Goal: Task Accomplishment & Management: Use online tool/utility

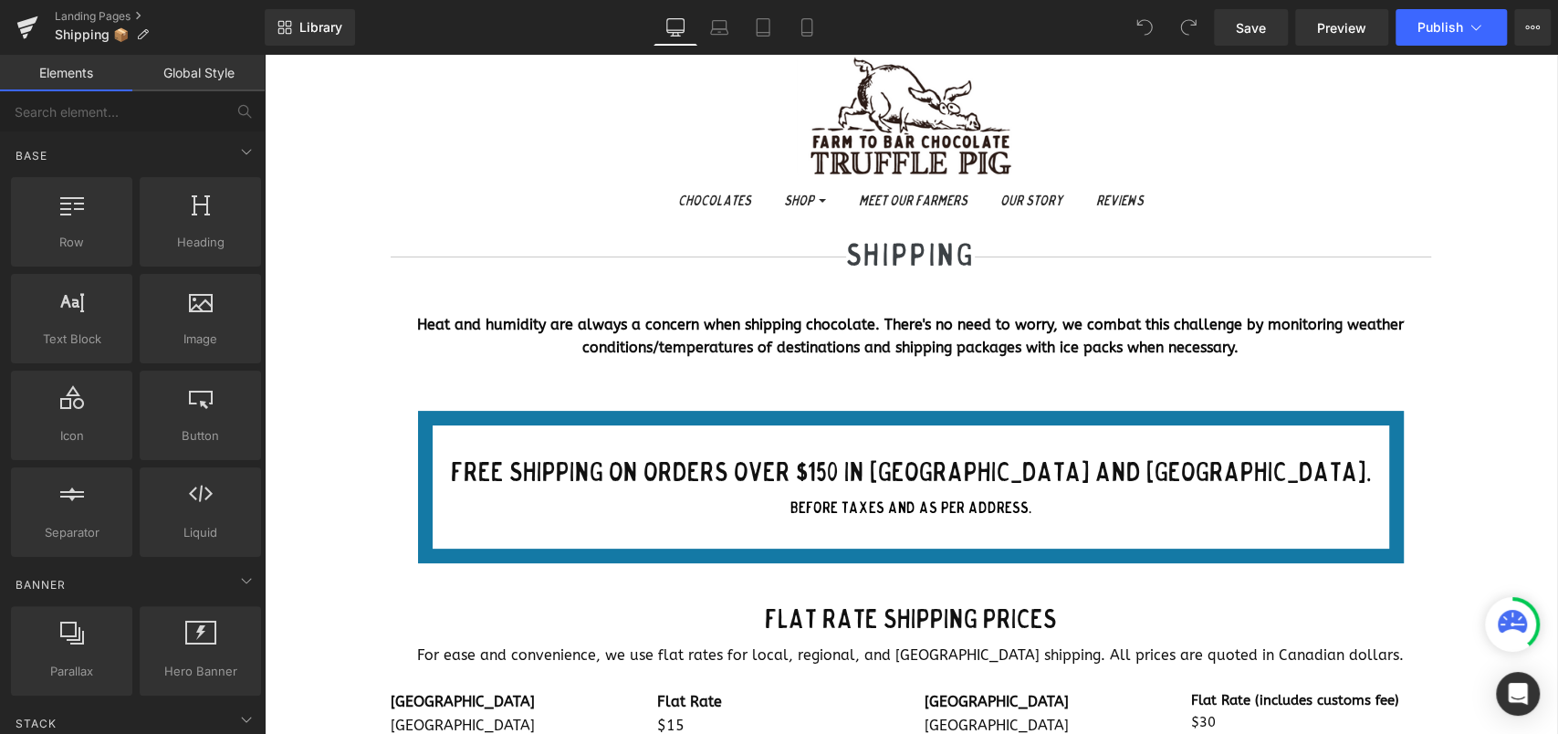
scroll to position [243, 0]
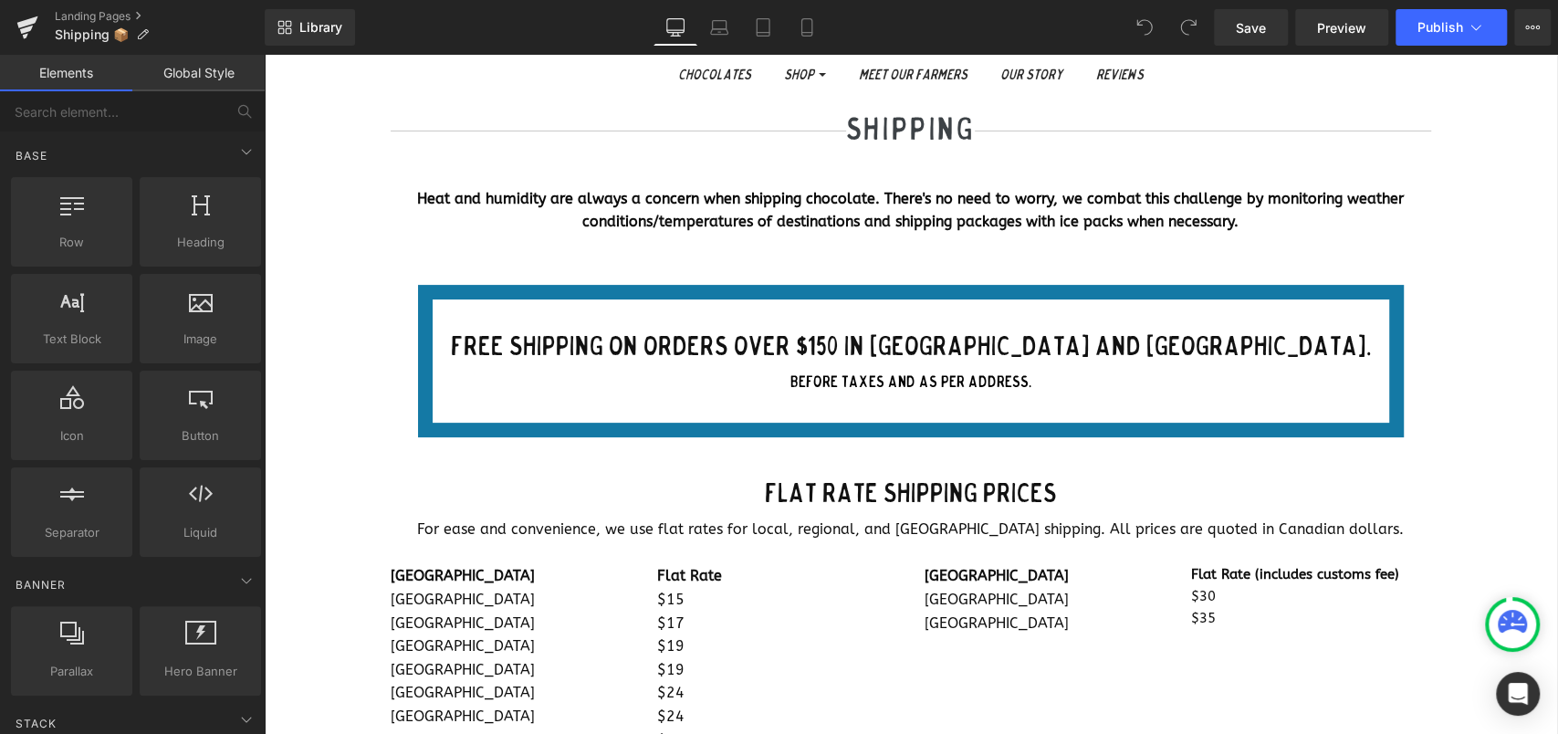
click at [959, 401] on div "FREE shipping on orders over $150 in [GEOGRAPHIC_DATA] and [GEOGRAPHIC_DATA]. b…" at bounding box center [911, 361] width 986 height 153
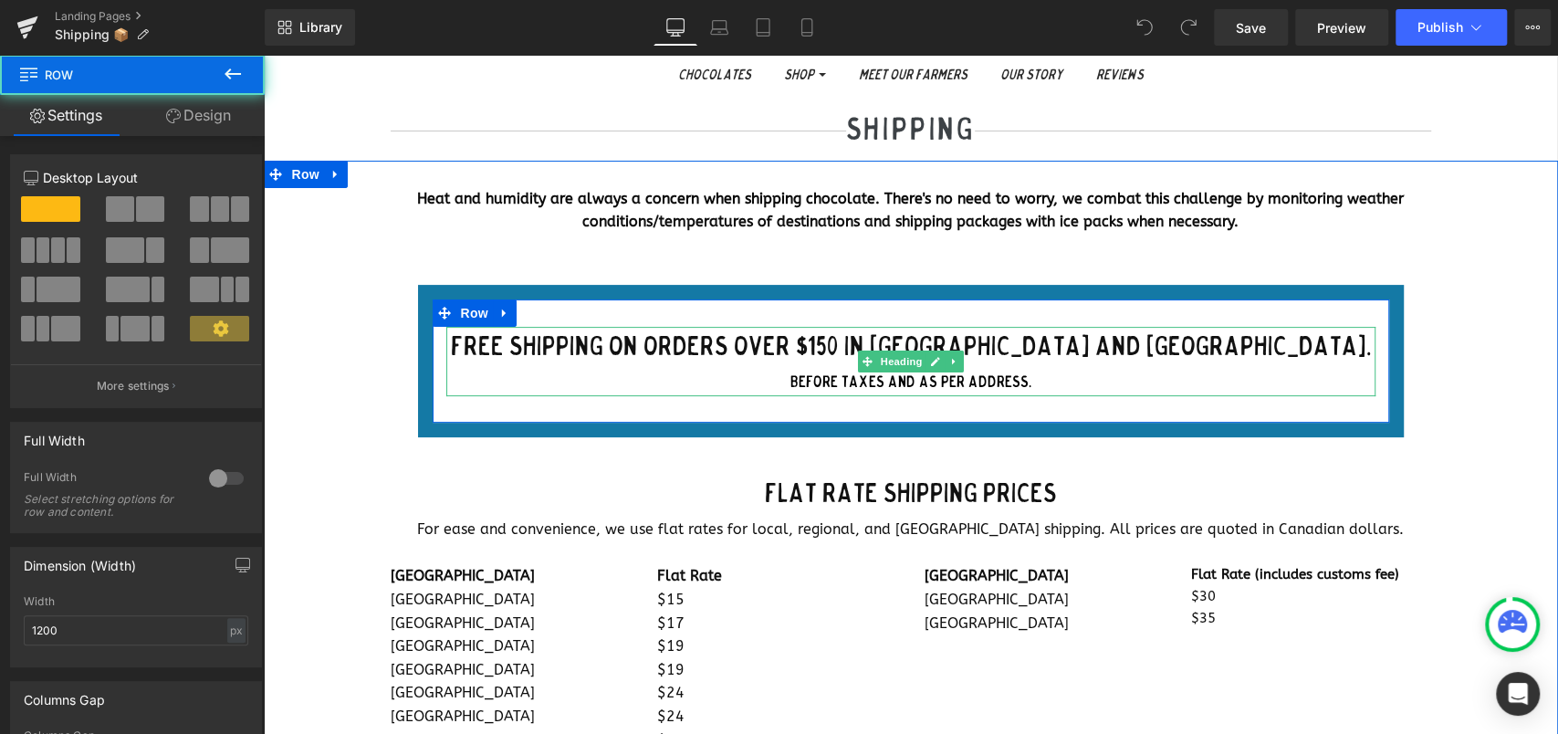
click at [1066, 354] on font "FREE shipping on orders over $150 in [GEOGRAPHIC_DATA] and [GEOGRAPHIC_DATA]." at bounding box center [911, 348] width 920 height 28
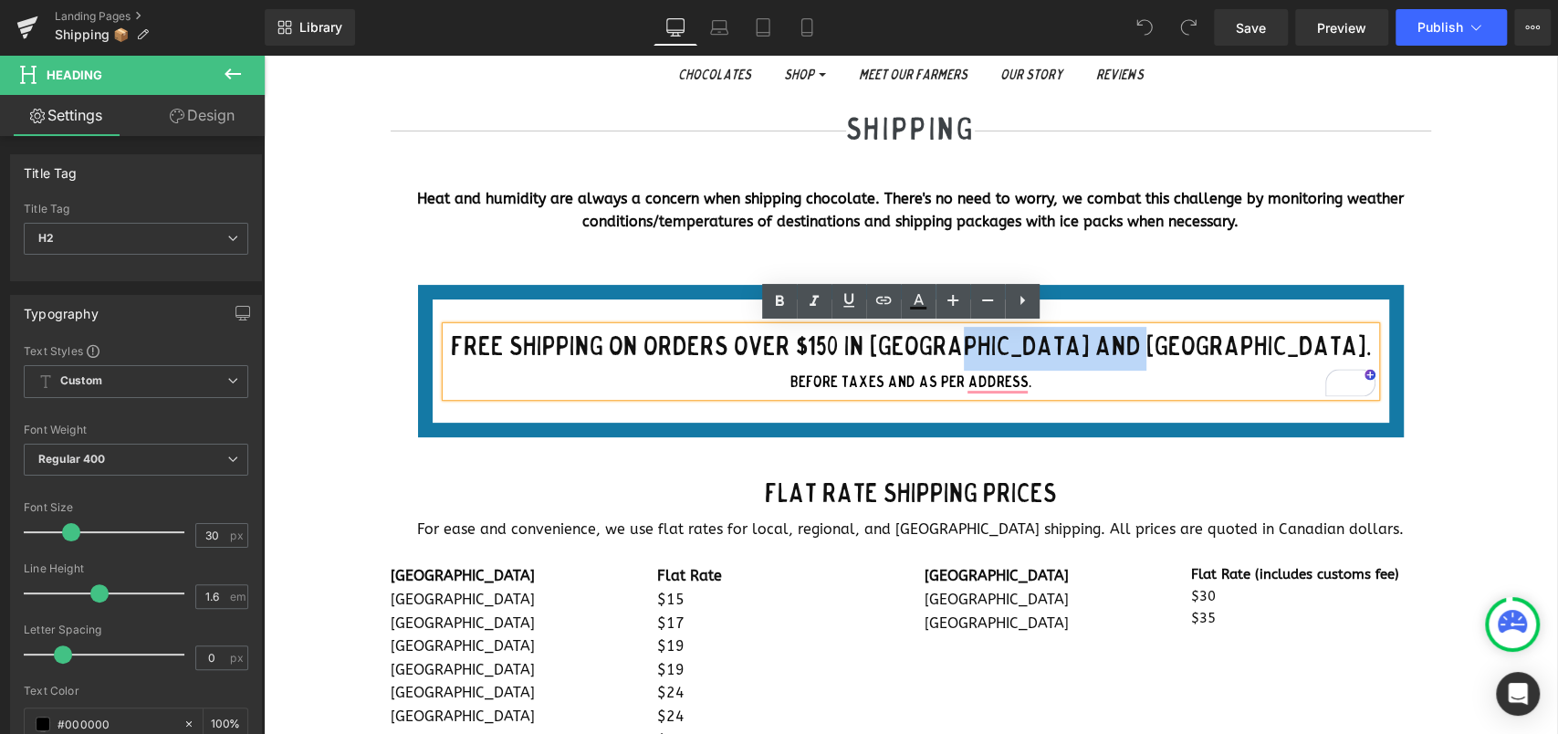
drag, startPoint x: 1061, startPoint y: 344, endPoint x: 1247, endPoint y: 340, distance: 186.2
click at [1247, 340] on font "FREE shipping on orders over $150 in [GEOGRAPHIC_DATA] and [GEOGRAPHIC_DATA]." at bounding box center [911, 348] width 920 height 28
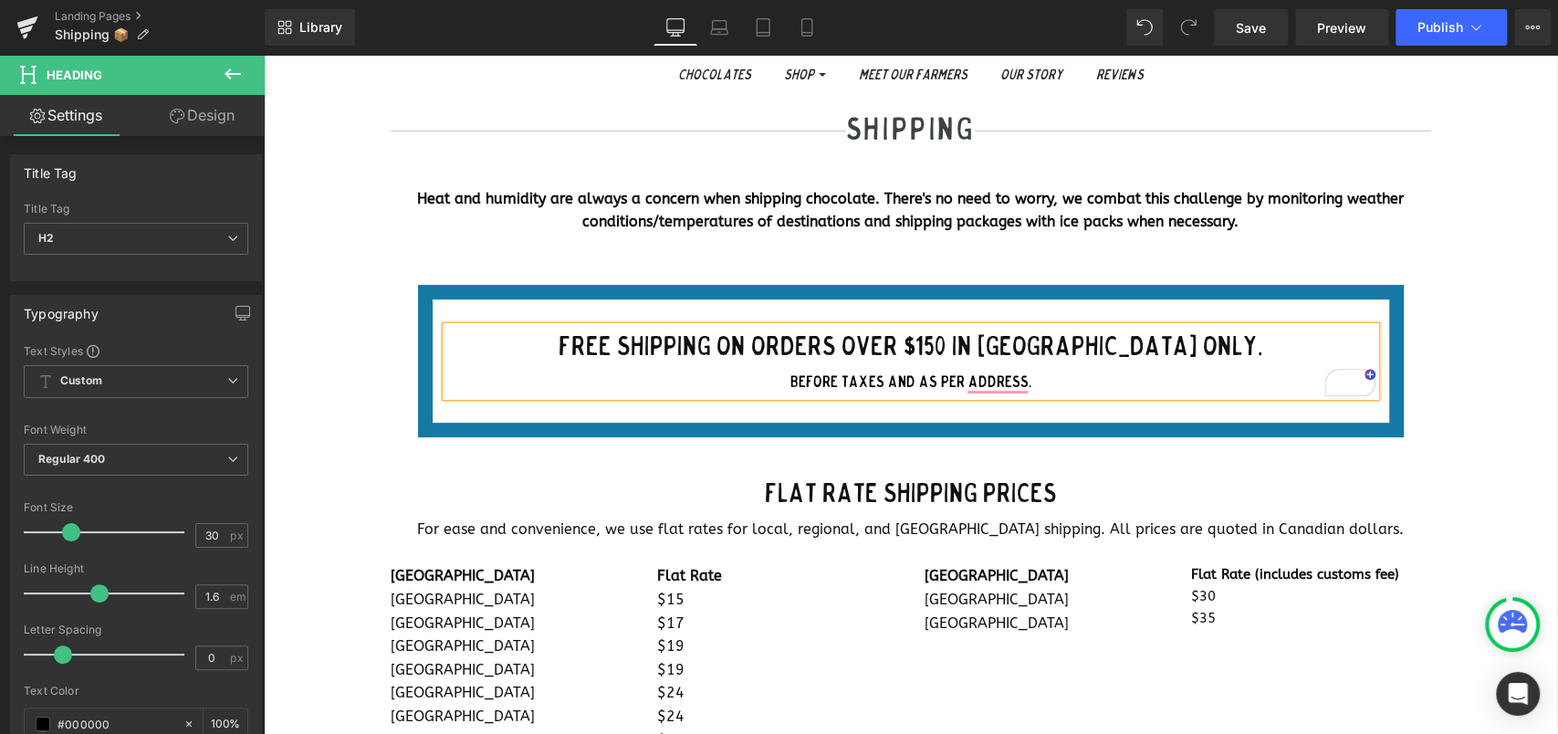
click at [1460, 301] on div "Heat and humidity are always a concern when shipping chocolate. There's no need…" at bounding box center [911, 622] width 1294 height 923
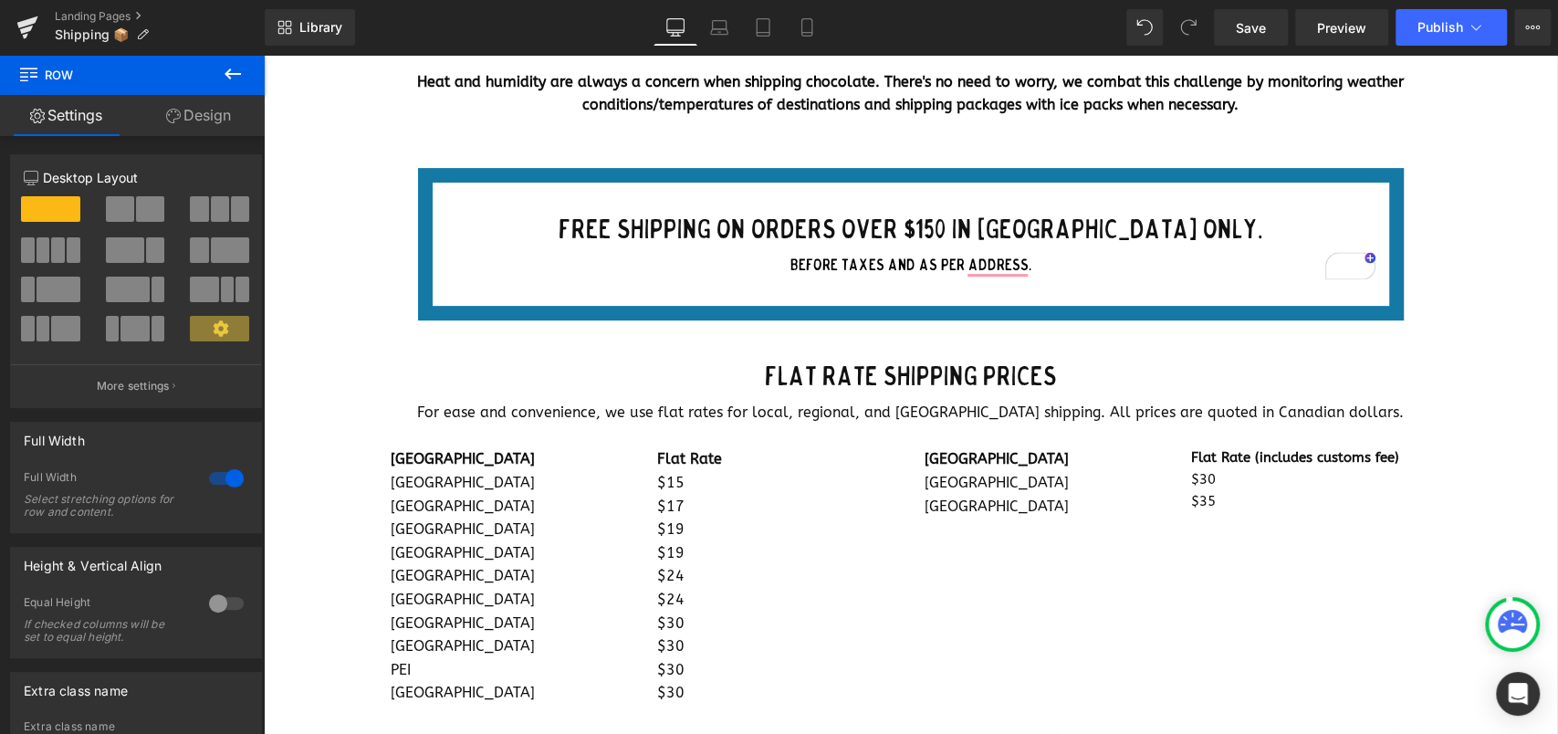
scroll to position [486, 0]
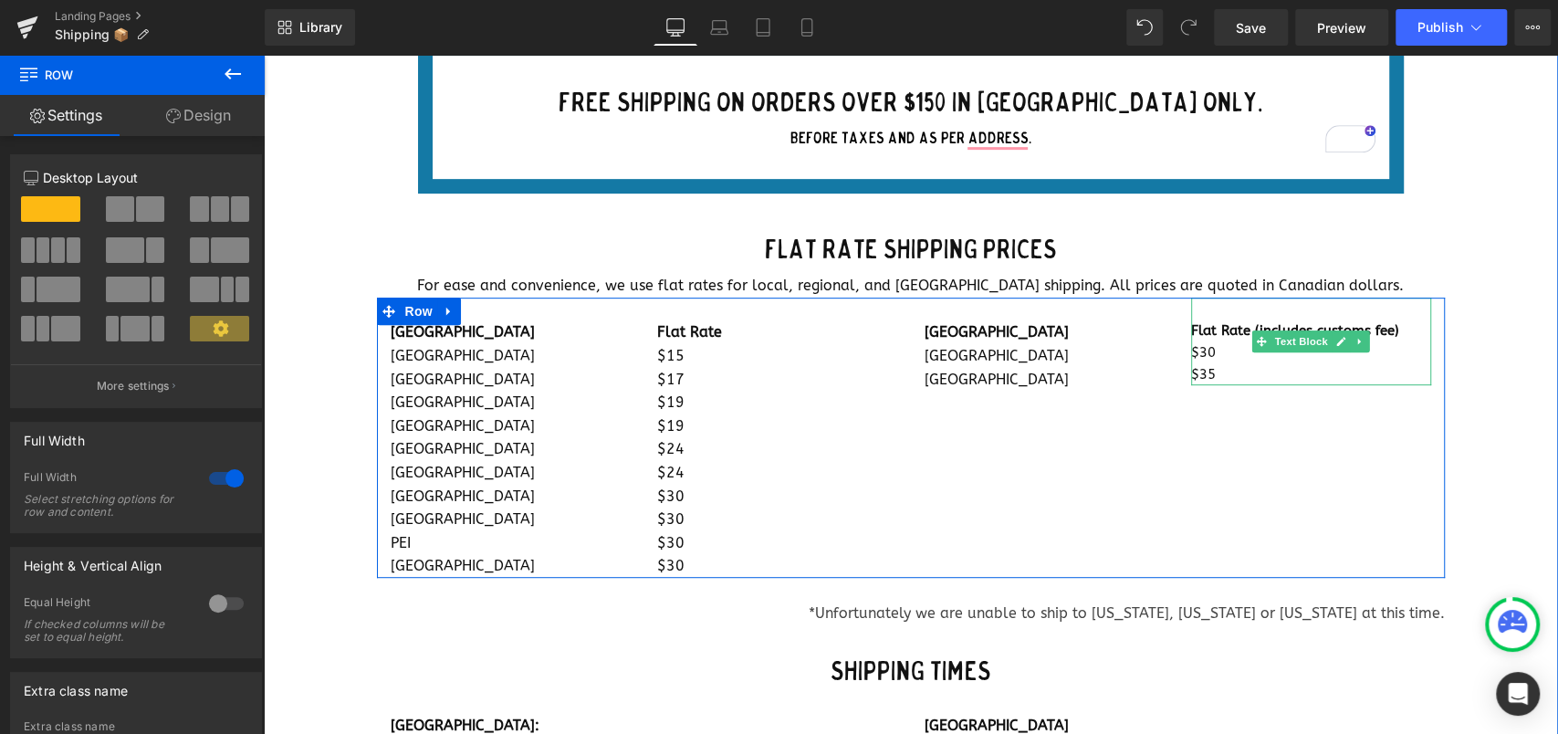
click at [1240, 354] on p "$30" at bounding box center [1311, 352] width 240 height 22
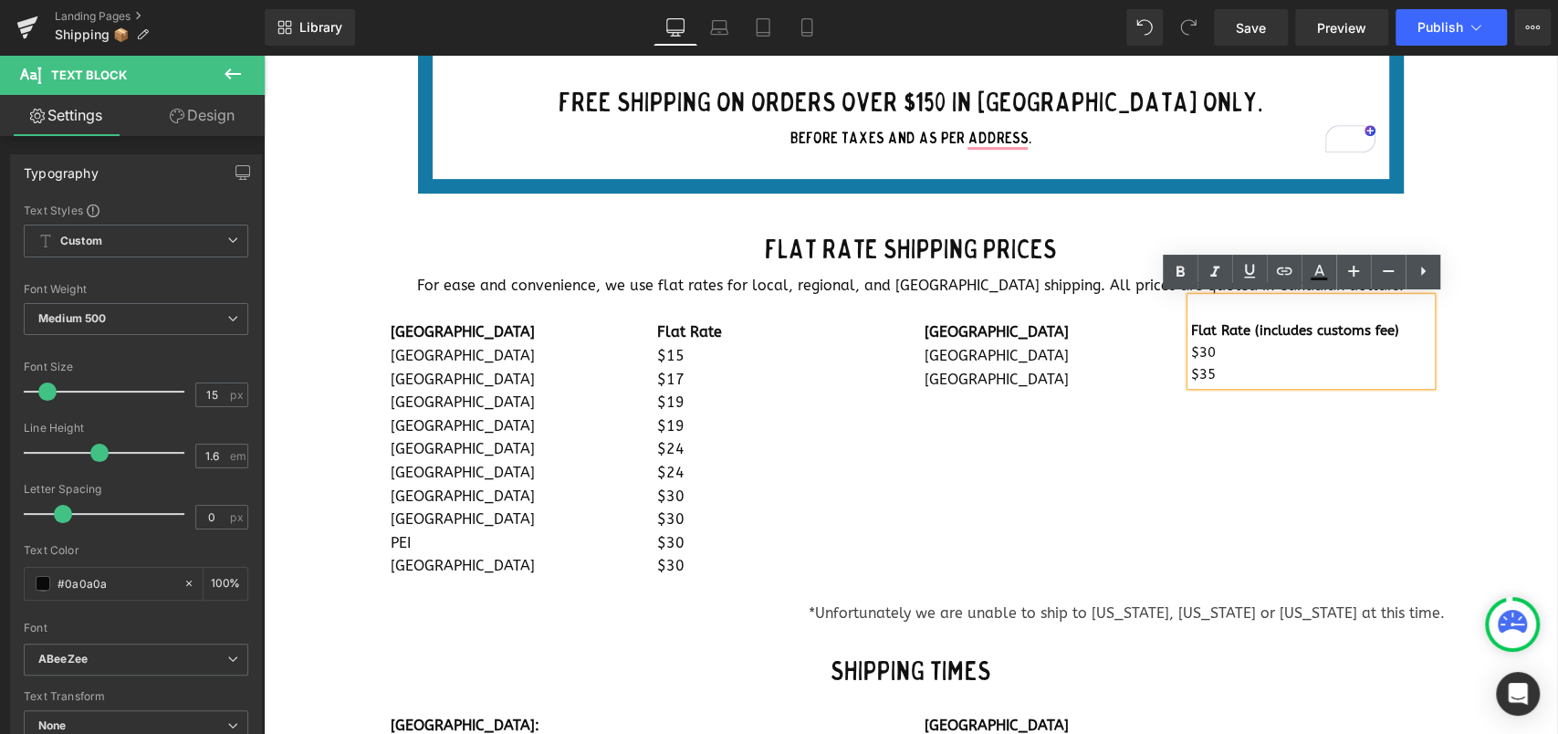
click at [938, 361] on font "[GEOGRAPHIC_DATA]" at bounding box center [996, 355] width 144 height 17
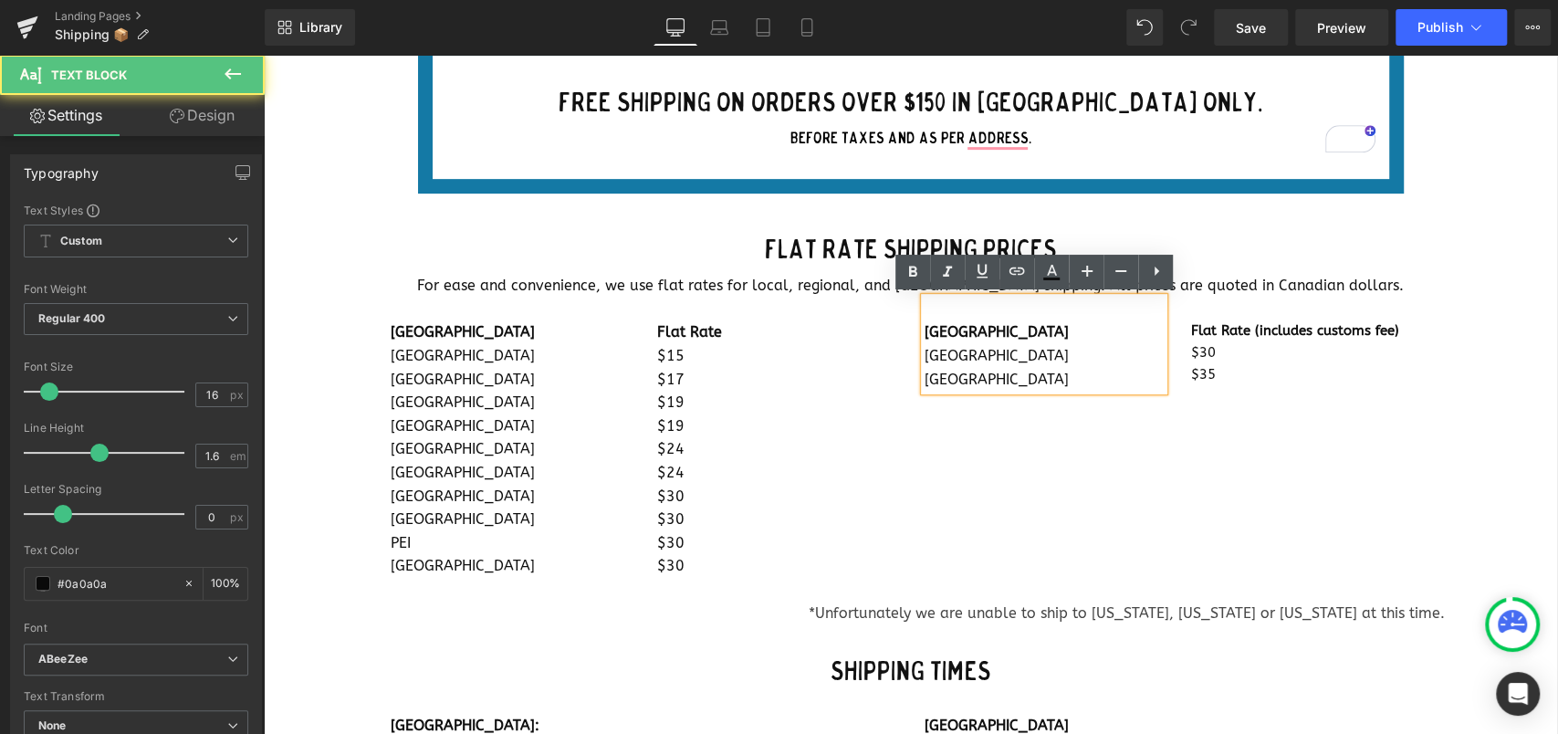
click at [1182, 371] on div "Flat Rate (includes customs fee) $30 $35 Text Block" at bounding box center [1310, 341] width 267 height 88
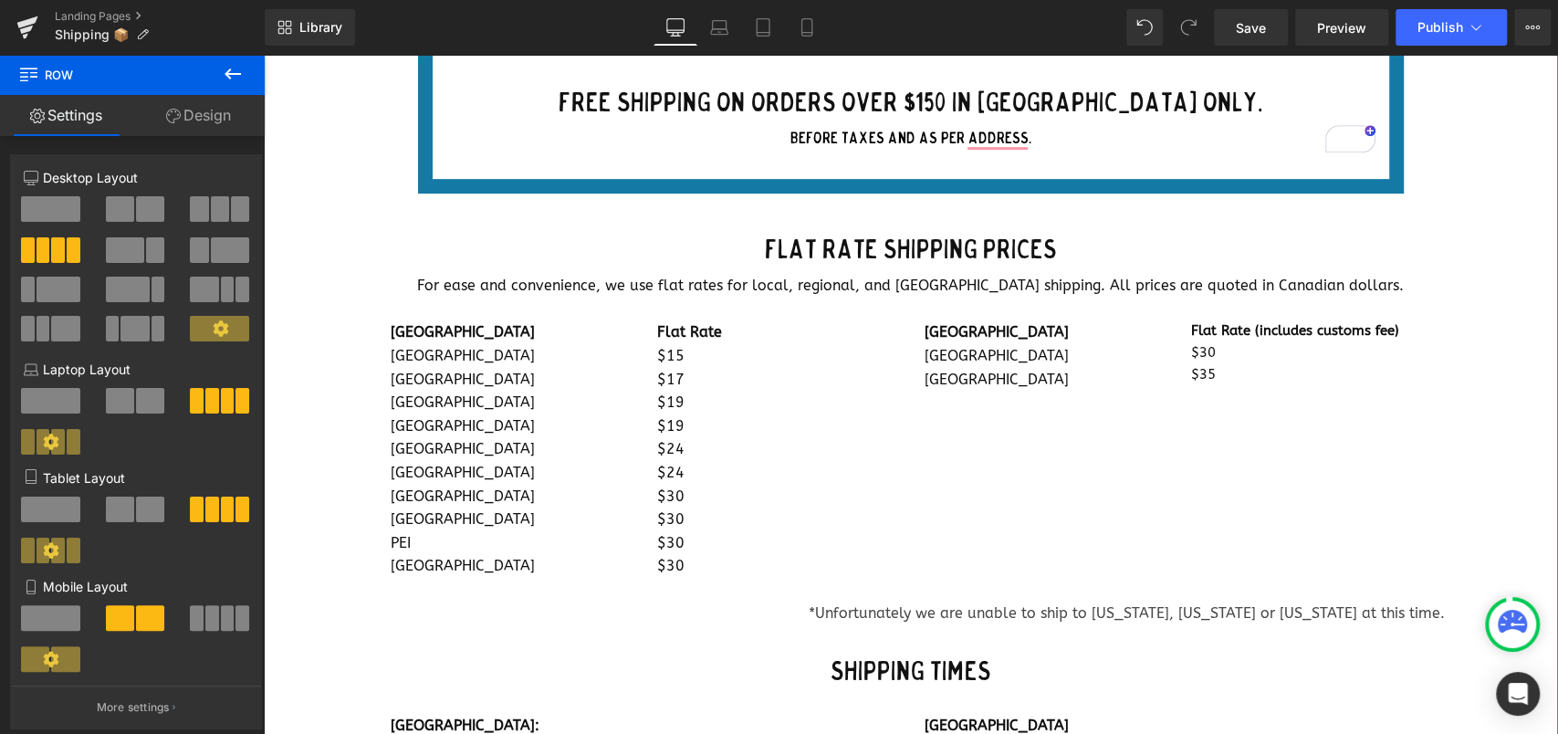
click at [1477, 468] on div "Heat and humidity are always a concern when shipping chocolate. There's no need…" at bounding box center [911, 378] width 1294 height 923
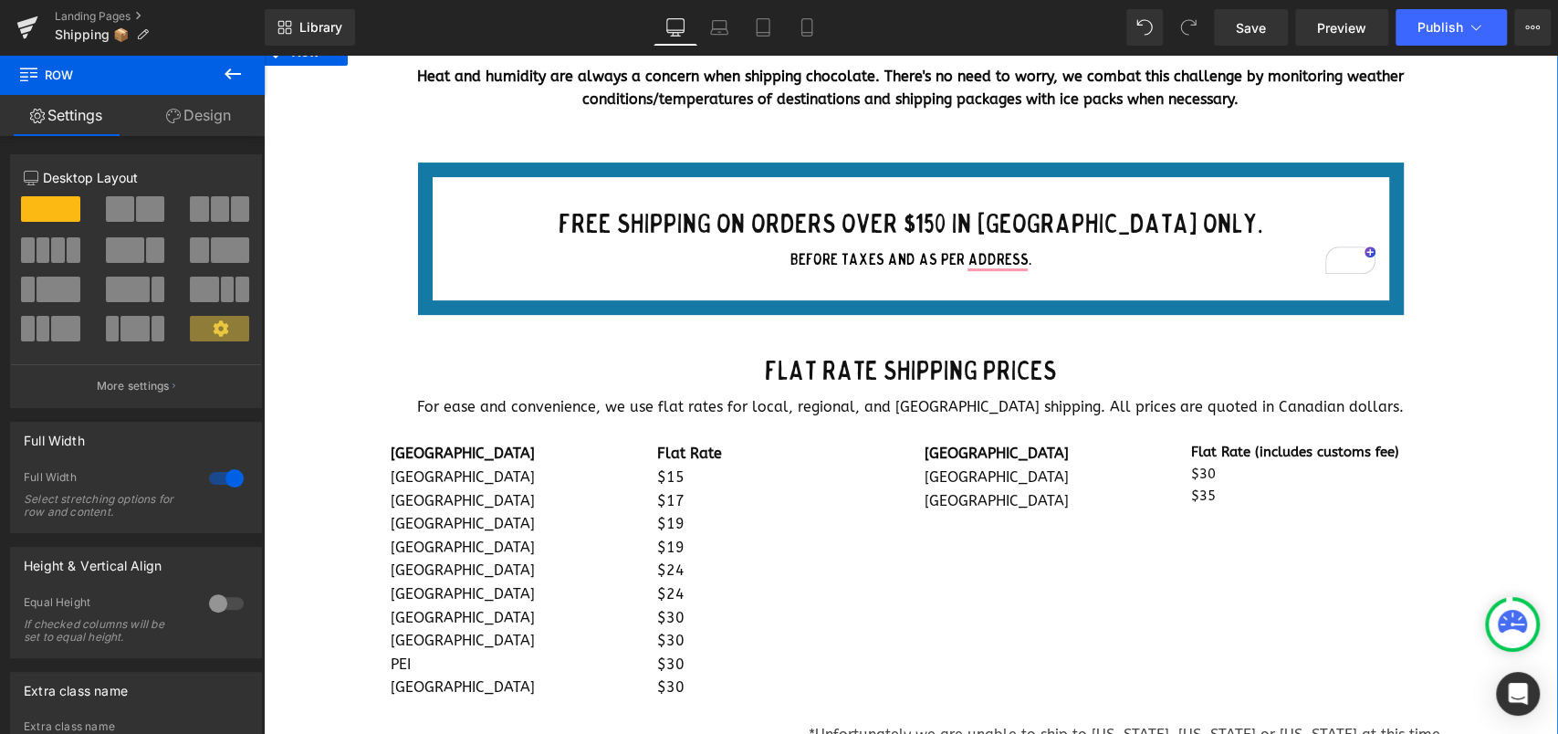
scroll to position [0, 0]
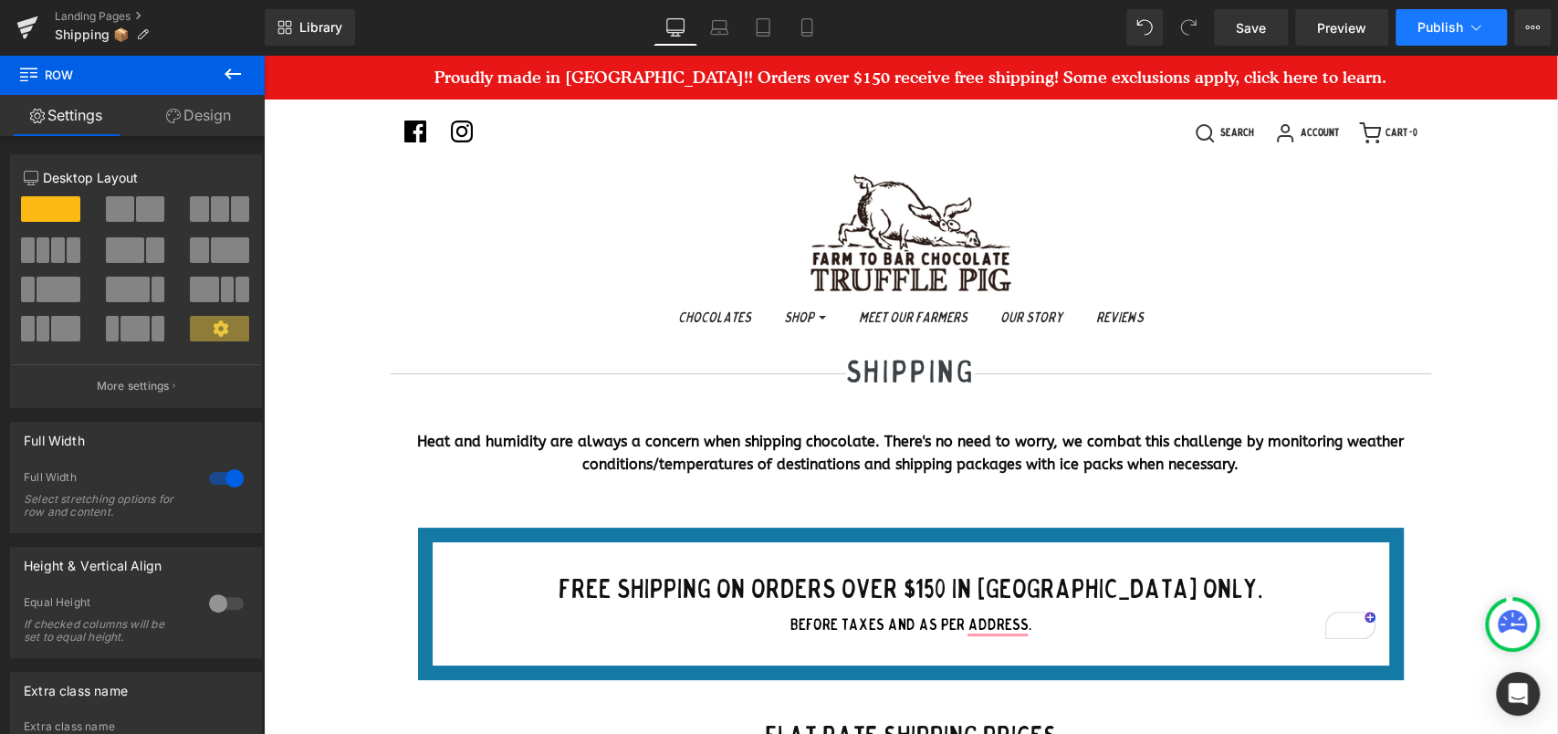
click at [1446, 23] on span "Publish" at bounding box center [1440, 27] width 46 height 15
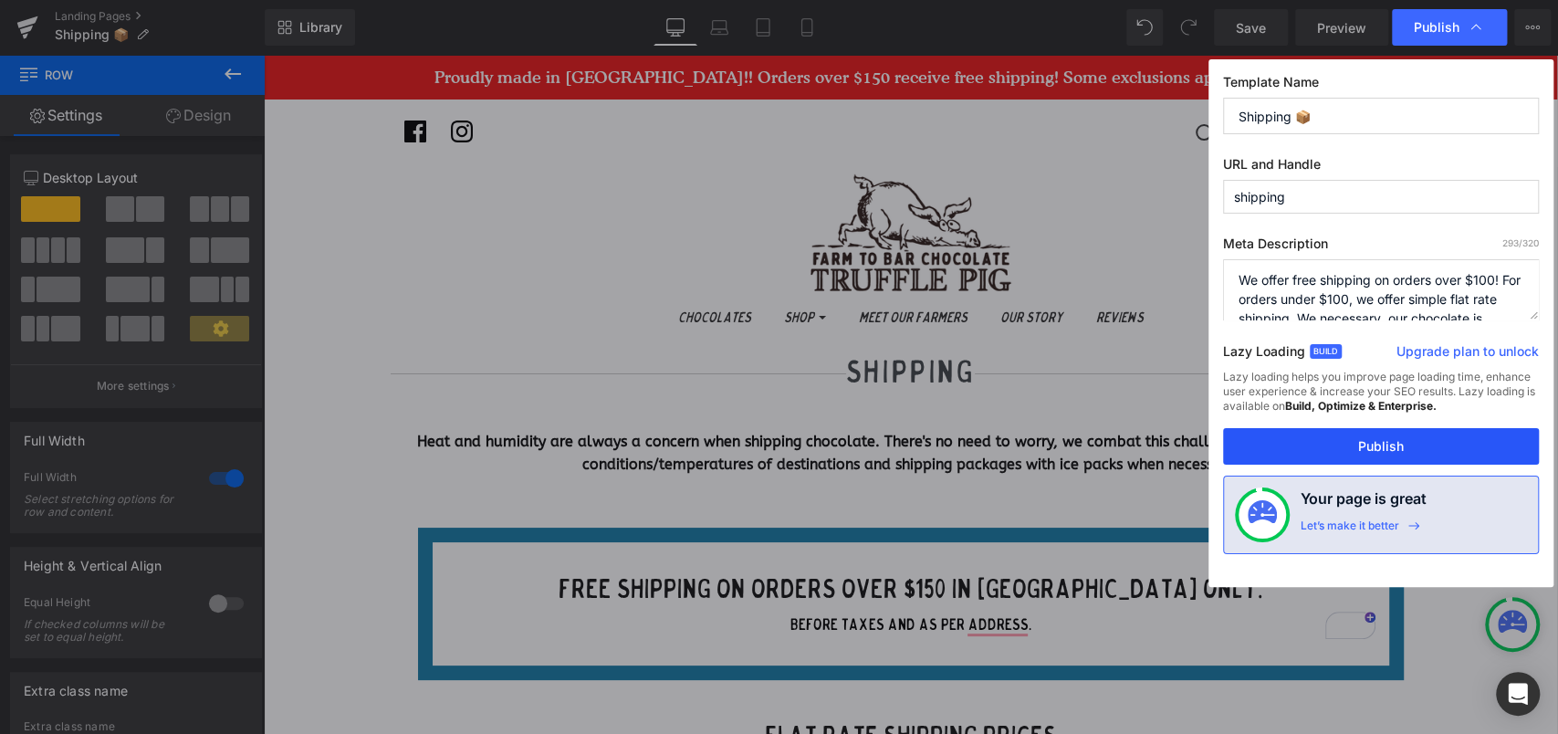
click at [1403, 464] on button "Publish" at bounding box center [1381, 446] width 316 height 37
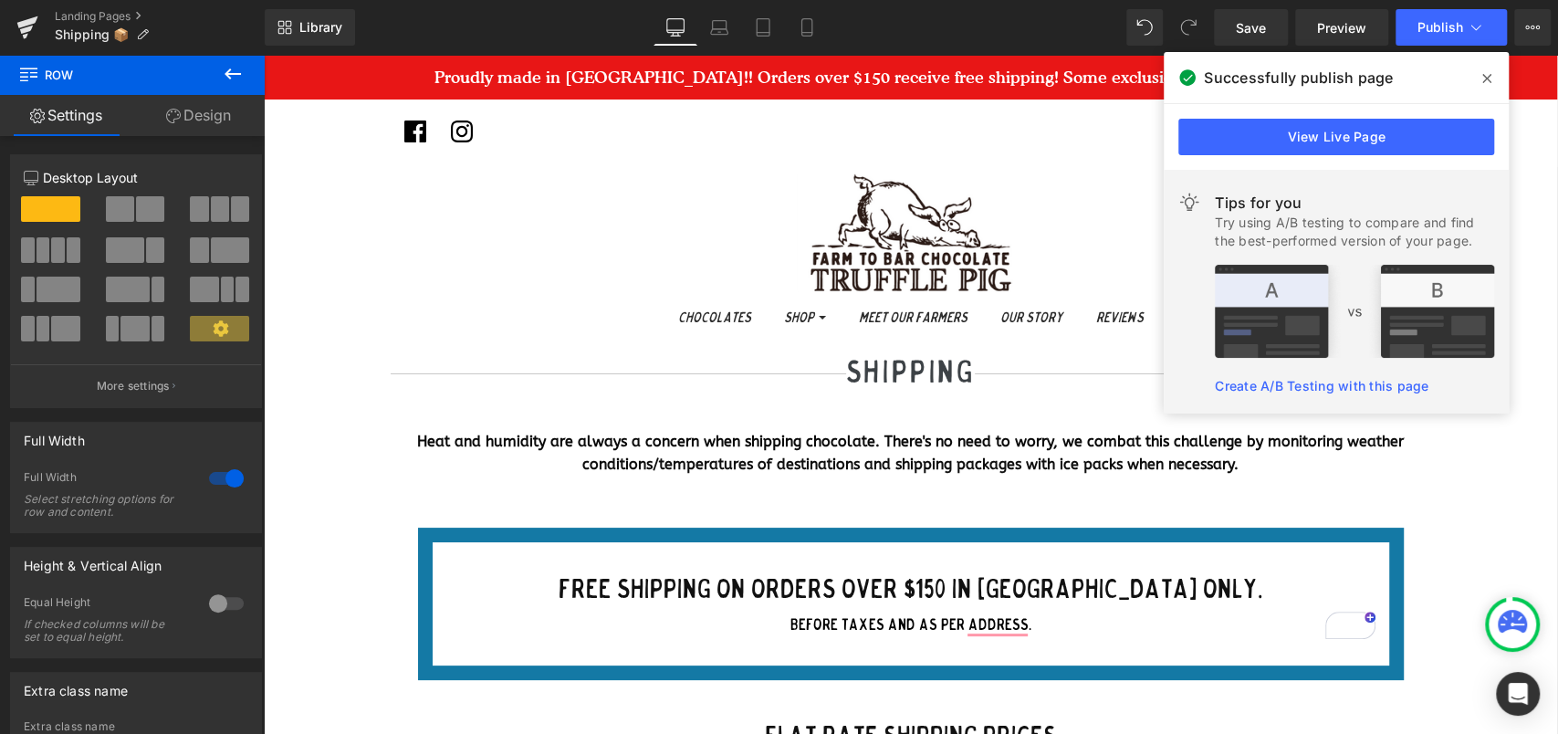
click at [1134, 213] on link at bounding box center [910, 232] width 1059 height 121
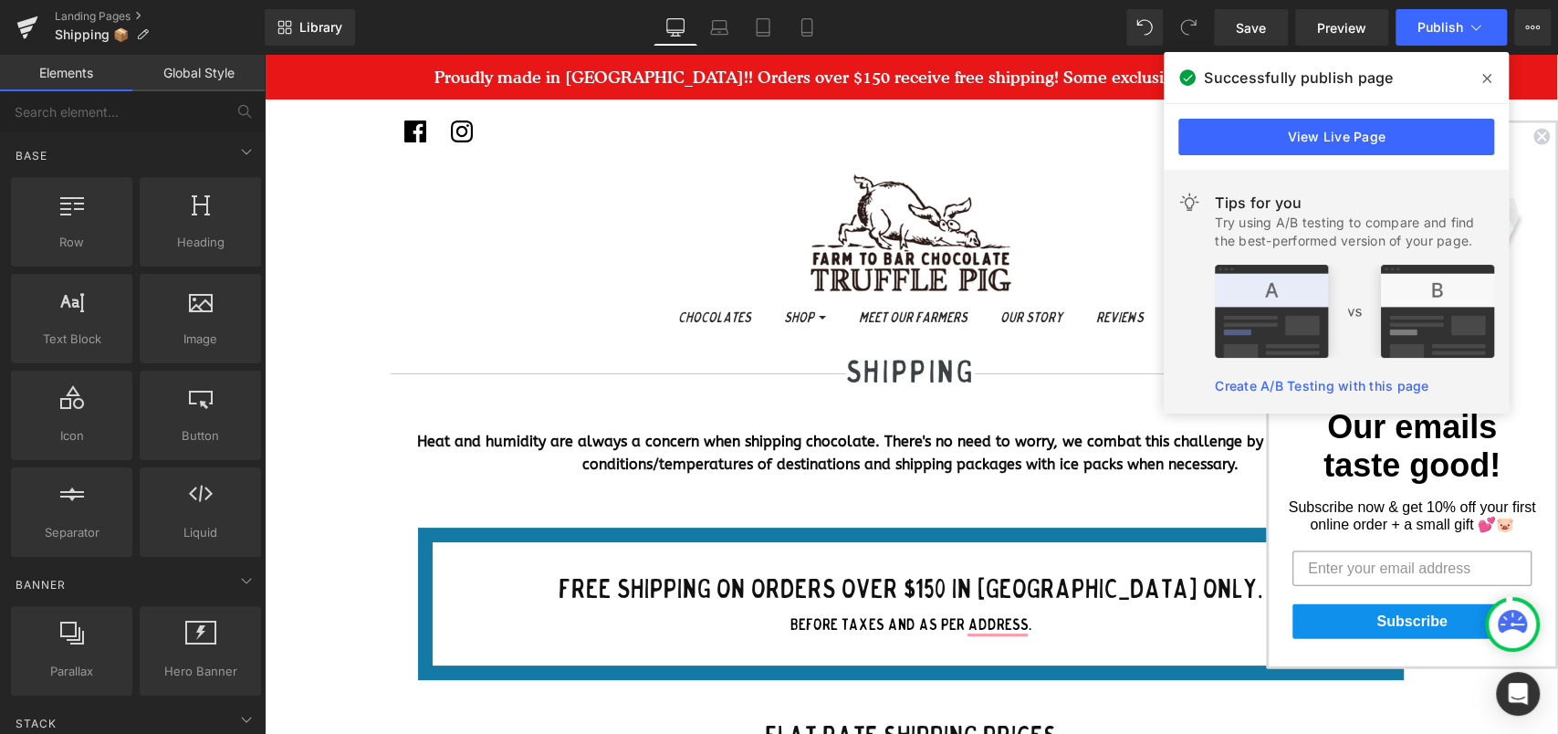
click at [1477, 538] on form "Our emails taste good! Subscribe now & get 10% off your first online order + a …" at bounding box center [1412, 394] width 292 height 548
click at [1485, 71] on icon at bounding box center [1486, 78] width 9 height 15
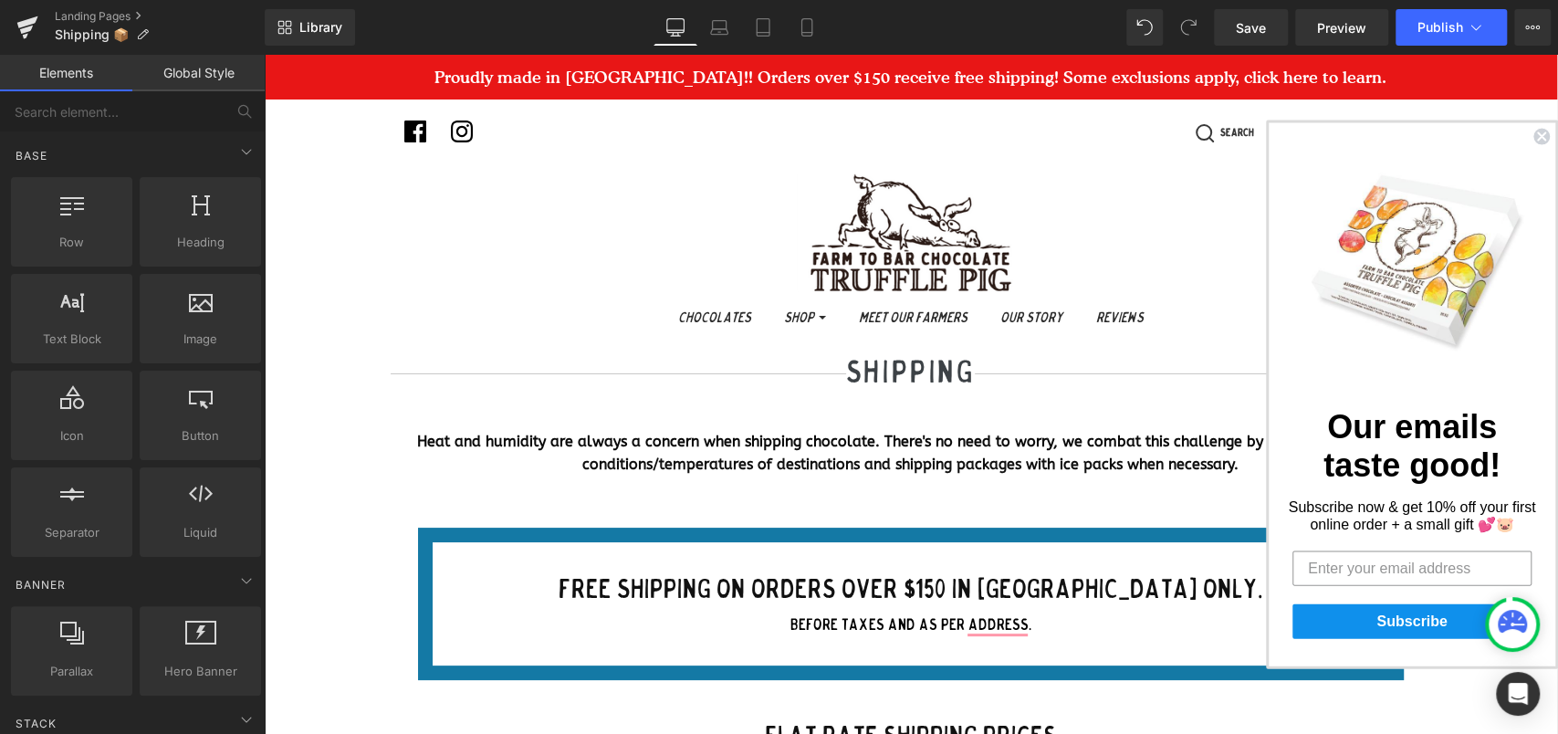
click at [1533, 128] on circle "Close dialog" at bounding box center [1541, 136] width 17 height 17
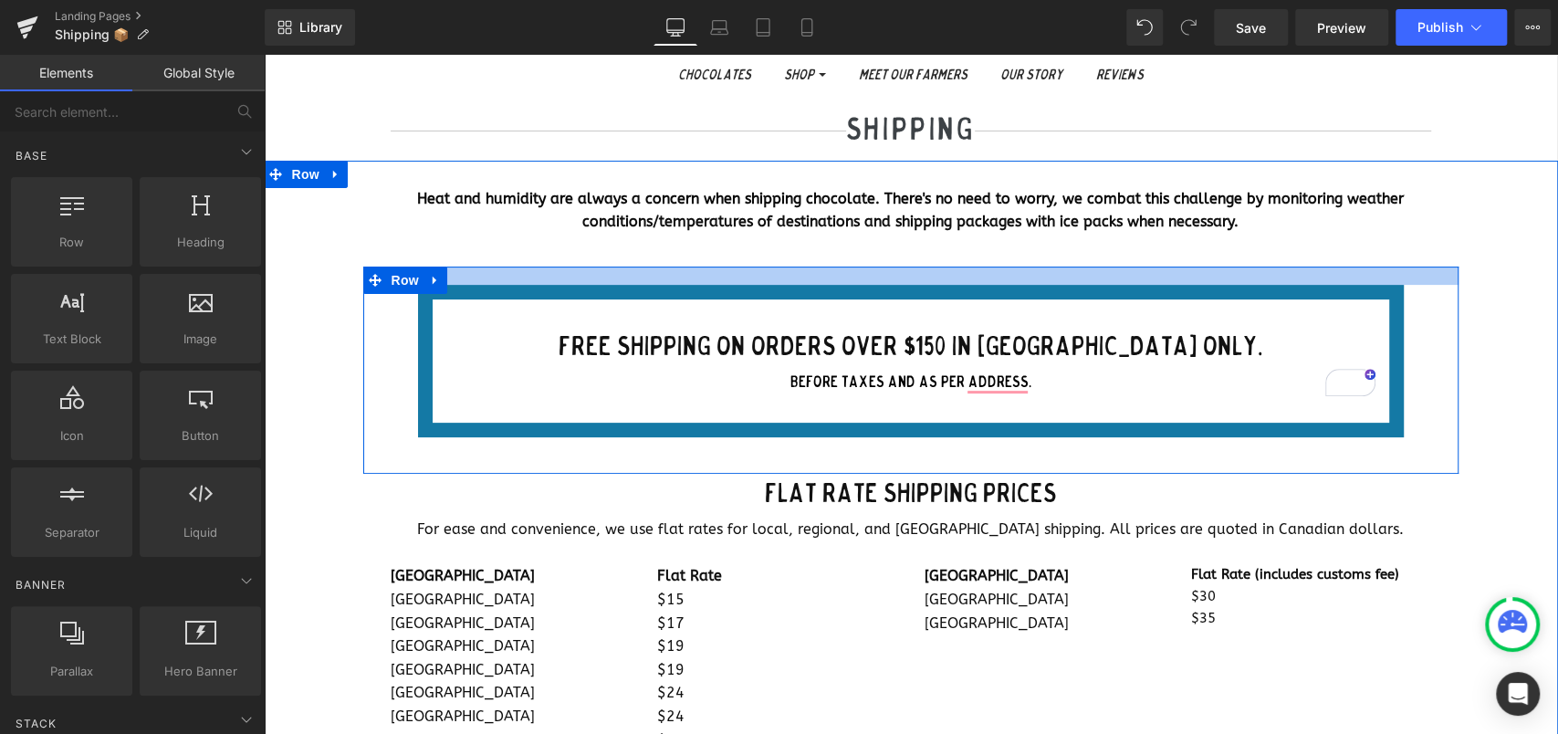
scroll to position [486, 0]
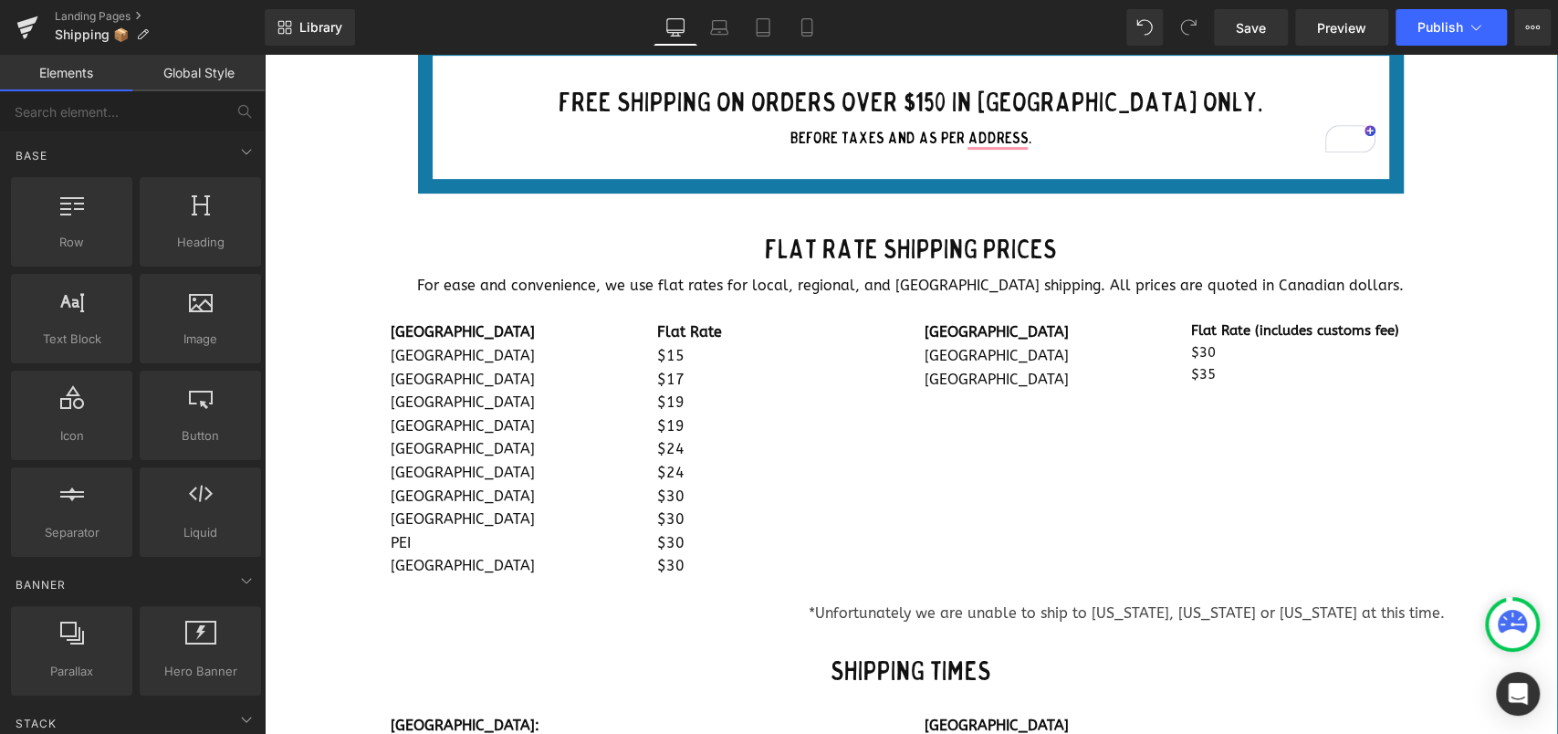
click at [1105, 491] on div "[GEOGRAPHIC_DATA] [GEOGRAPHIC_DATA] [GEOGRAPHIC_DATA] [GEOGRAPHIC_DATA] [GEOGRA…" at bounding box center [911, 437] width 1068 height 280
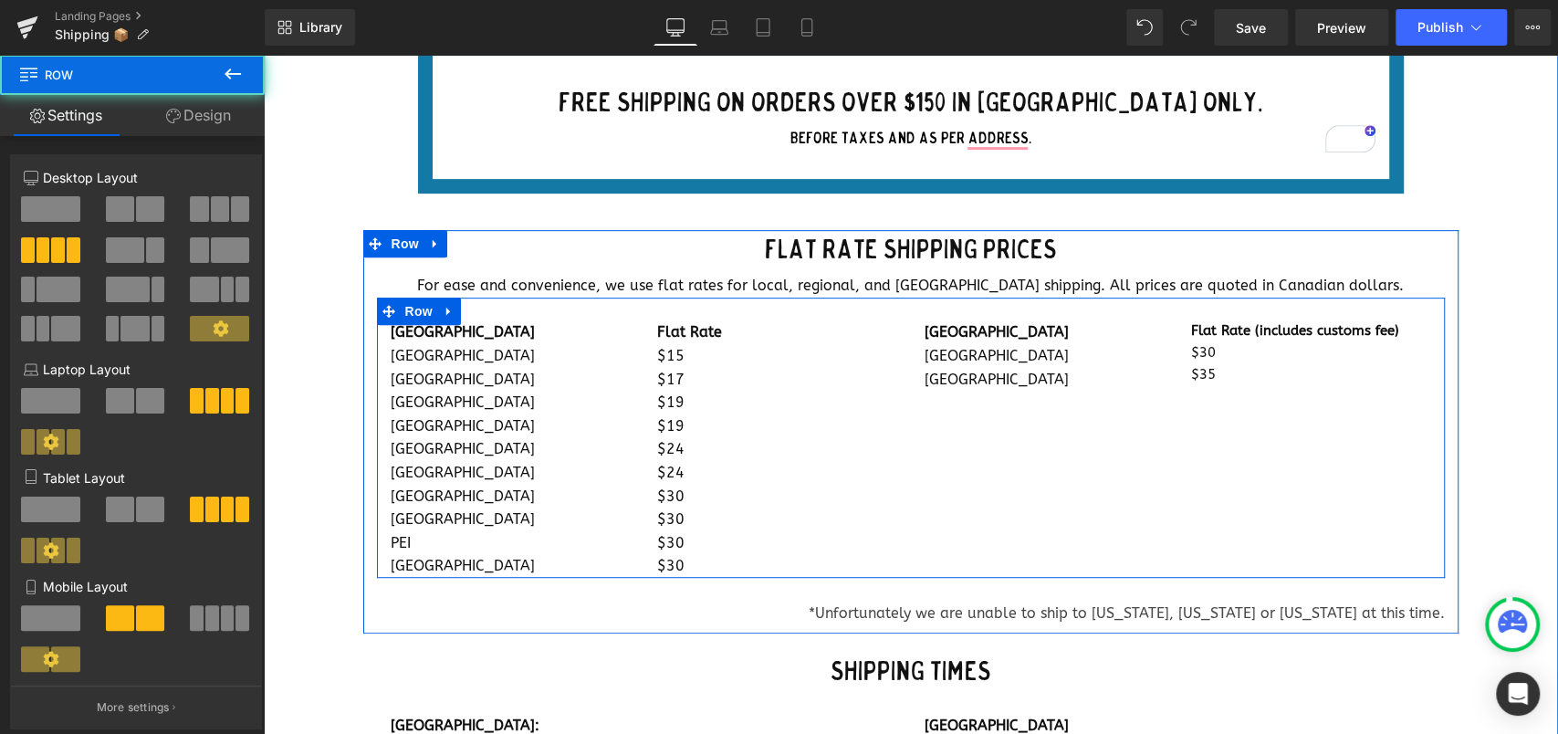
click at [264, 55] on div at bounding box center [264, 55] width 0 height 0
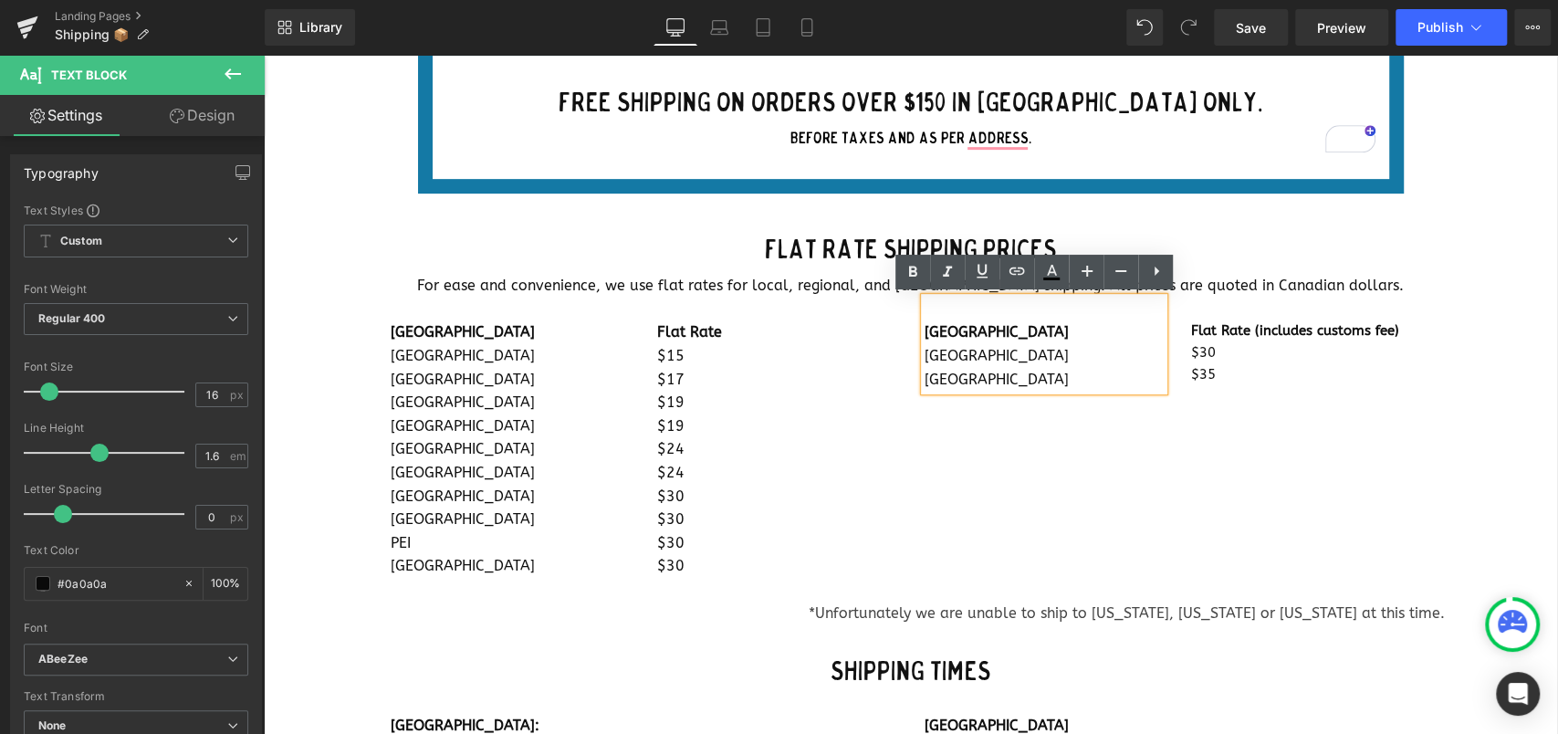
click at [1032, 482] on div "[GEOGRAPHIC_DATA] [GEOGRAPHIC_DATA] [GEOGRAPHIC_DATA] [GEOGRAPHIC_DATA] [GEOGRA…" at bounding box center [911, 437] width 1068 height 280
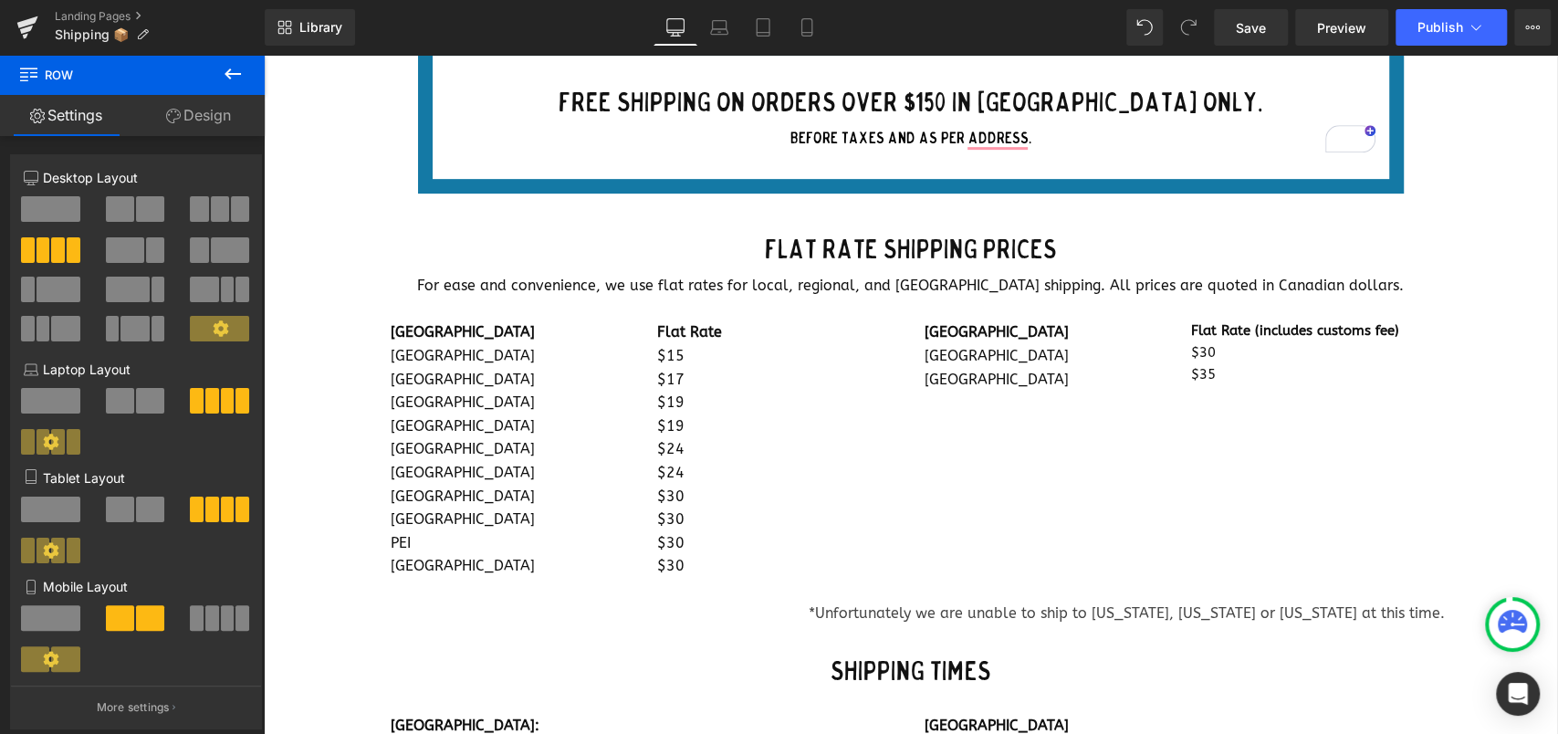
click at [1032, 482] on div "[GEOGRAPHIC_DATA] [GEOGRAPHIC_DATA] [GEOGRAPHIC_DATA] [GEOGRAPHIC_DATA] [GEOGRA…" at bounding box center [911, 437] width 1068 height 280
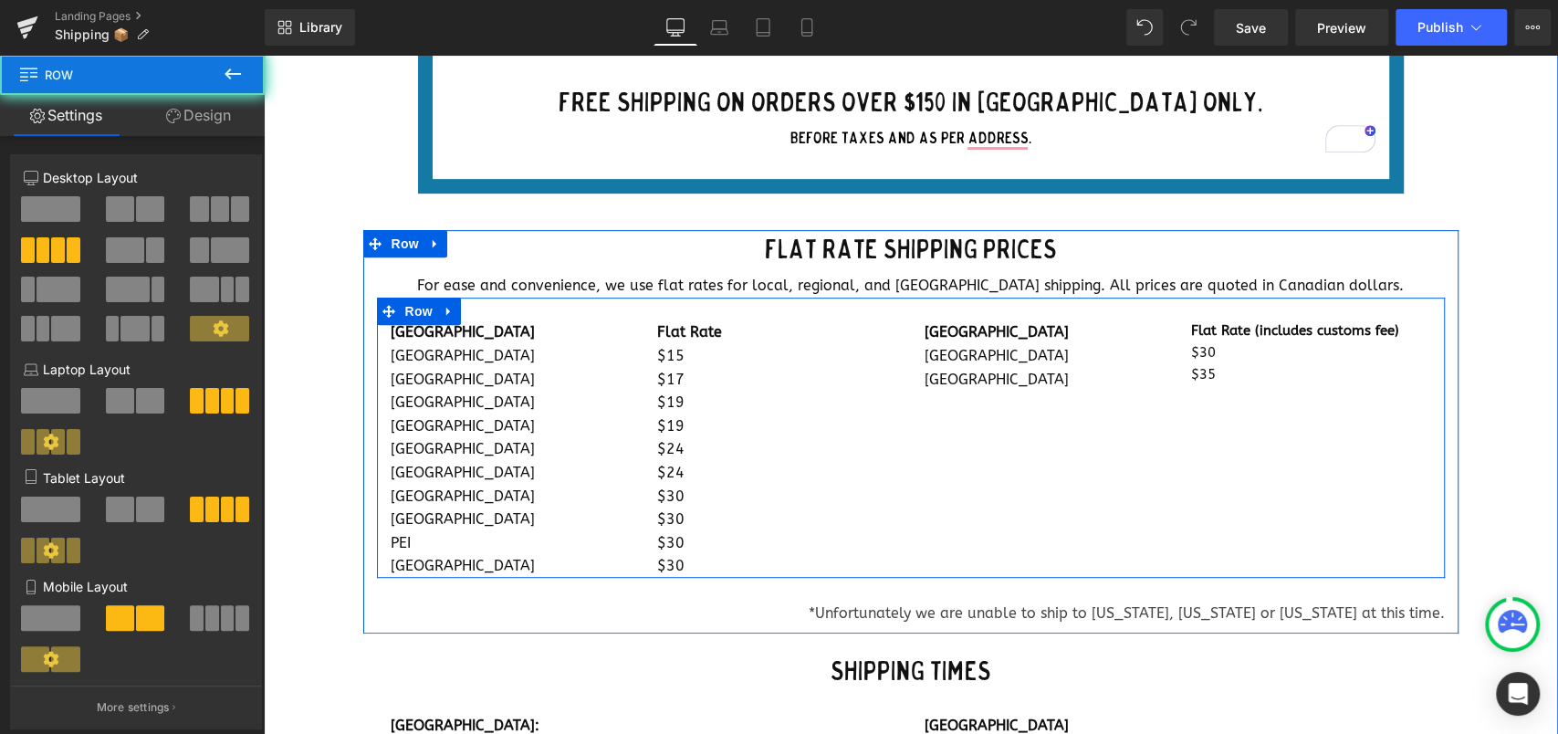
click at [966, 449] on div "[GEOGRAPHIC_DATA] [GEOGRAPHIC_DATA] [GEOGRAPHIC_DATA] [GEOGRAPHIC_DATA] [GEOGRA…" at bounding box center [911, 437] width 1068 height 280
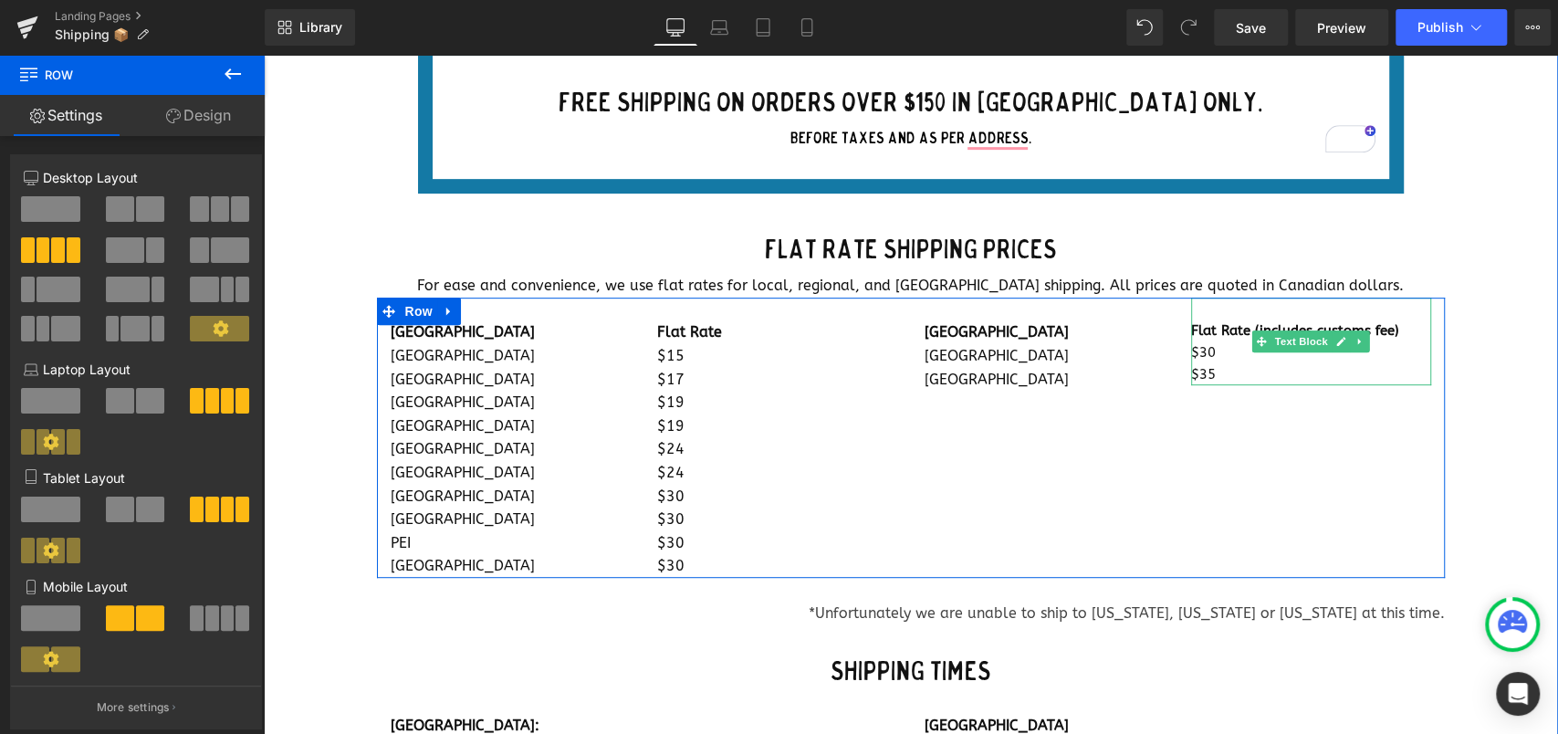
click at [1216, 376] on p "$35" at bounding box center [1311, 374] width 240 height 22
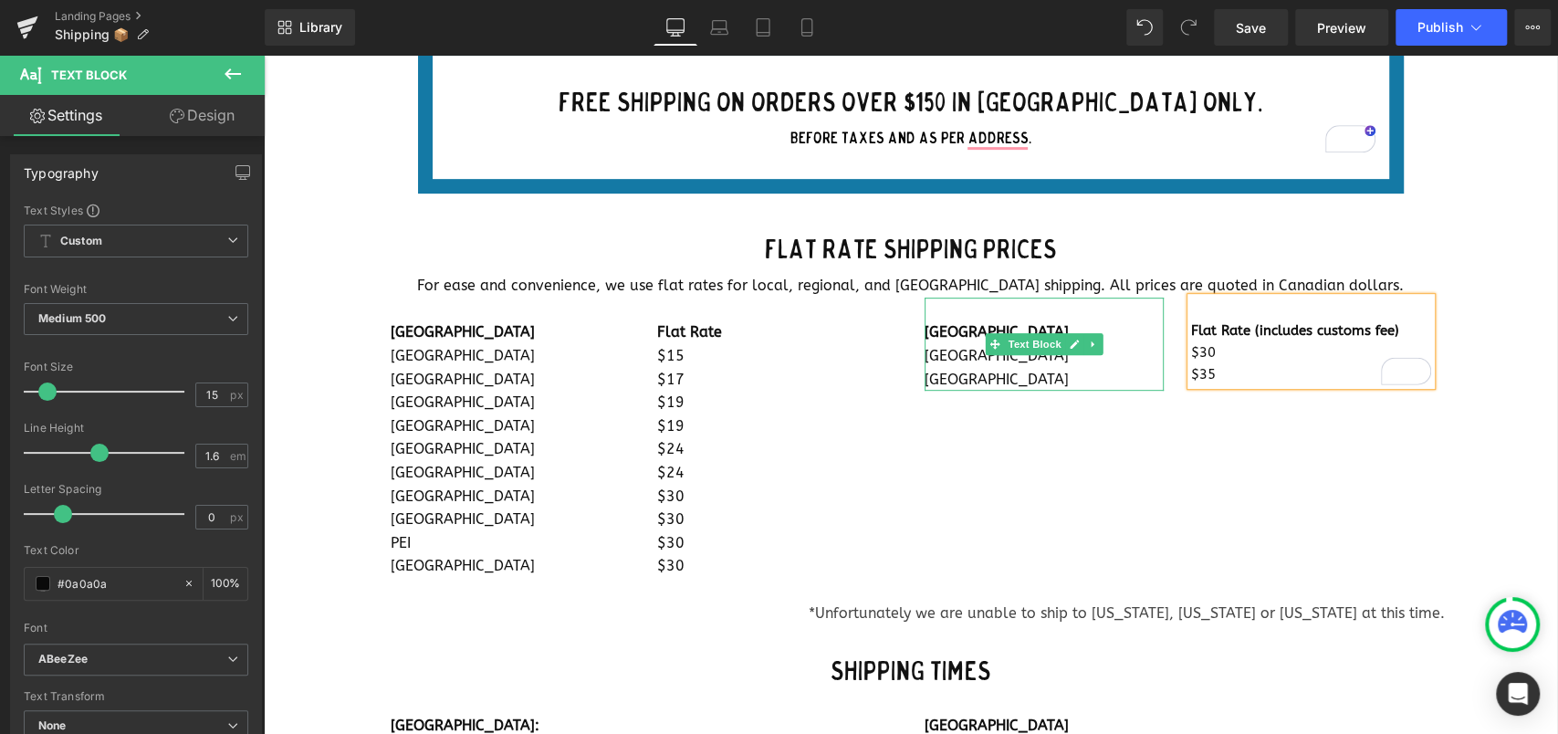
click at [1126, 377] on p "[GEOGRAPHIC_DATA]" at bounding box center [1044, 380] width 240 height 24
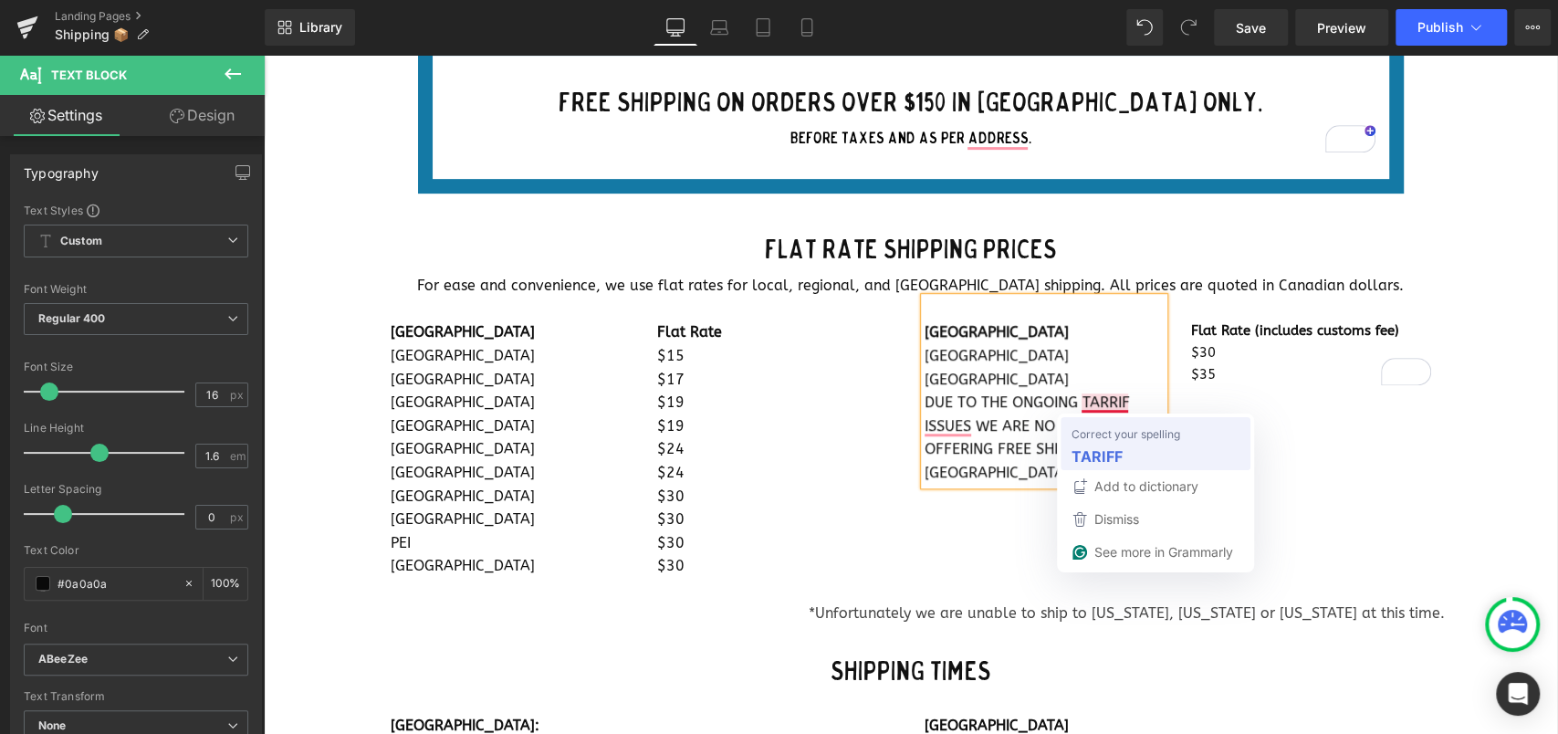
click at [1102, 456] on strong "TARIFF" at bounding box center [1096, 455] width 51 height 23
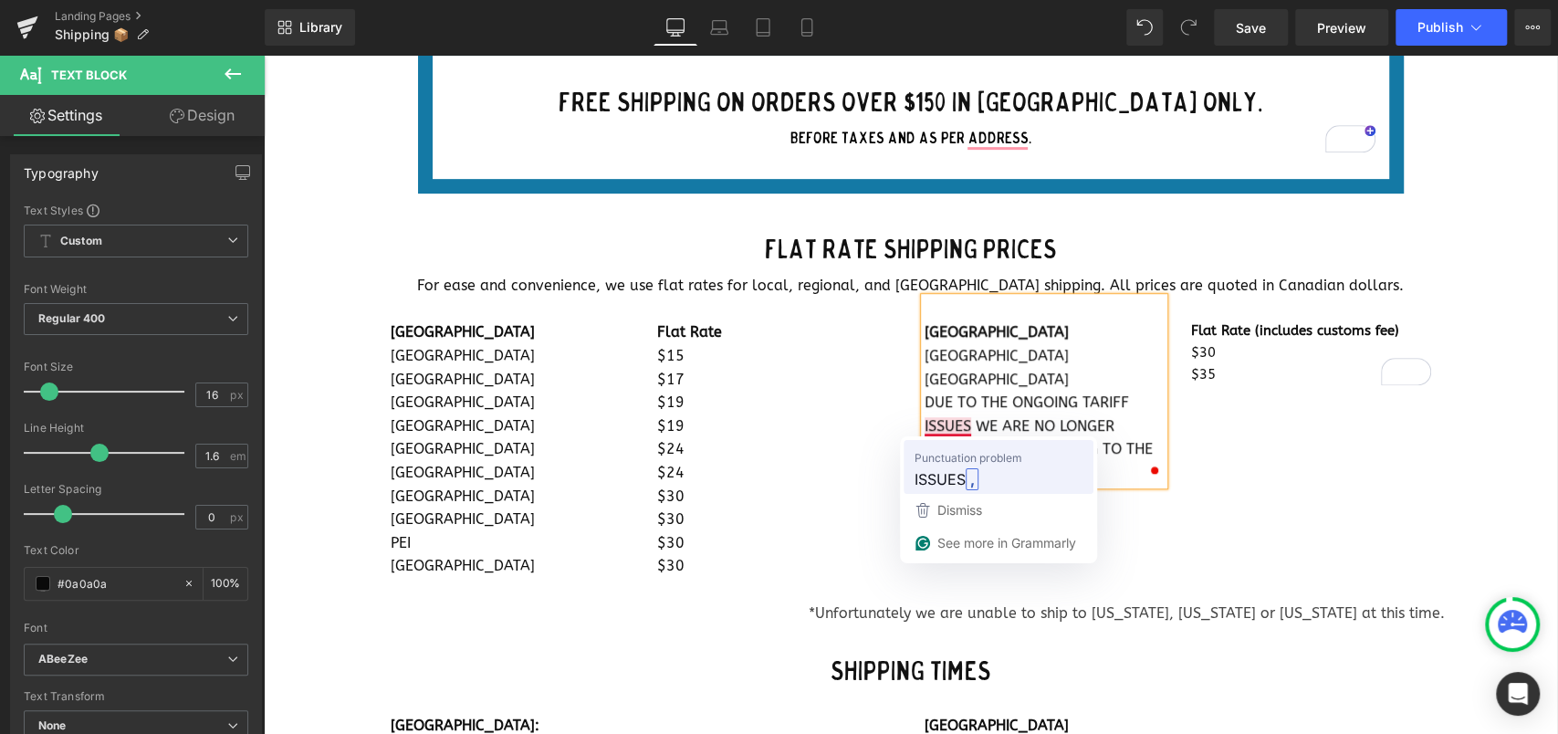
click at [946, 475] on span "ISSUES" at bounding box center [939, 478] width 51 height 23
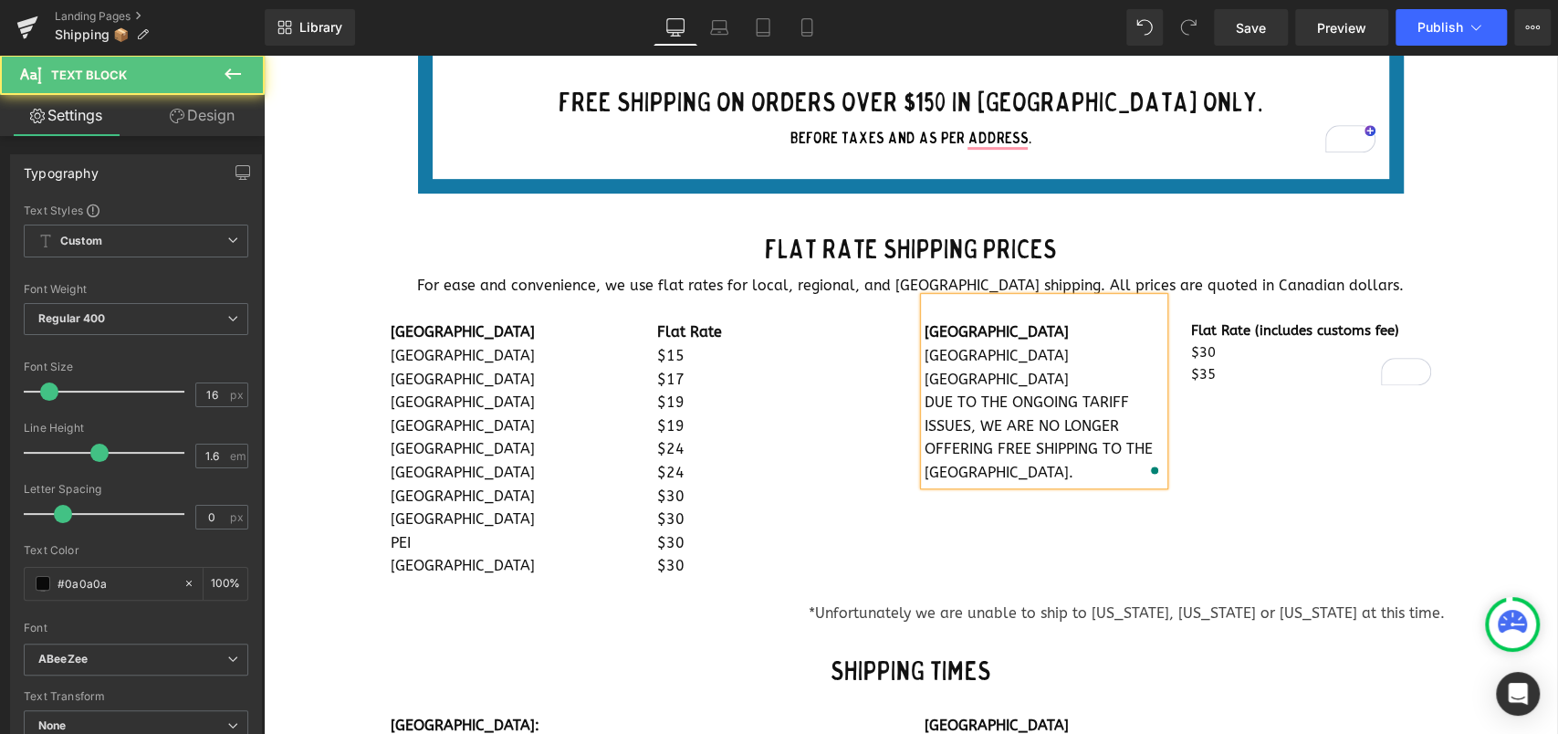
click at [966, 472] on p "DUE TO THE ONGOING TARIFF ISSUES, WE ARE NO LONGER OFFERING FREE SHIPPING TO TH…" at bounding box center [1044, 437] width 240 height 93
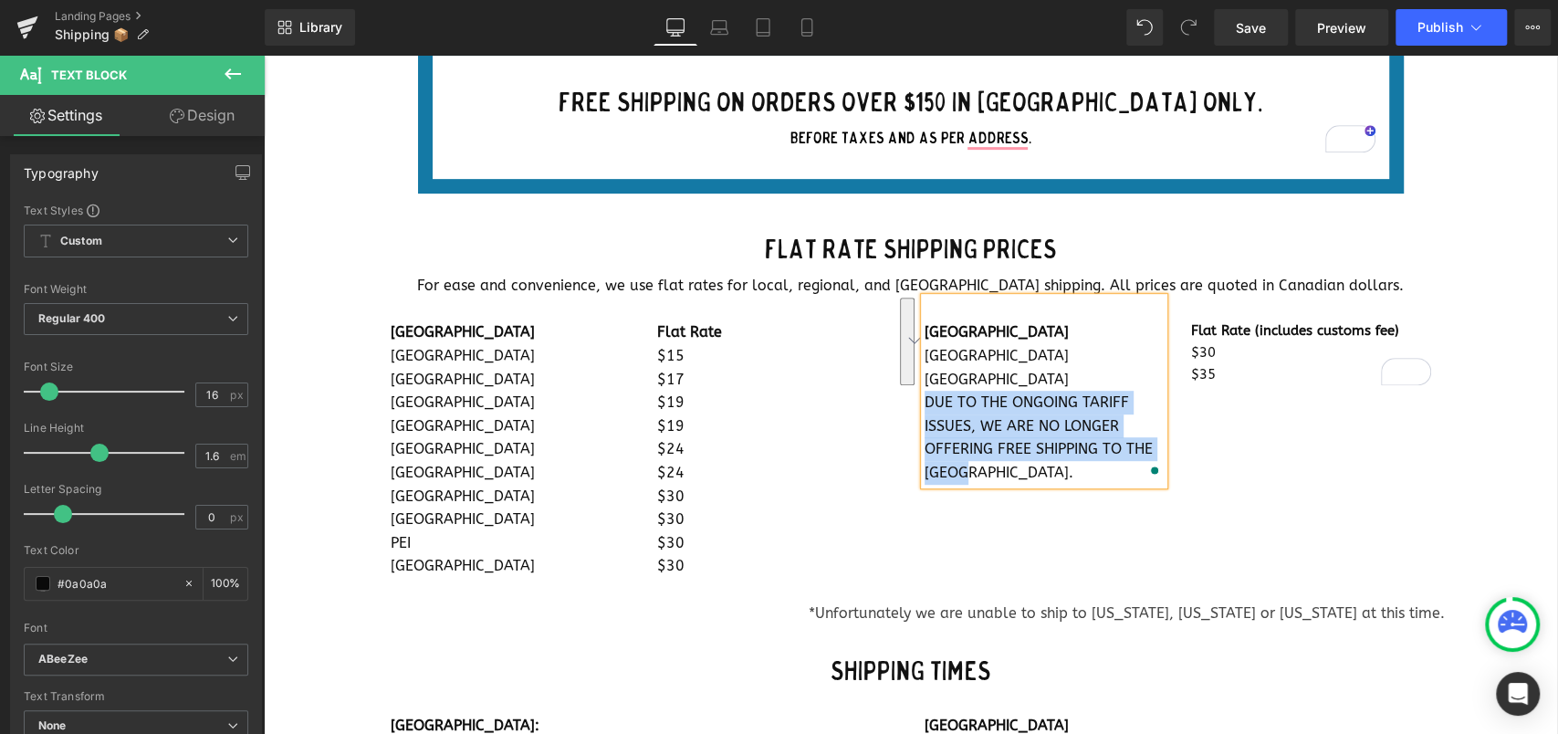
drag, startPoint x: 915, startPoint y: 403, endPoint x: 1132, endPoint y: 462, distance: 224.9
click at [1132, 462] on p "DUE TO THE ONGOING TARIFF ISSUES, WE ARE NO LONGER OFFERING FREE SHIPPING TO TH…" at bounding box center [1044, 437] width 240 height 93
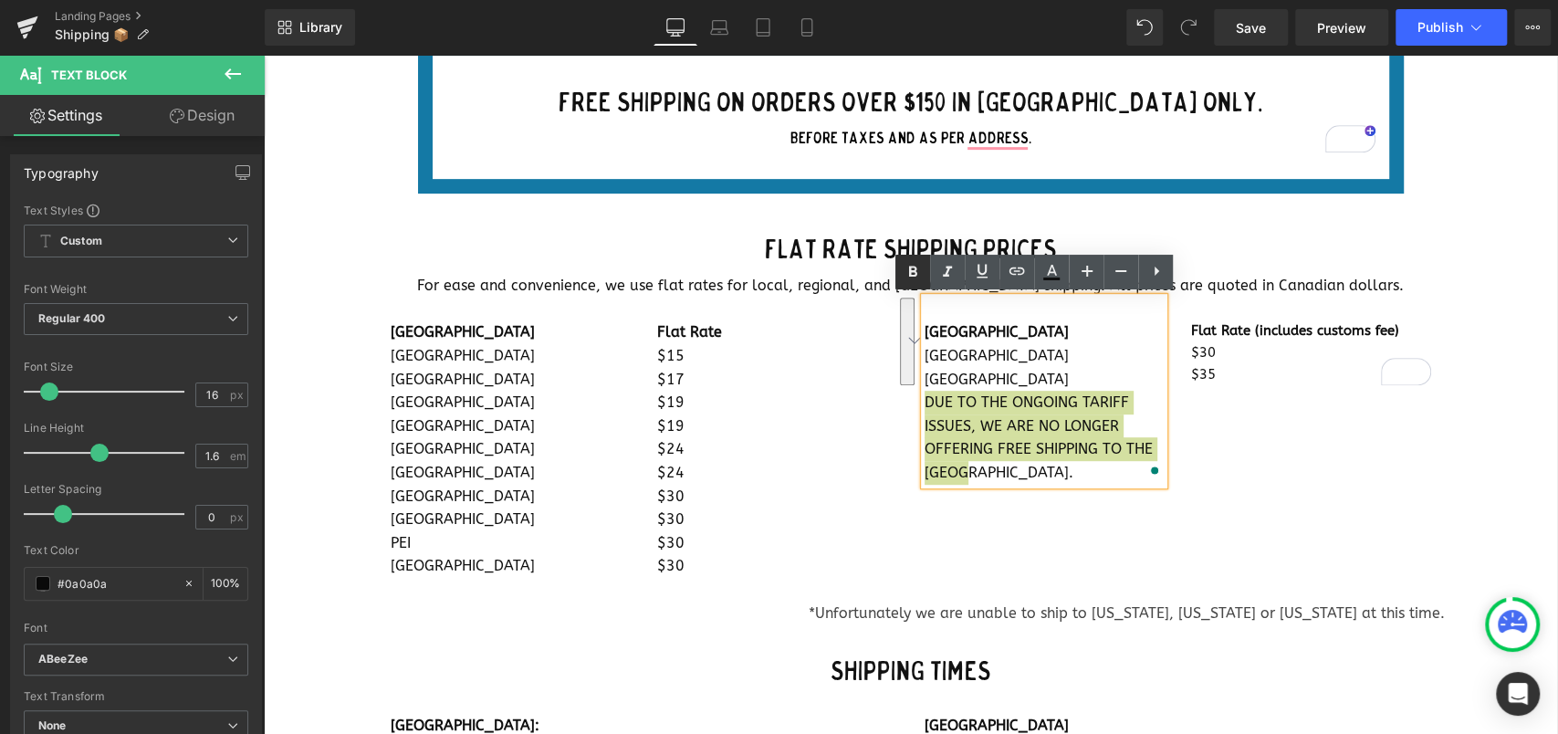
click at [906, 268] on icon at bounding box center [913, 272] width 22 height 22
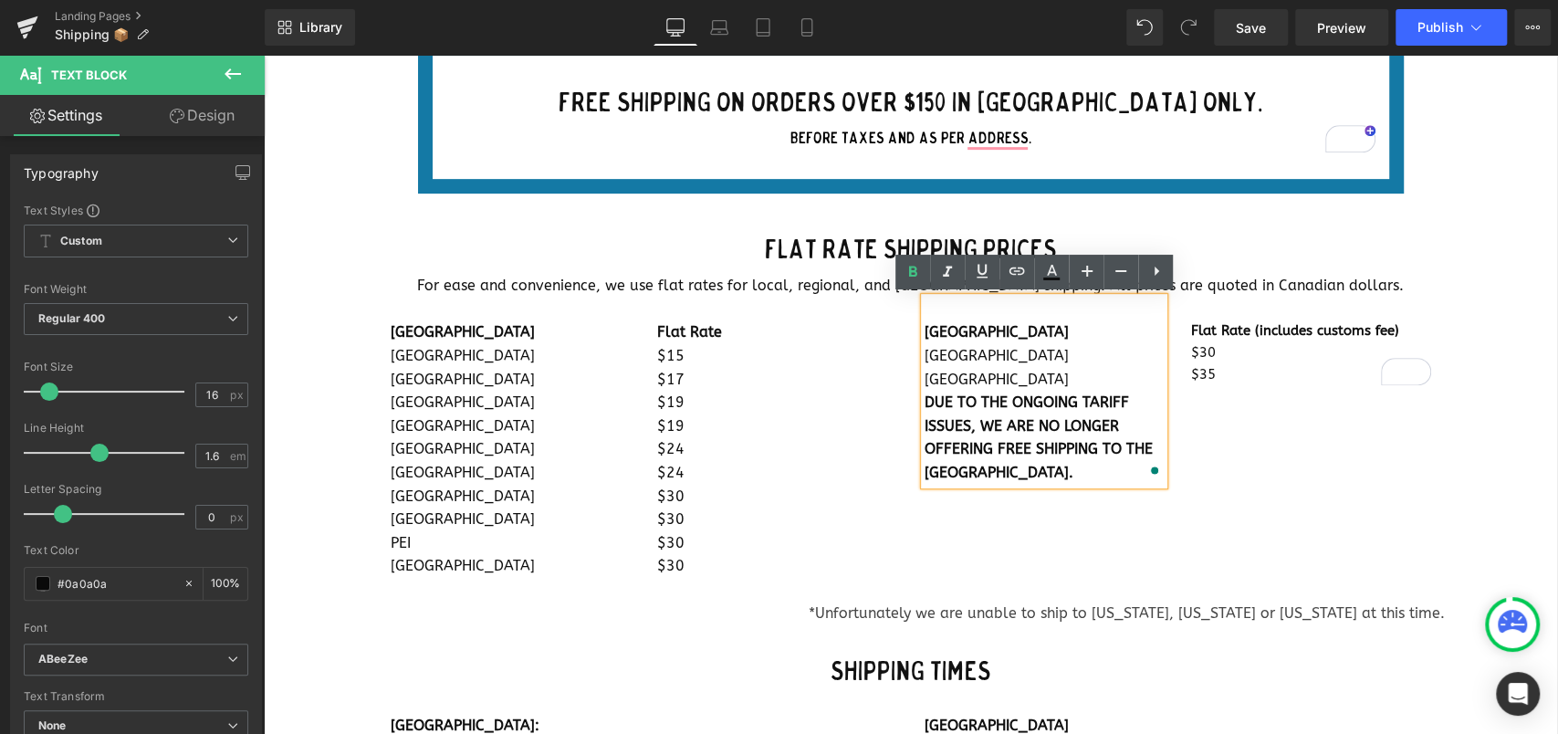
click at [1363, 537] on div "[GEOGRAPHIC_DATA] [GEOGRAPHIC_DATA] [GEOGRAPHIC_DATA] [GEOGRAPHIC_DATA] [GEOGRA…" at bounding box center [911, 437] width 1068 height 280
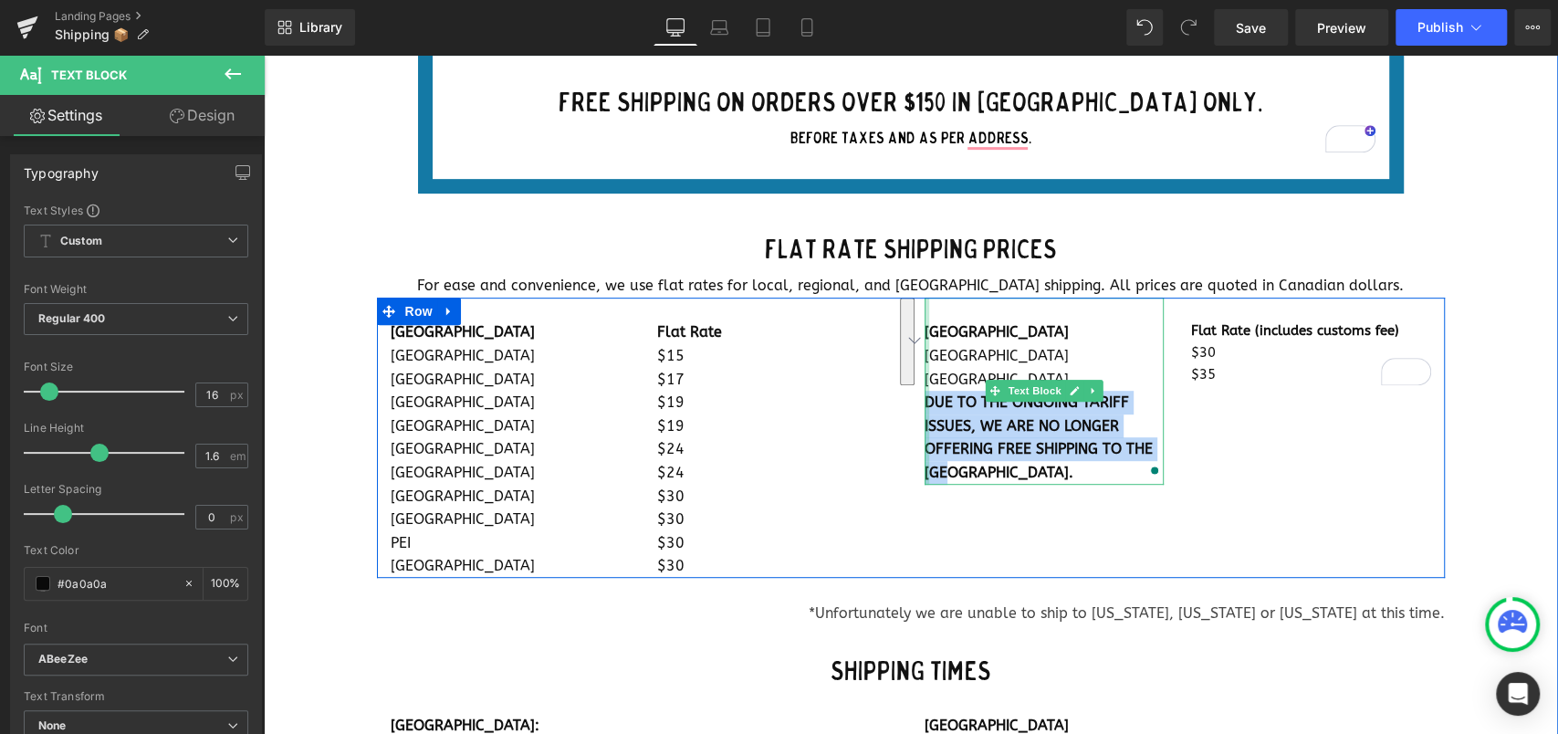
drag, startPoint x: 944, startPoint y: 472, endPoint x: 914, endPoint y: 393, distance: 84.1
click at [924, 393] on div "USA [GEOGRAPHIC_DATA] [GEOGRAPHIC_DATA] DUE TO THE ONGOING TARIFF ISSUES, WE AR…" at bounding box center [1044, 390] width 240 height 187
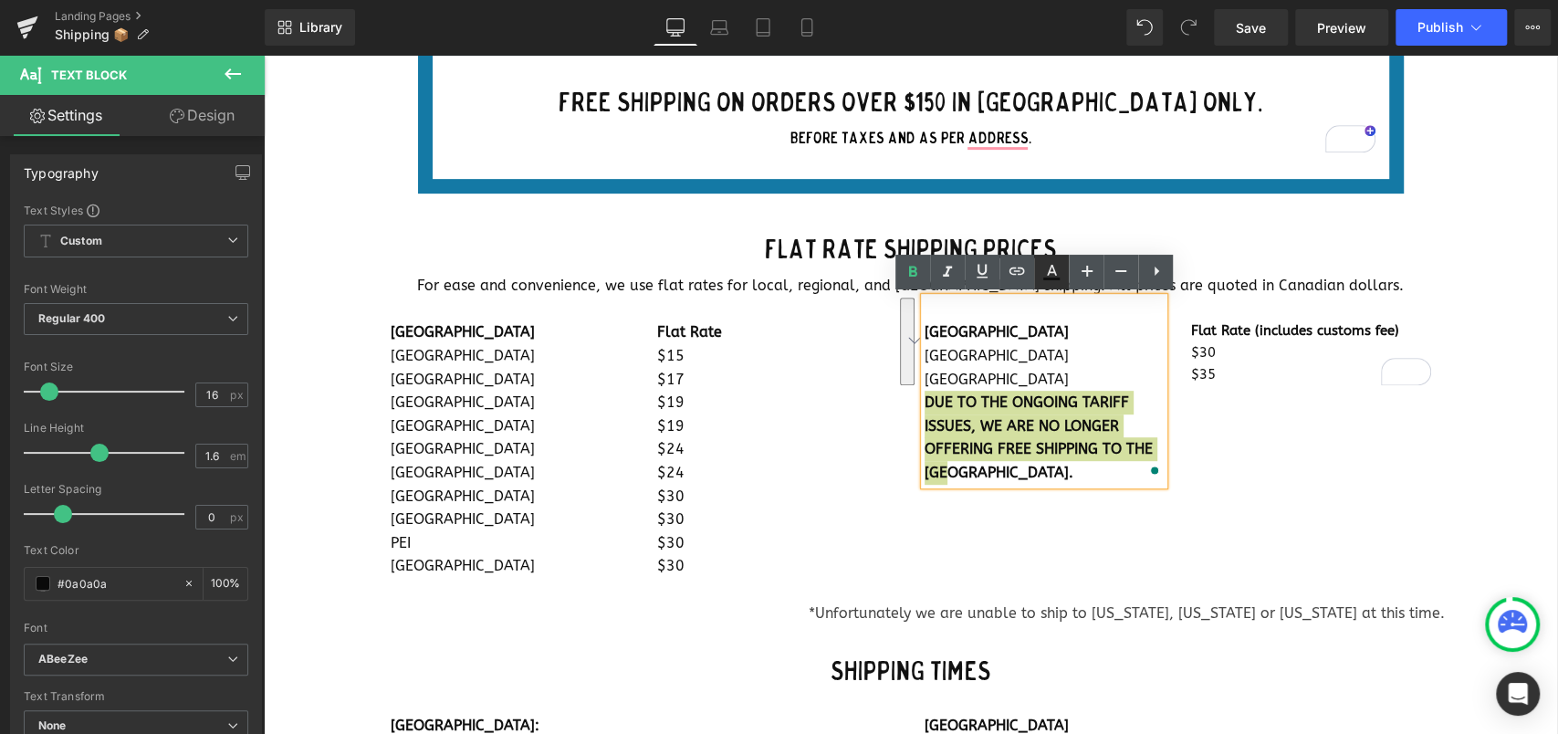
click at [1056, 273] on icon at bounding box center [1051, 272] width 22 height 22
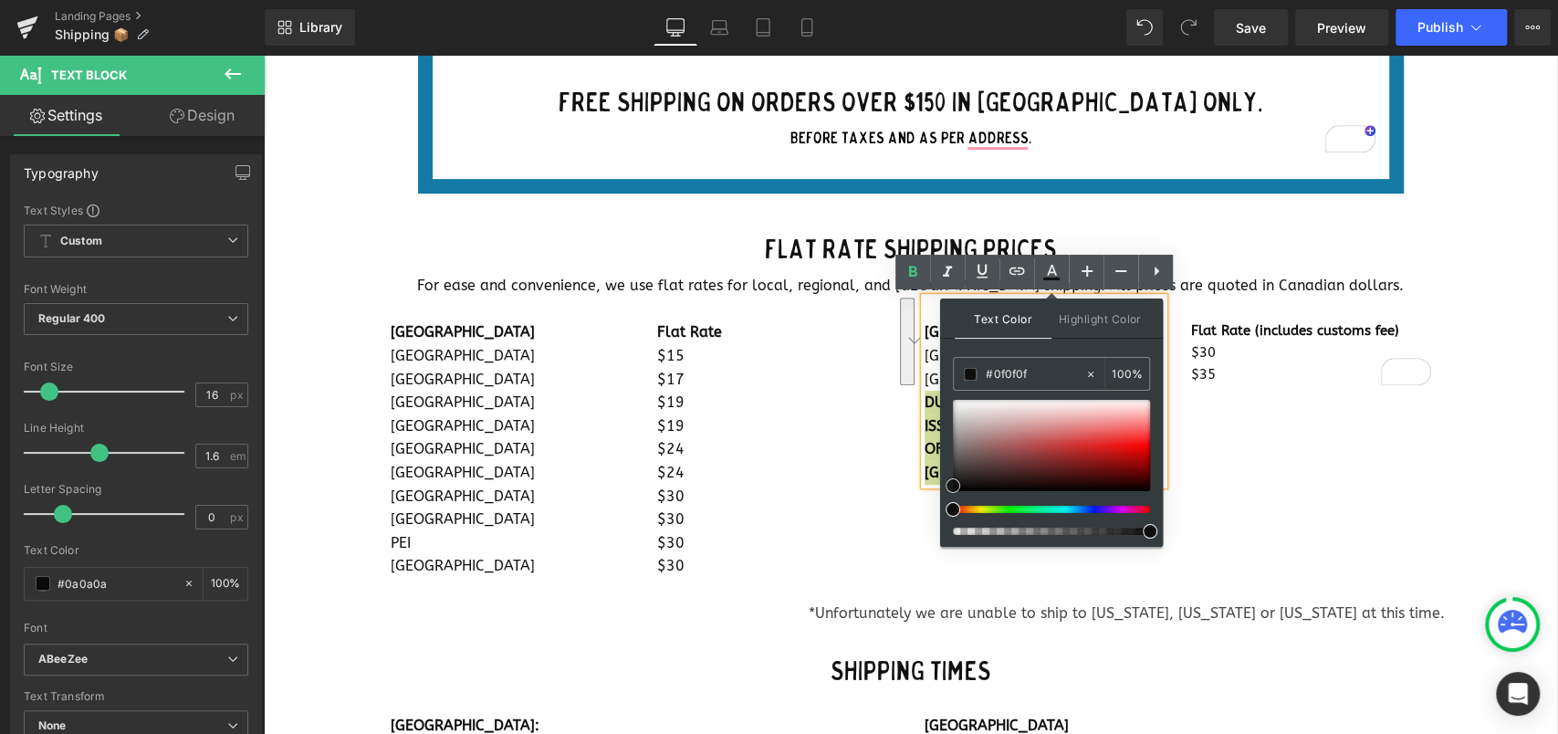
click at [1123, 448] on div at bounding box center [1051, 445] width 197 height 91
type input "#e70808"
click at [1258, 481] on div "[GEOGRAPHIC_DATA] [GEOGRAPHIC_DATA] [GEOGRAPHIC_DATA] [GEOGRAPHIC_DATA] [GEOGRA…" at bounding box center [911, 437] width 1068 height 280
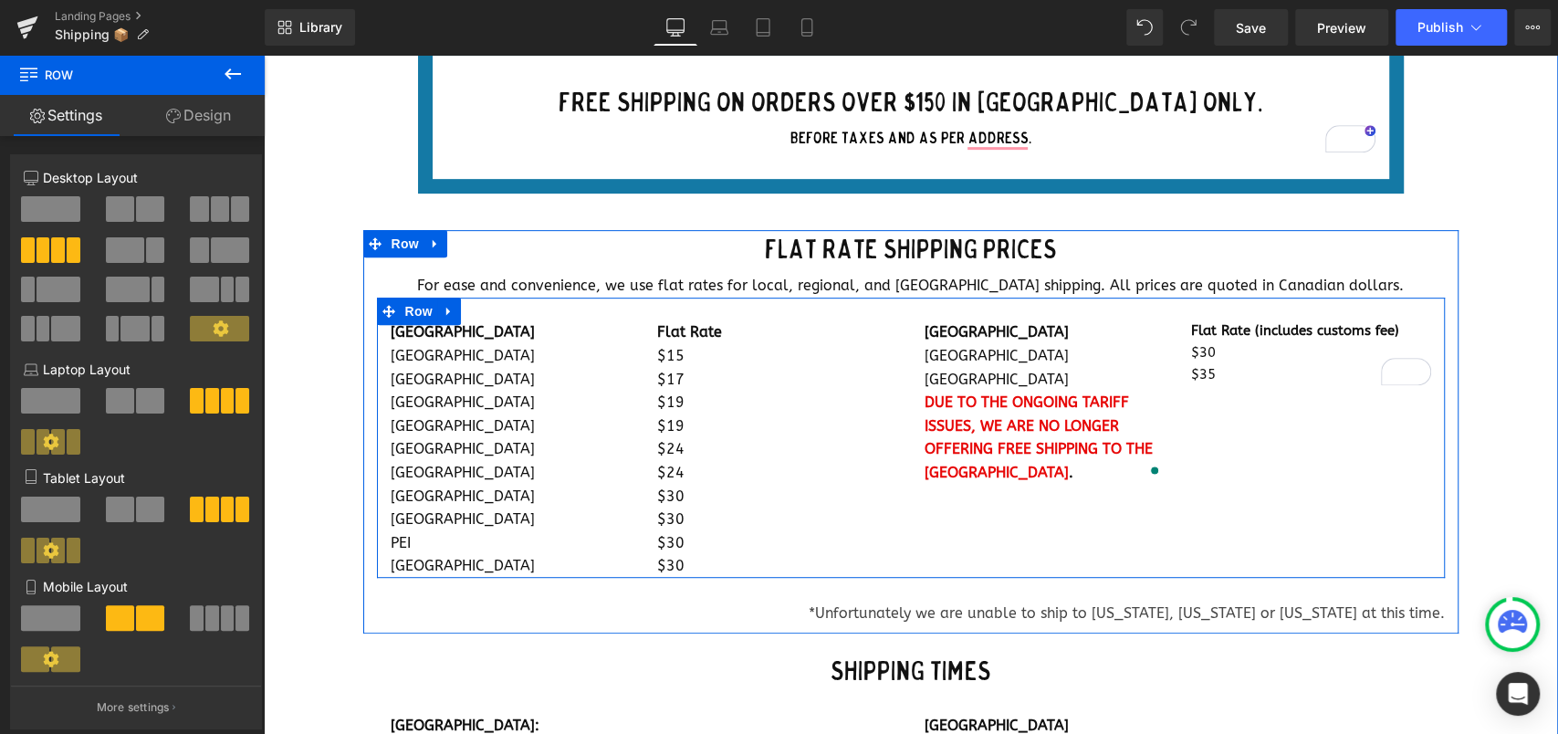
click at [1126, 516] on div "[GEOGRAPHIC_DATA] [GEOGRAPHIC_DATA] [GEOGRAPHIC_DATA] [GEOGRAPHIC_DATA] [GEOGRA…" at bounding box center [911, 437] width 1068 height 280
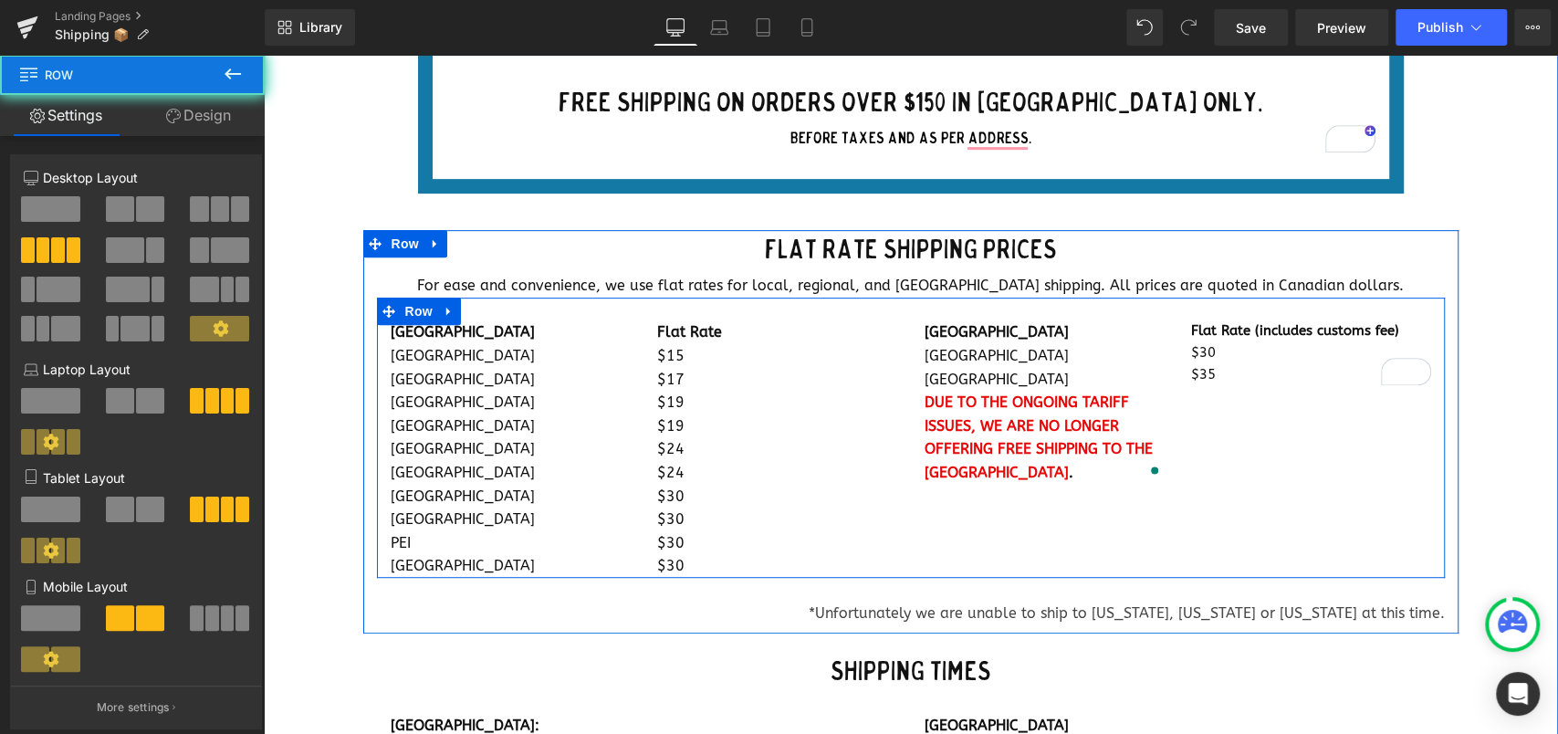
click at [1237, 439] on div "[GEOGRAPHIC_DATA] [GEOGRAPHIC_DATA] [GEOGRAPHIC_DATA] [GEOGRAPHIC_DATA] [GEOGRA…" at bounding box center [911, 437] width 1068 height 280
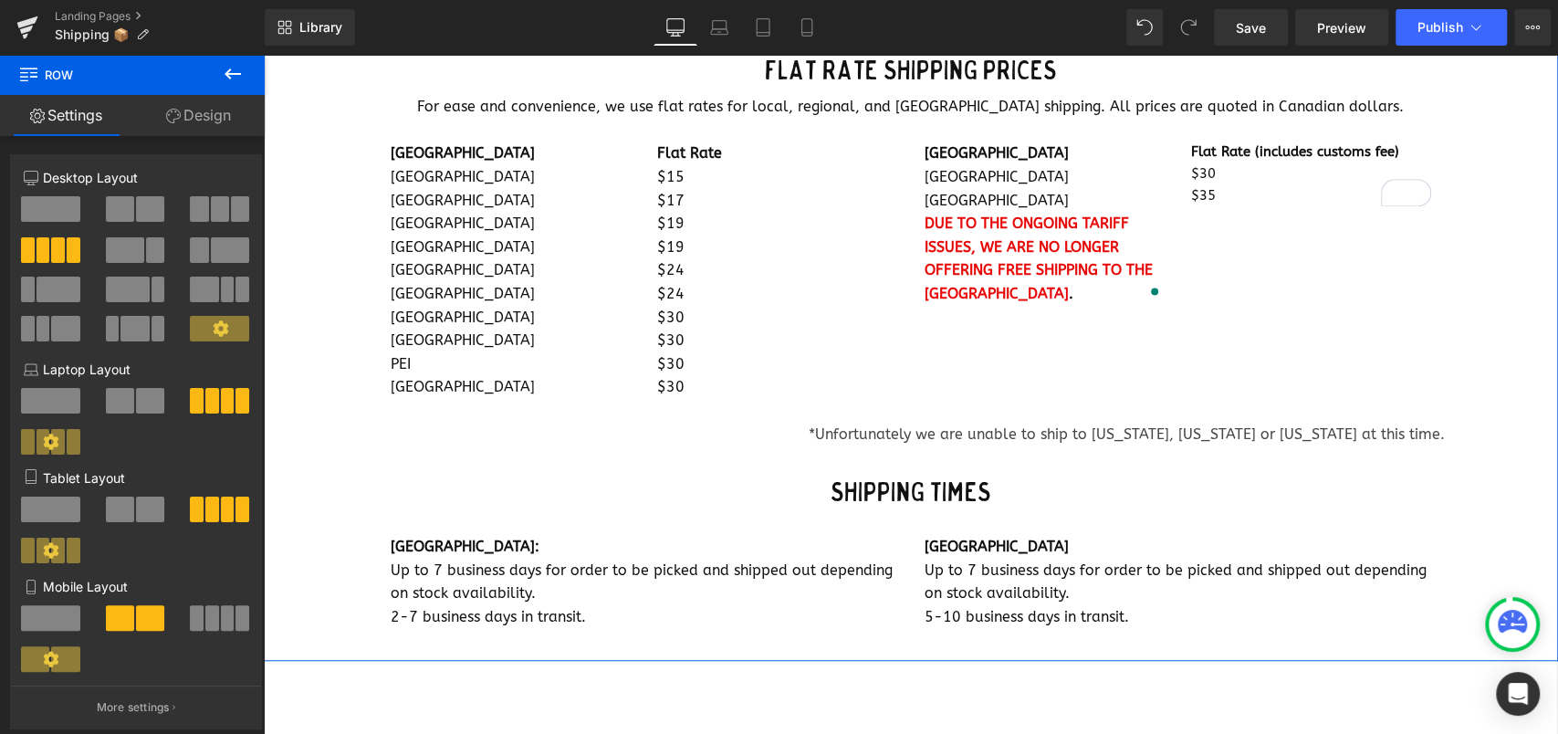
scroll to position [851, 0]
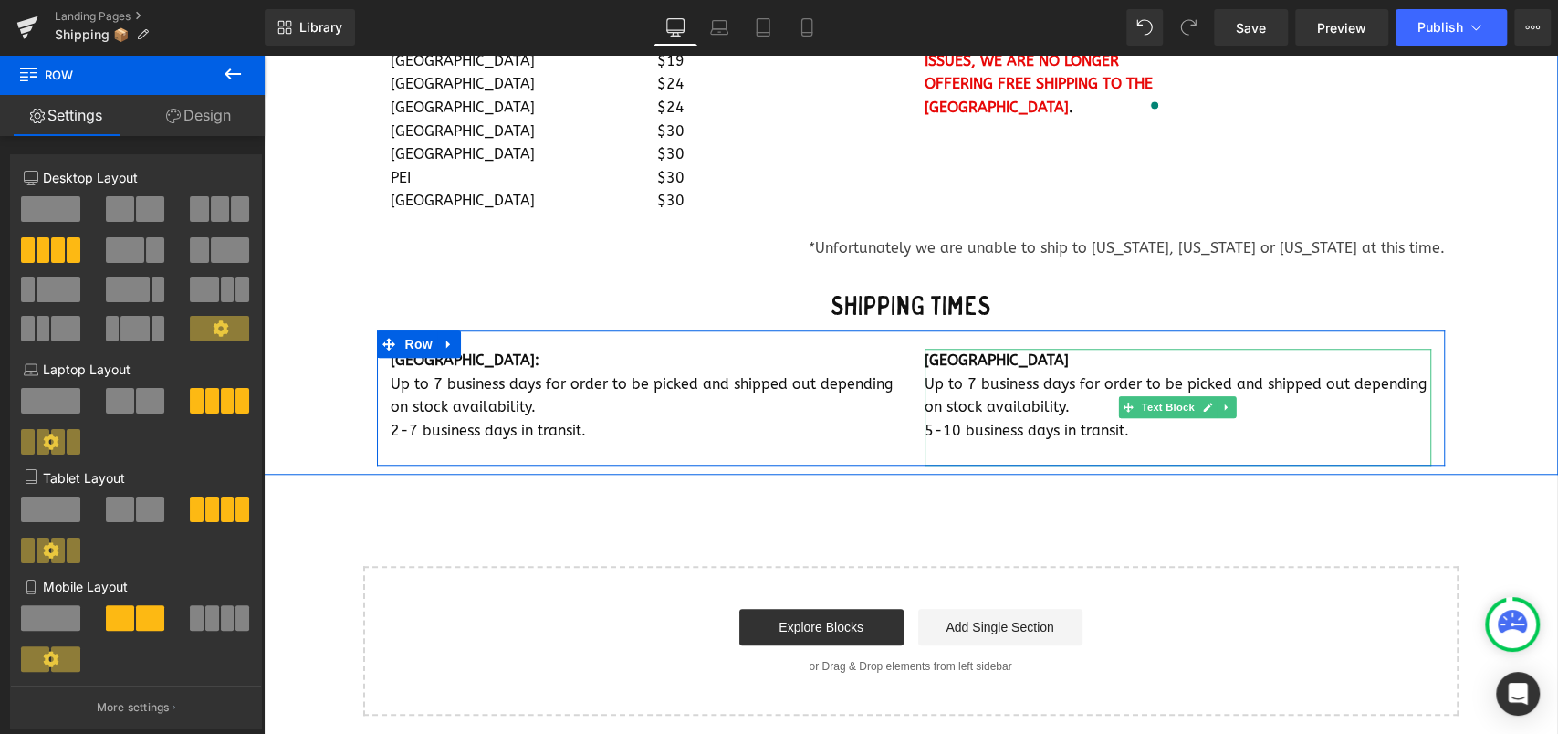
click at [1122, 427] on p "5-10 business days in transit." at bounding box center [1177, 431] width 506 height 24
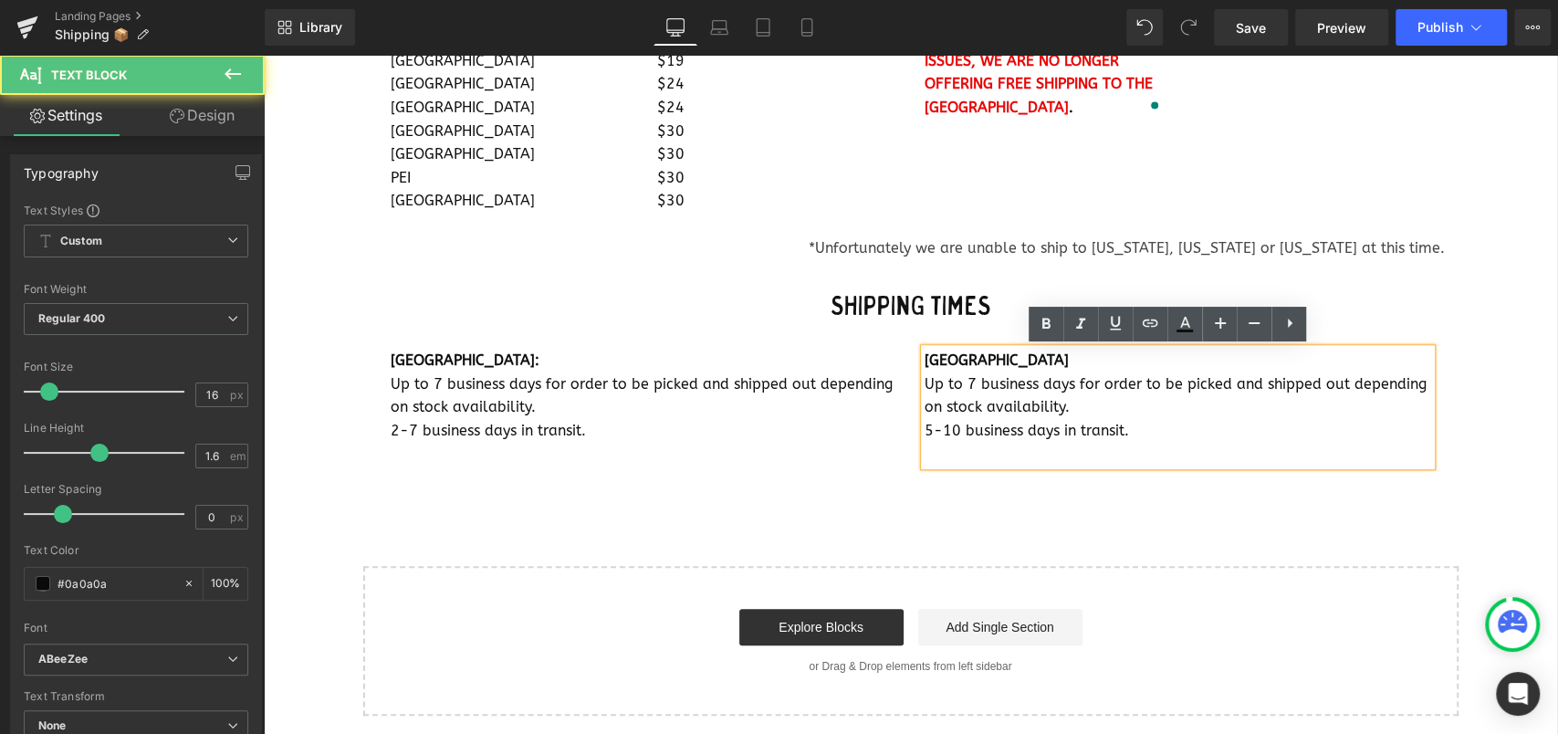
click at [1122, 427] on p "5-10 business days in transit." at bounding box center [1177, 431] width 506 height 24
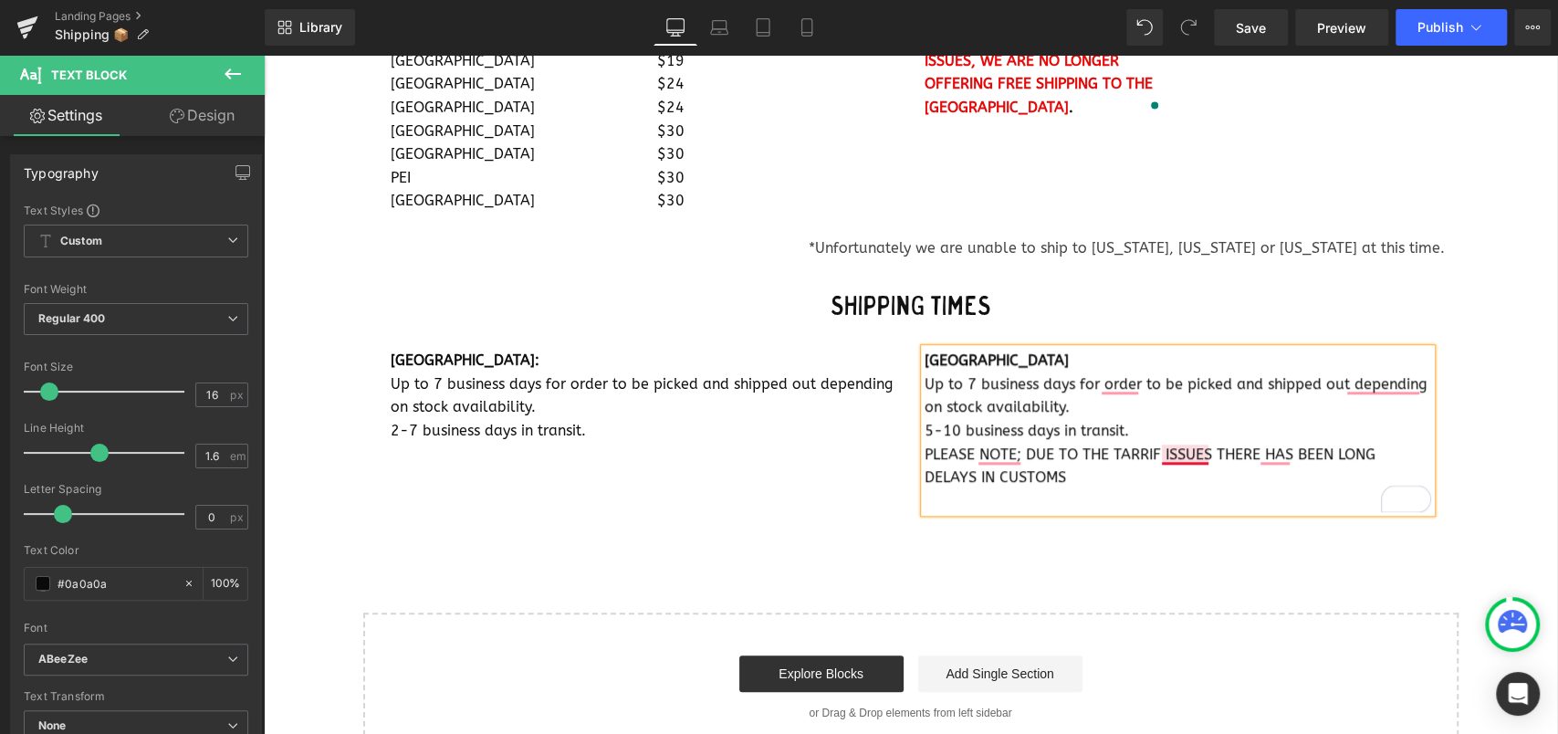
click at [1168, 456] on font "PLEASE NOTE; DUE TO THE TARRIF ISSUES THERE HAS BEEN LONG DELAYS IN CUSTOMS" at bounding box center [1149, 465] width 451 height 41
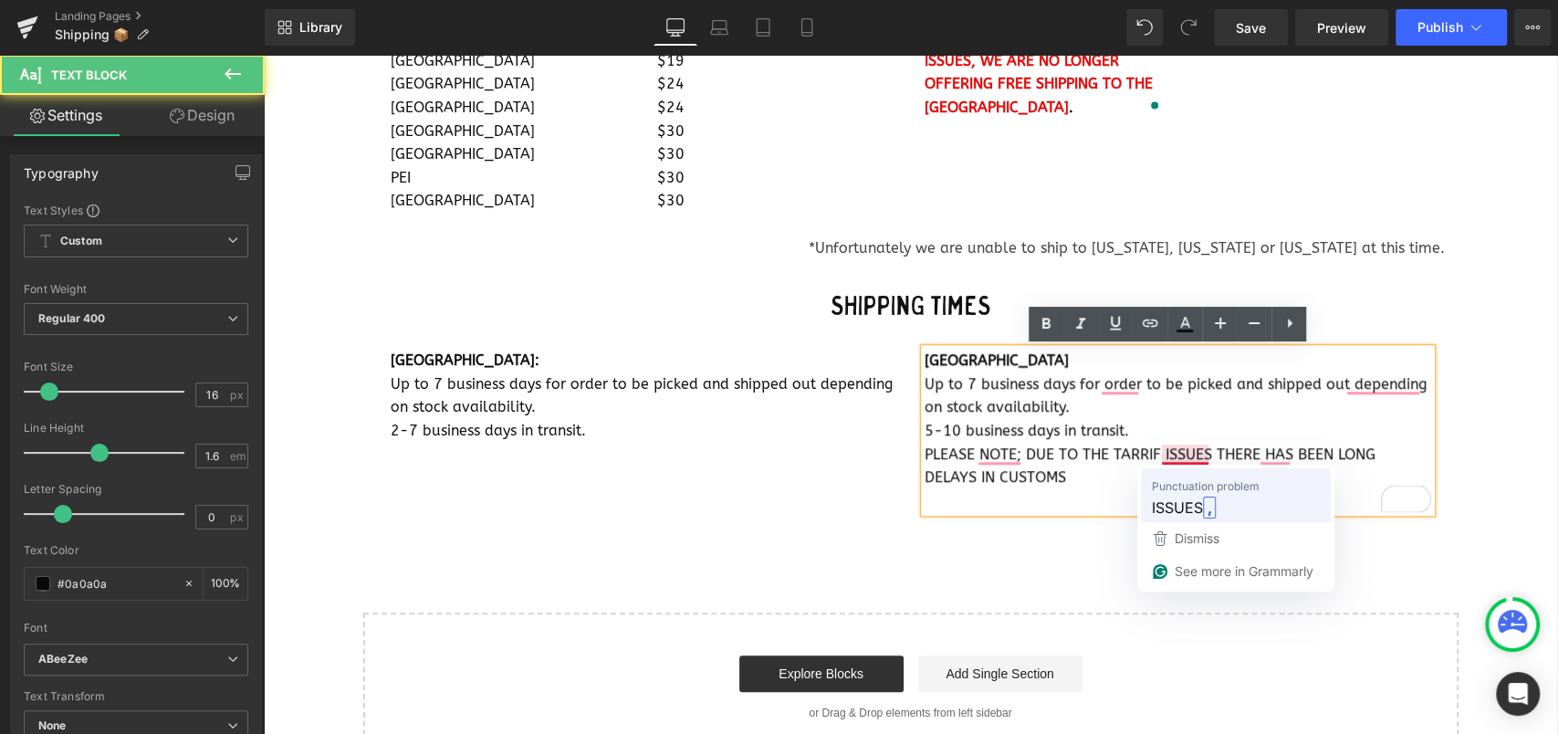
click at [1180, 500] on span "ISSUES" at bounding box center [1177, 507] width 51 height 23
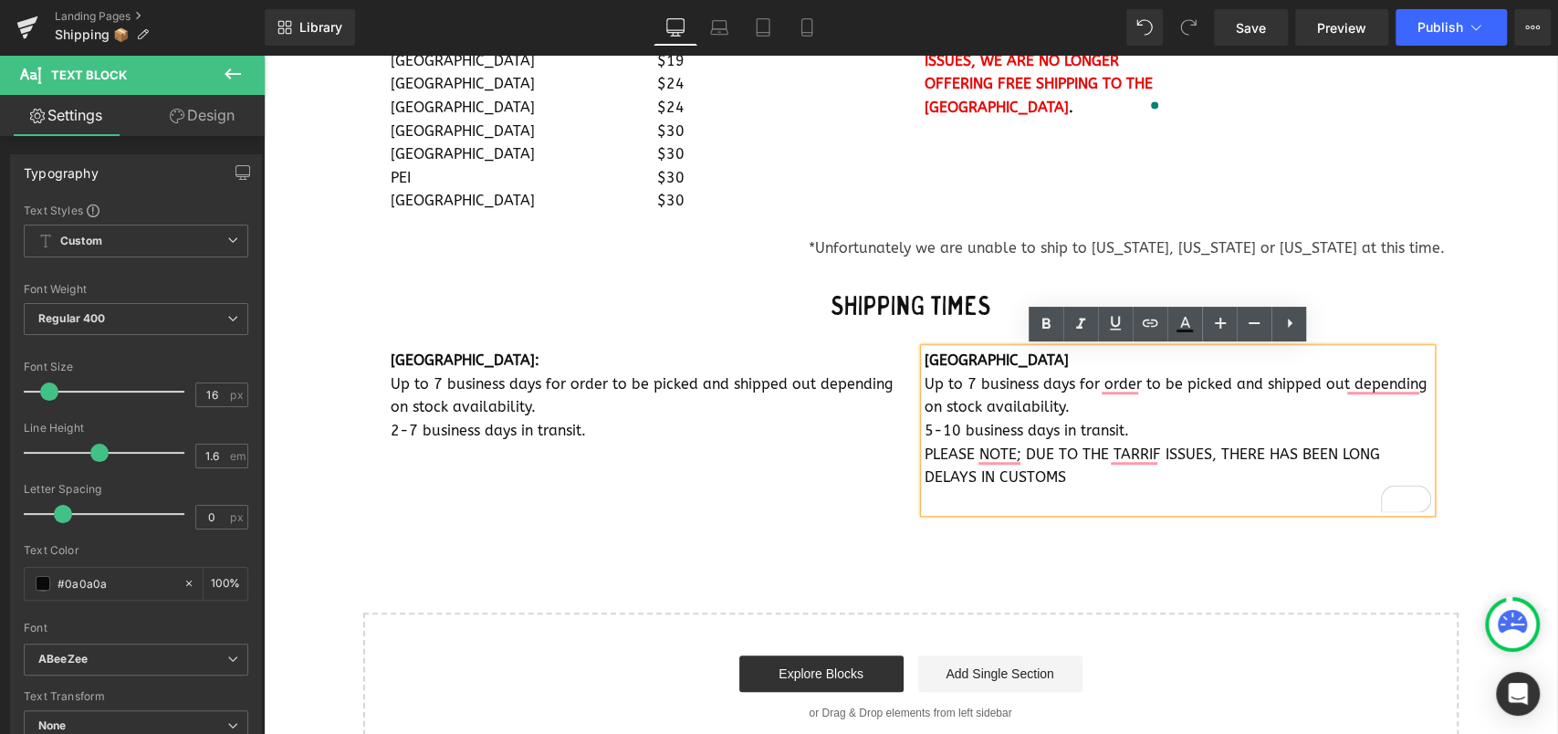
click at [1266, 450] on font "PLEASE NOTE; DUE TO THE TARRIF ISSUES, THERE HAS BEEN LONG DELAYS IN CUSTOMS" at bounding box center [1151, 465] width 455 height 41
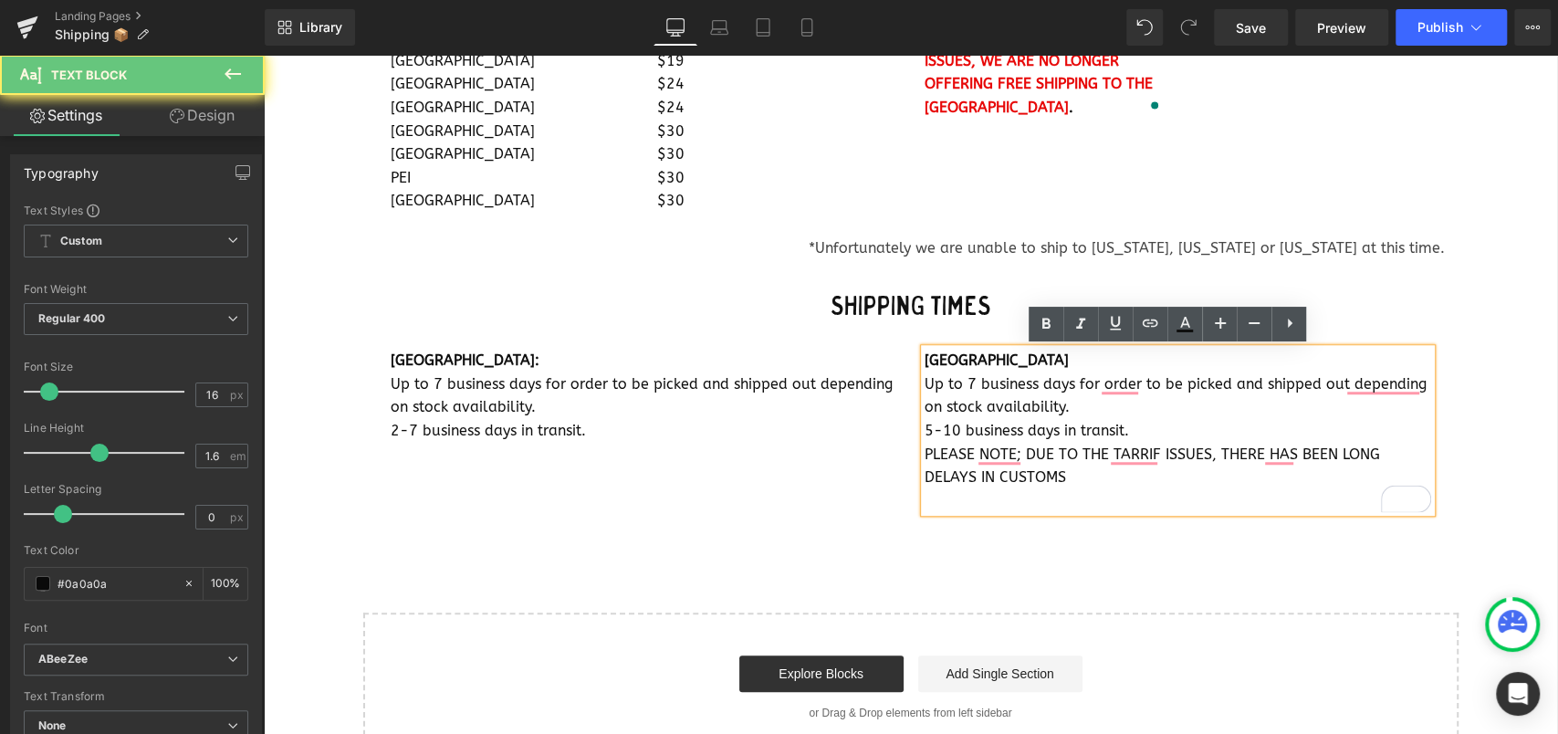
click at [1266, 450] on font "PLEASE NOTE; DUE TO THE TARRIF ISSUES, THERE HAS BEEN LONG DELAYS IN CUSTOMS" at bounding box center [1151, 465] width 455 height 41
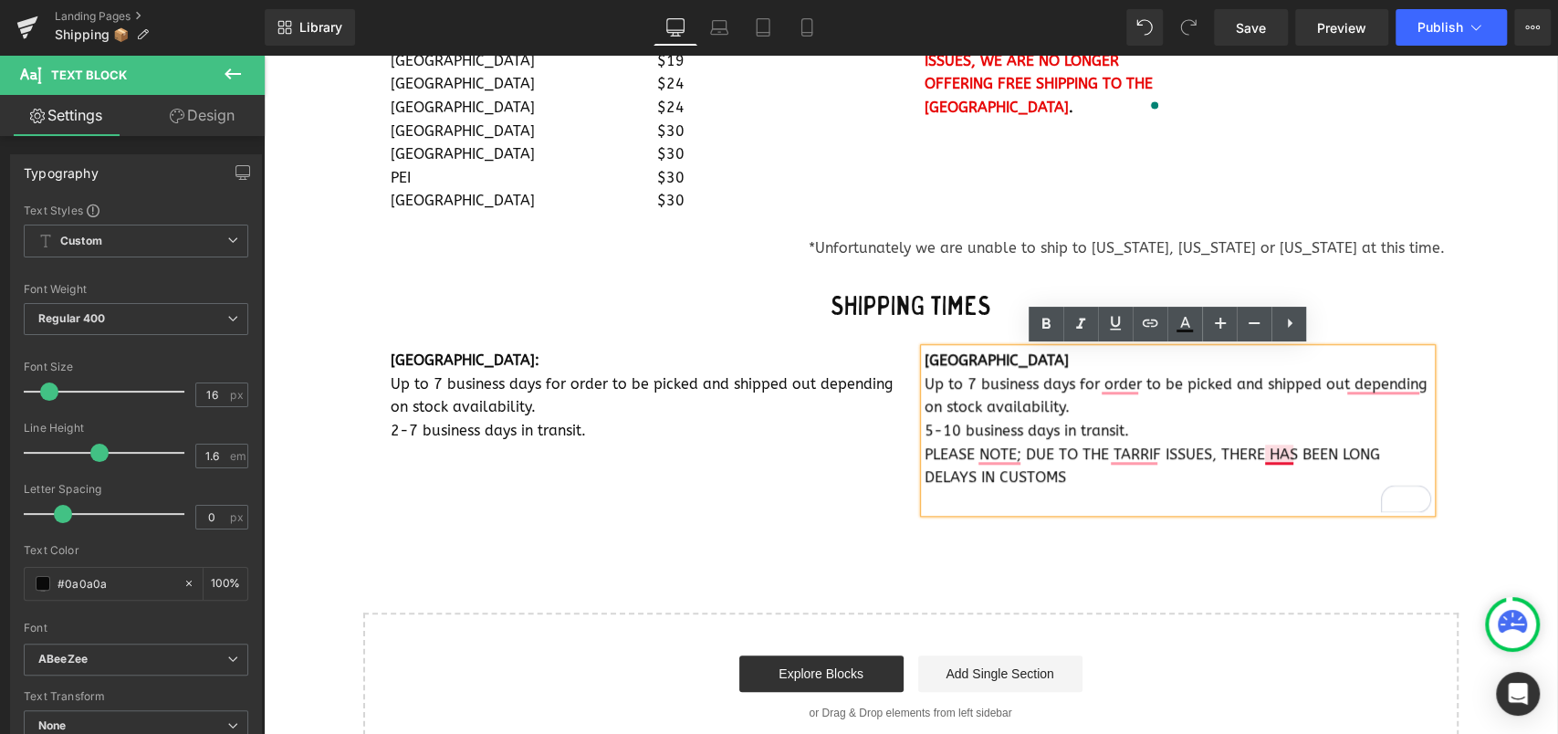
click at [1270, 457] on font "PLEASE NOTE; DUE TO THE TARRIF ISSUES, THERE HAS BEEN LONG DELAYS IN CUSTOMS" at bounding box center [1151, 465] width 455 height 41
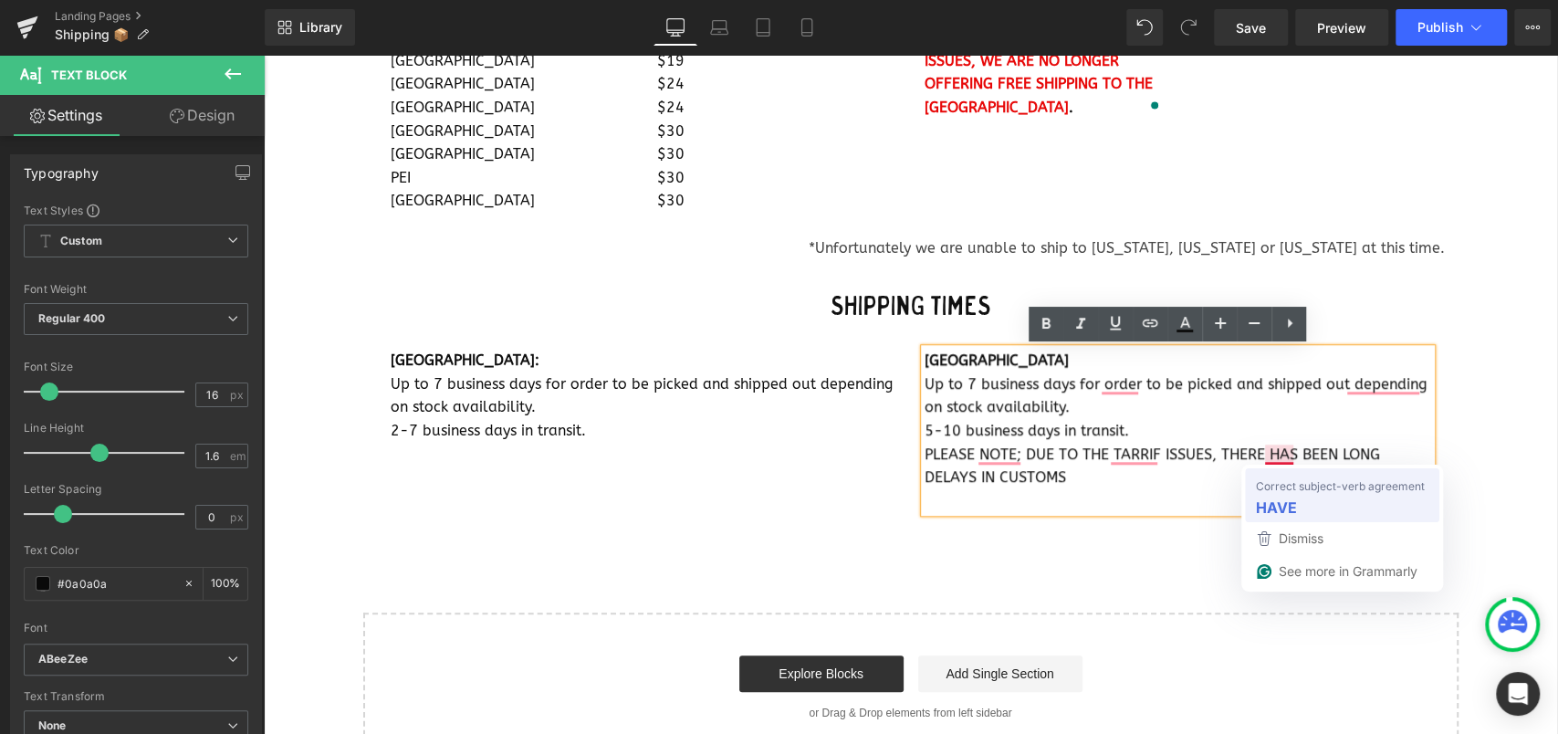
click at [1283, 507] on strong "HAVE" at bounding box center [1276, 507] width 41 height 23
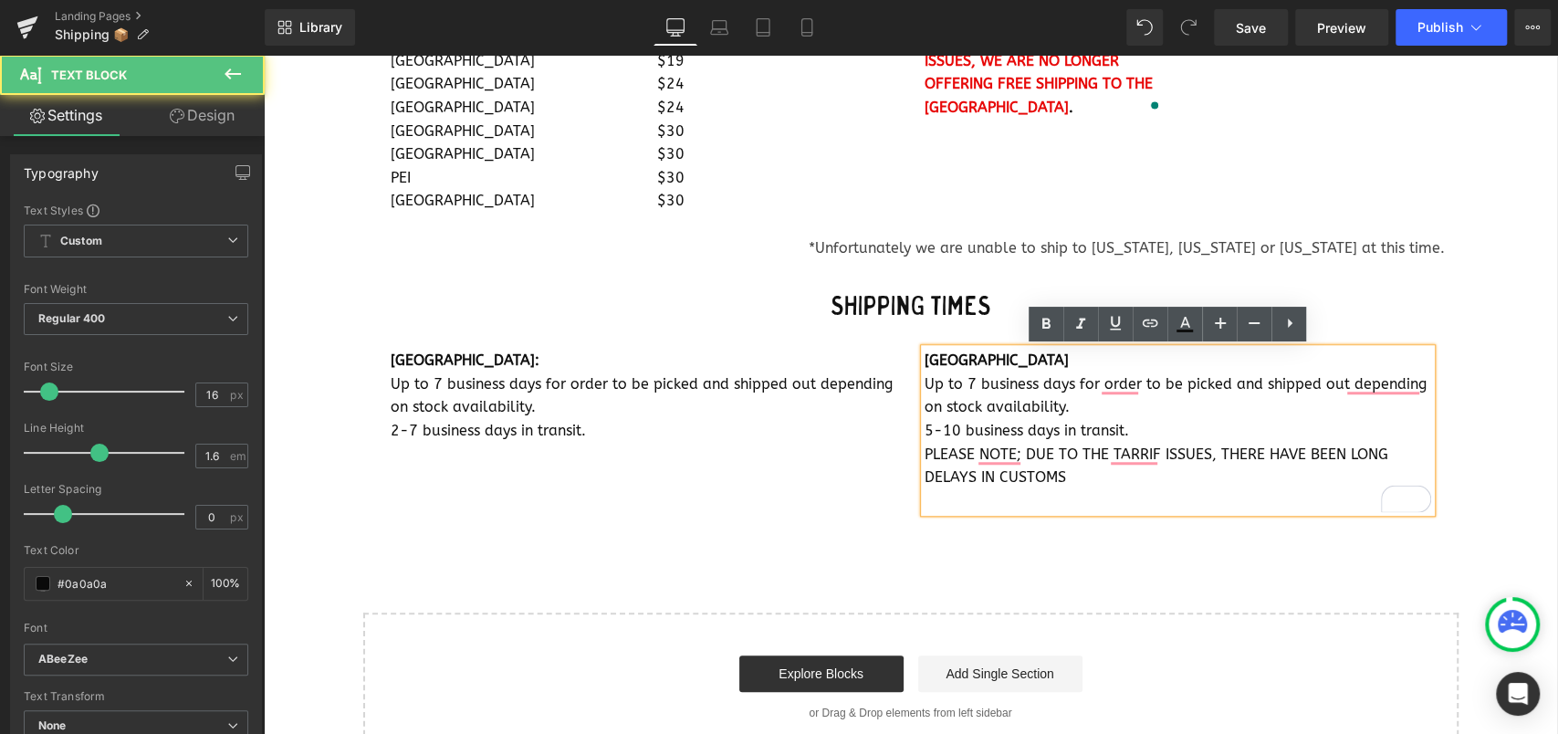
click at [1111, 461] on font "PLEASE NOTE; DUE TO THE TARRIF ISSUES, THERE HAVE BEEN LONG DELAYS IN CUSTOMS" at bounding box center [1156, 465] width 464 height 41
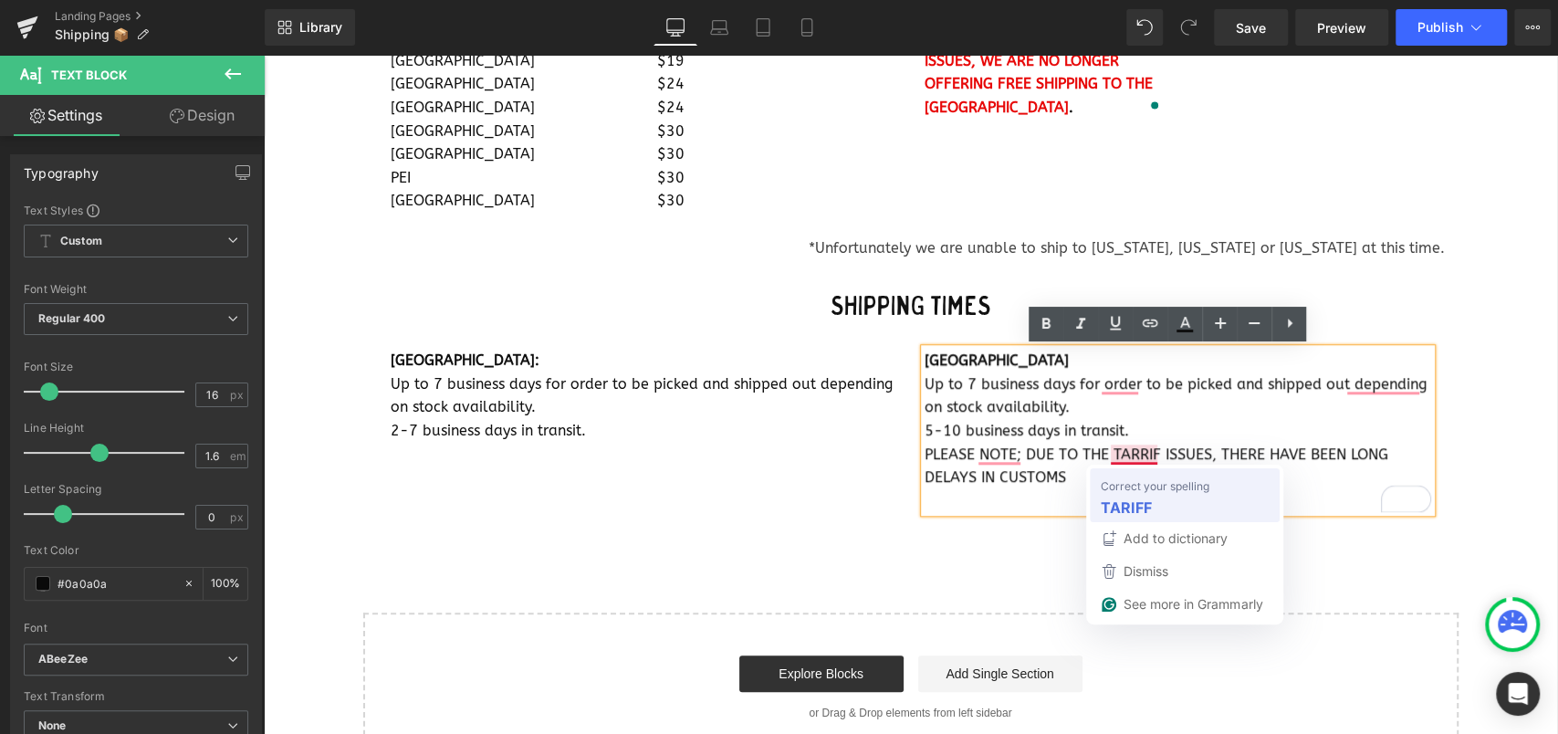
click at [1117, 497] on strong "TARIFF" at bounding box center [1126, 507] width 51 height 23
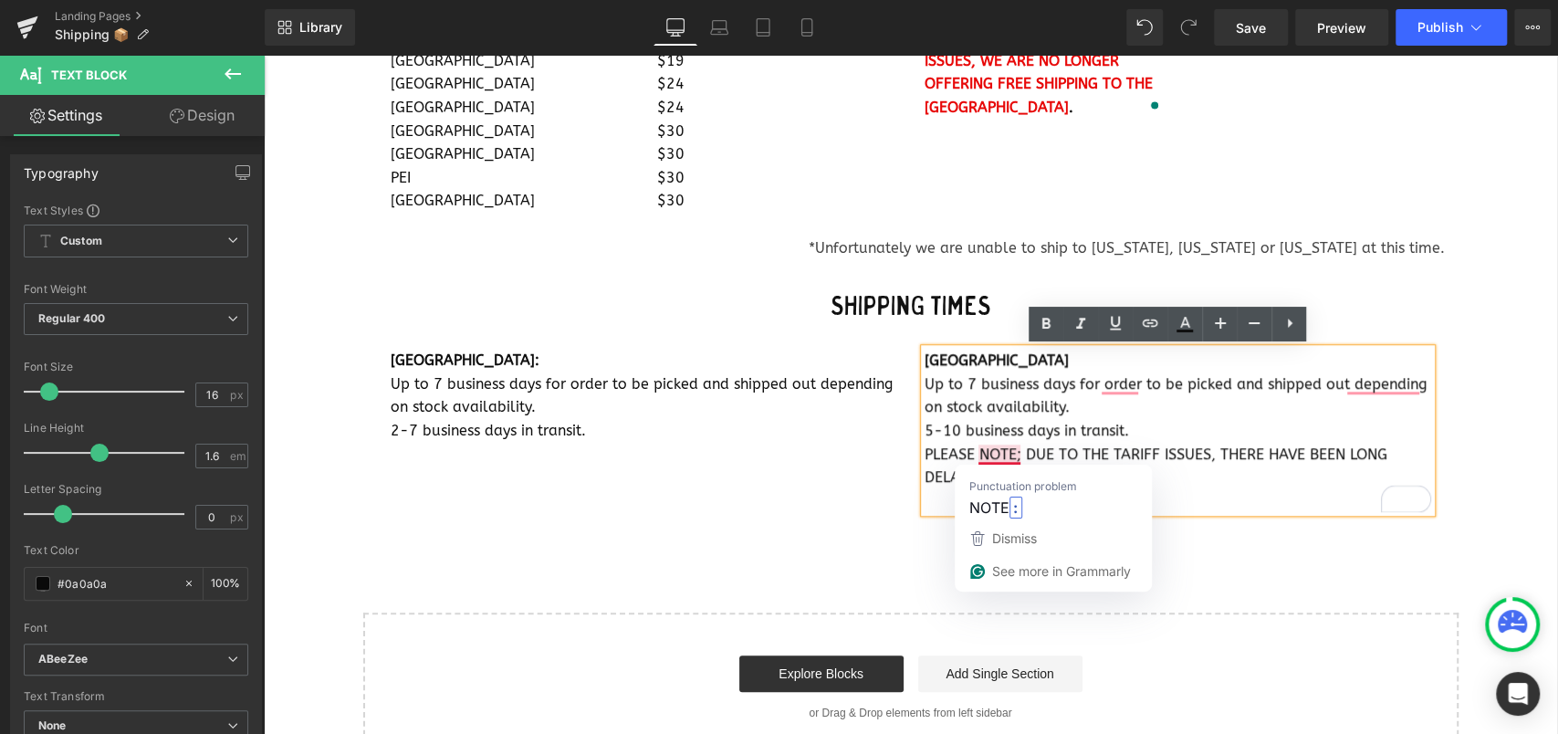
click at [1007, 456] on font "PLEASE NOTE; DUE TO THE TARIFF ISSUES, THERE HAVE BEEN LONG DELAYS IN CUSTOMS" at bounding box center [1155, 465] width 463 height 41
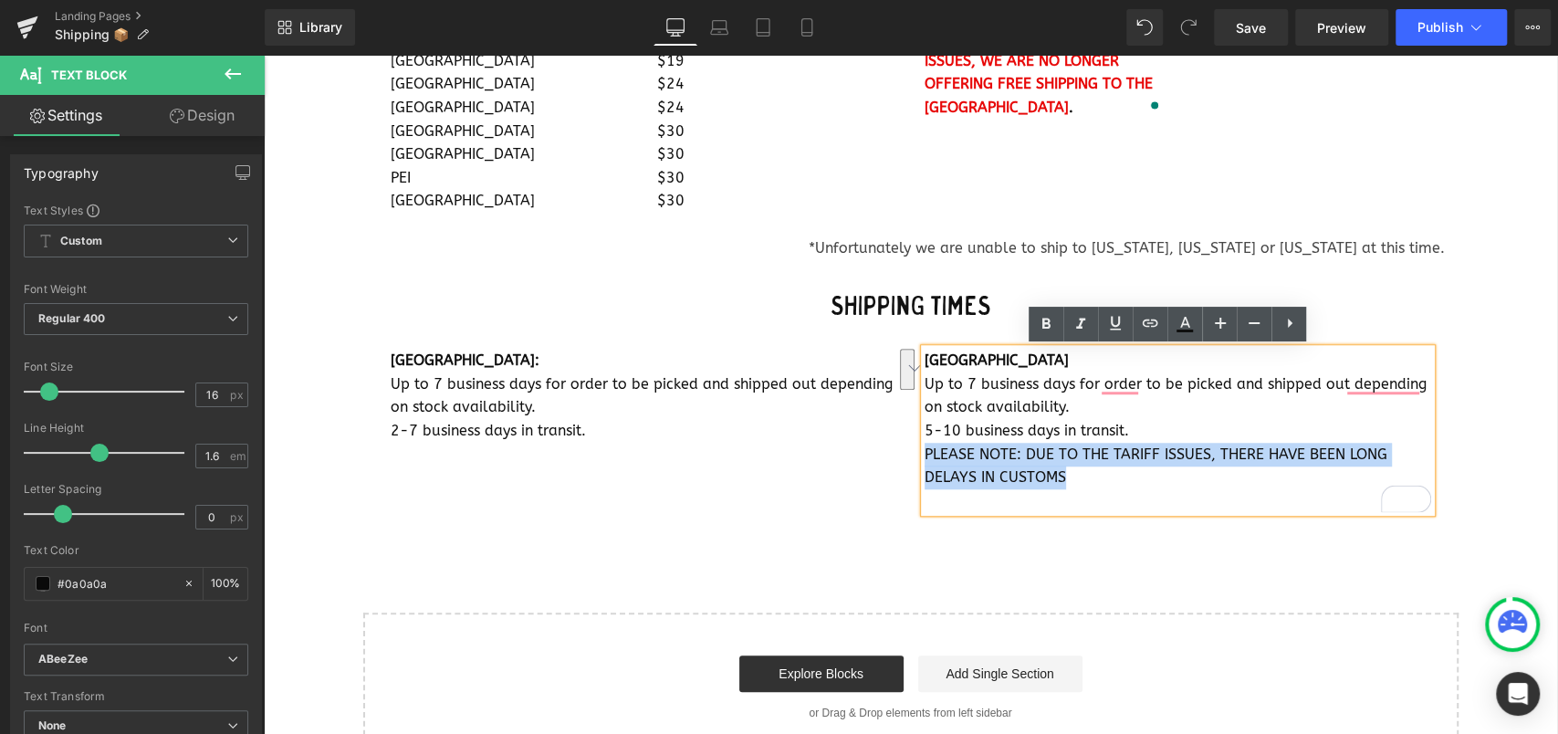
drag, startPoint x: 1062, startPoint y: 476, endPoint x: 916, endPoint y: 456, distance: 147.4
click at [924, 456] on p "PLEASE NOTE: DUE TO THE TARIFF ISSUES, THERE HAVE BEEN LONG DELAYS IN CUSTOMS" at bounding box center [1177, 466] width 506 height 47
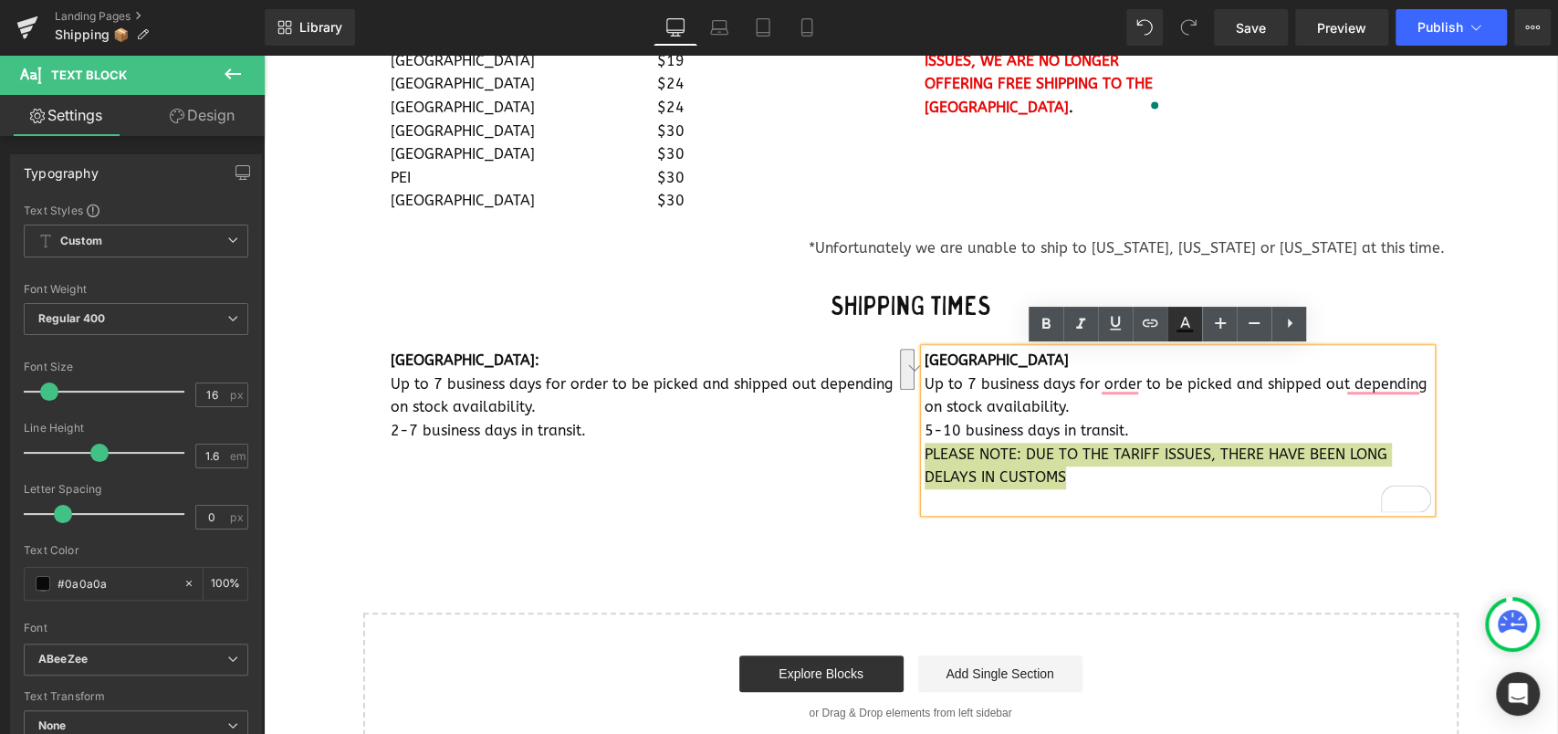
click at [1195, 332] on icon at bounding box center [1185, 324] width 22 height 22
type input "#0f0f0f"
type input "100"
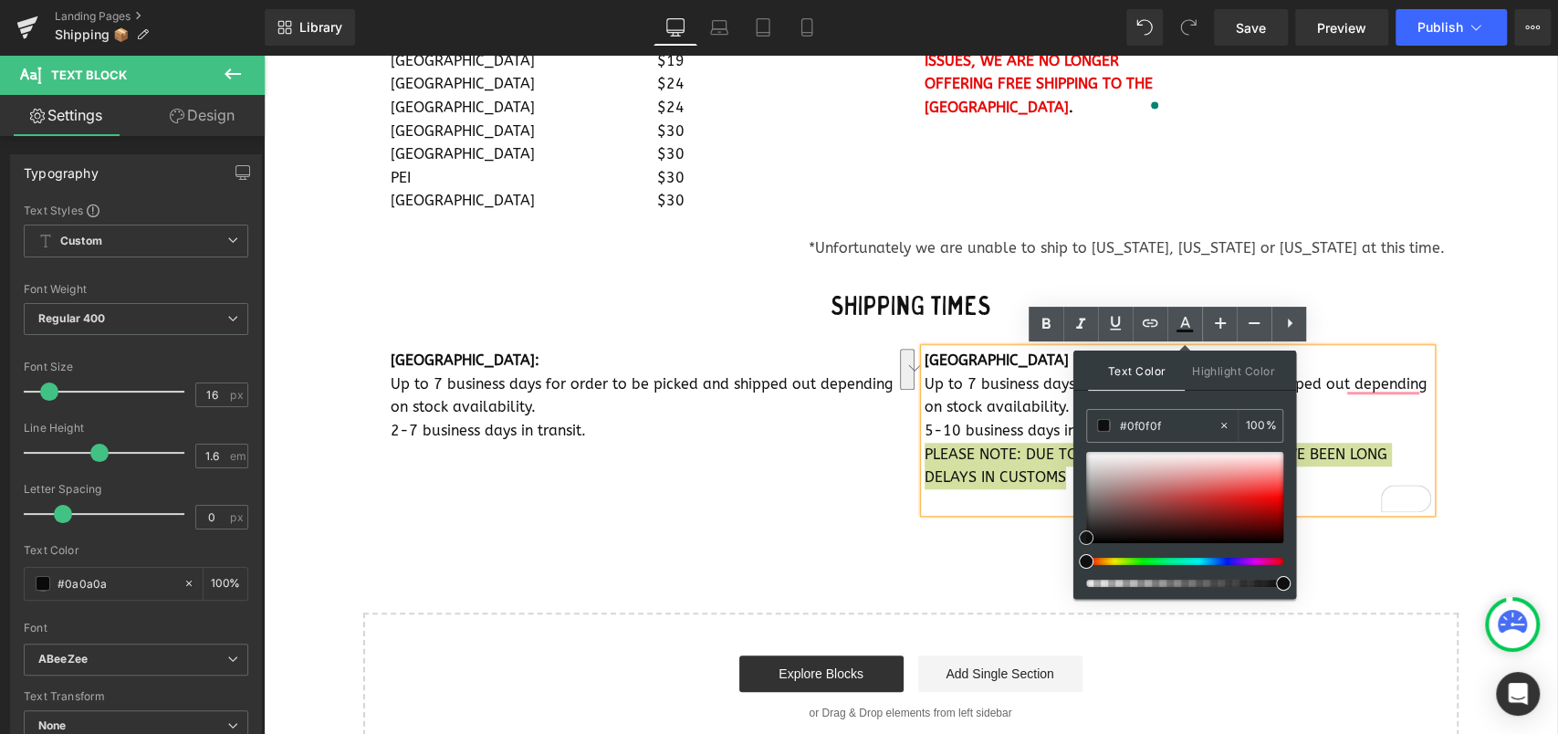
click at [1259, 492] on div at bounding box center [1184, 497] width 197 height 91
type input "#f62121"
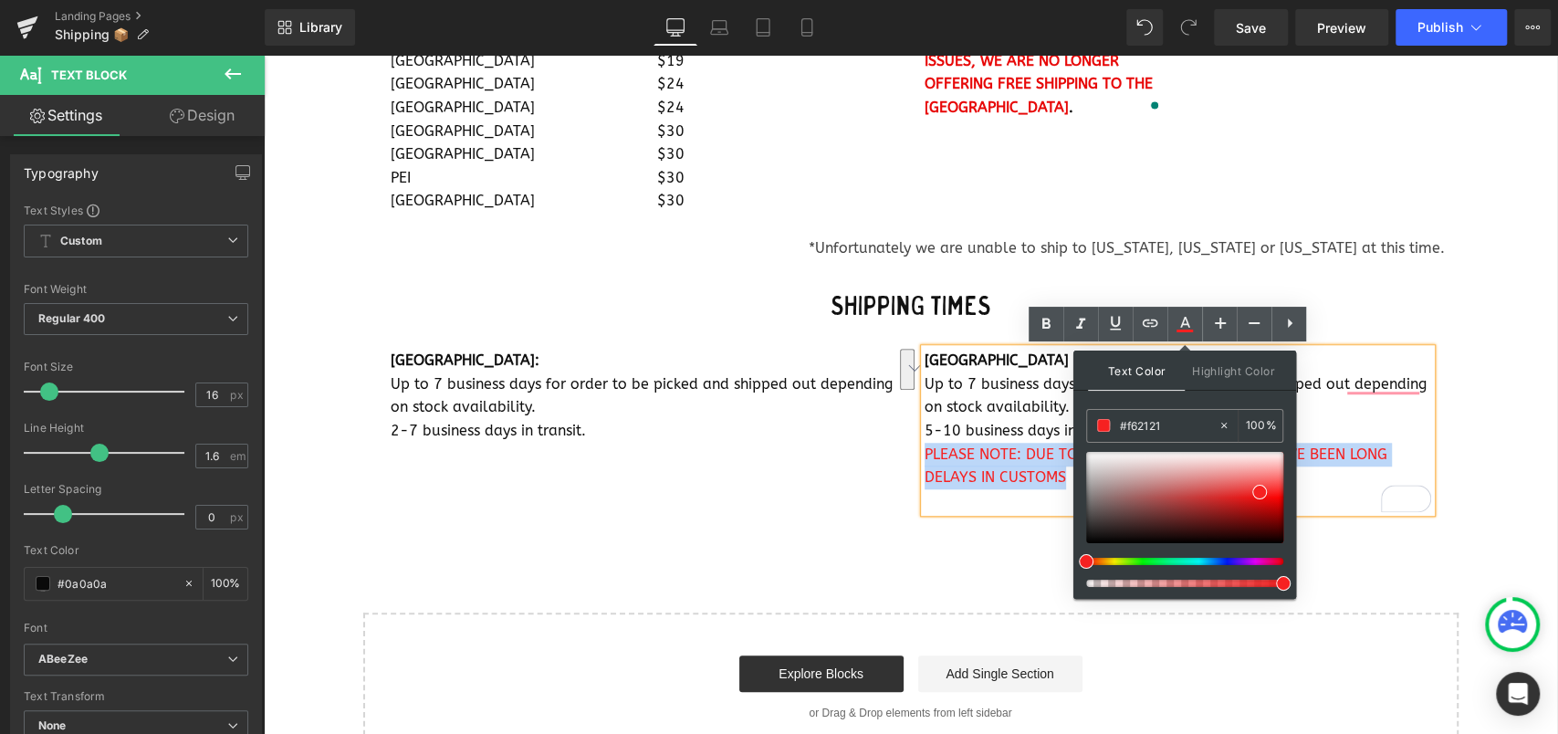
click at [1289, 651] on div "Start building your page Explore Blocks Add Single Section or Drag & Drop eleme…" at bounding box center [910, 687] width 1091 height 146
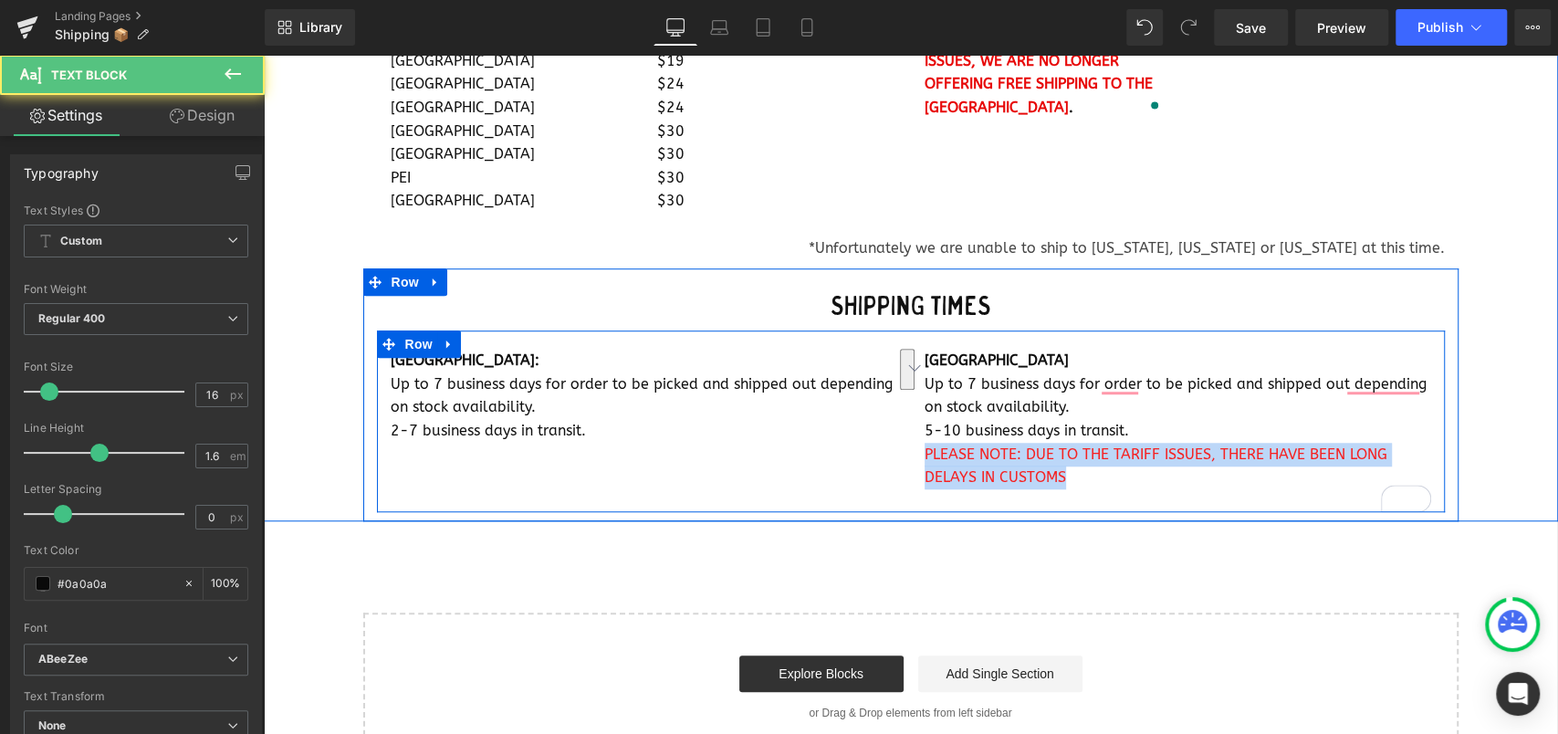
drag, startPoint x: 1054, startPoint y: 471, endPoint x: 912, endPoint y: 455, distance: 143.2
click at [912, 455] on div "USA Up to 7 business days for order to be picked and shipped out depending on s…" at bounding box center [1178, 430] width 534 height 163
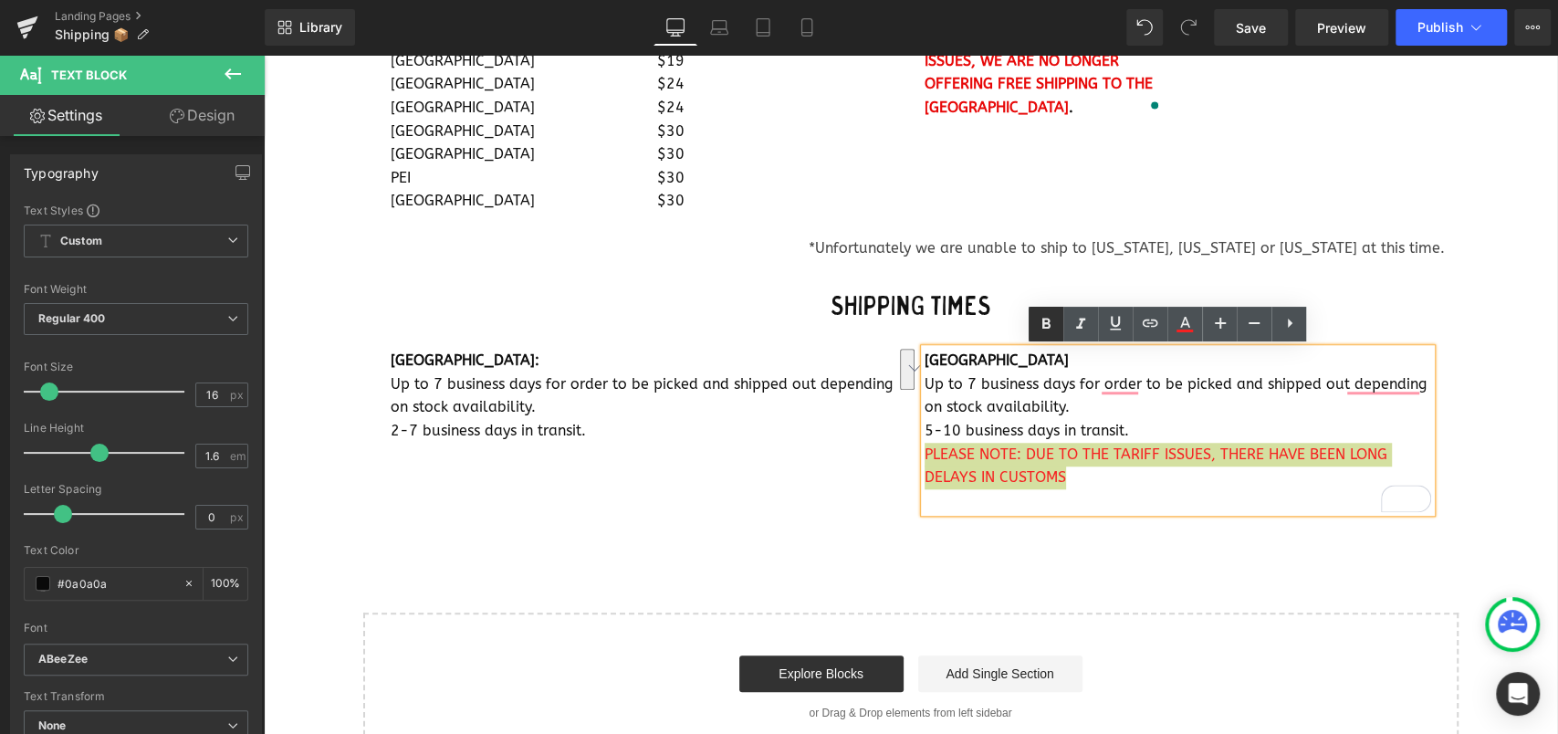
click at [1040, 315] on icon at bounding box center [1046, 324] width 22 height 22
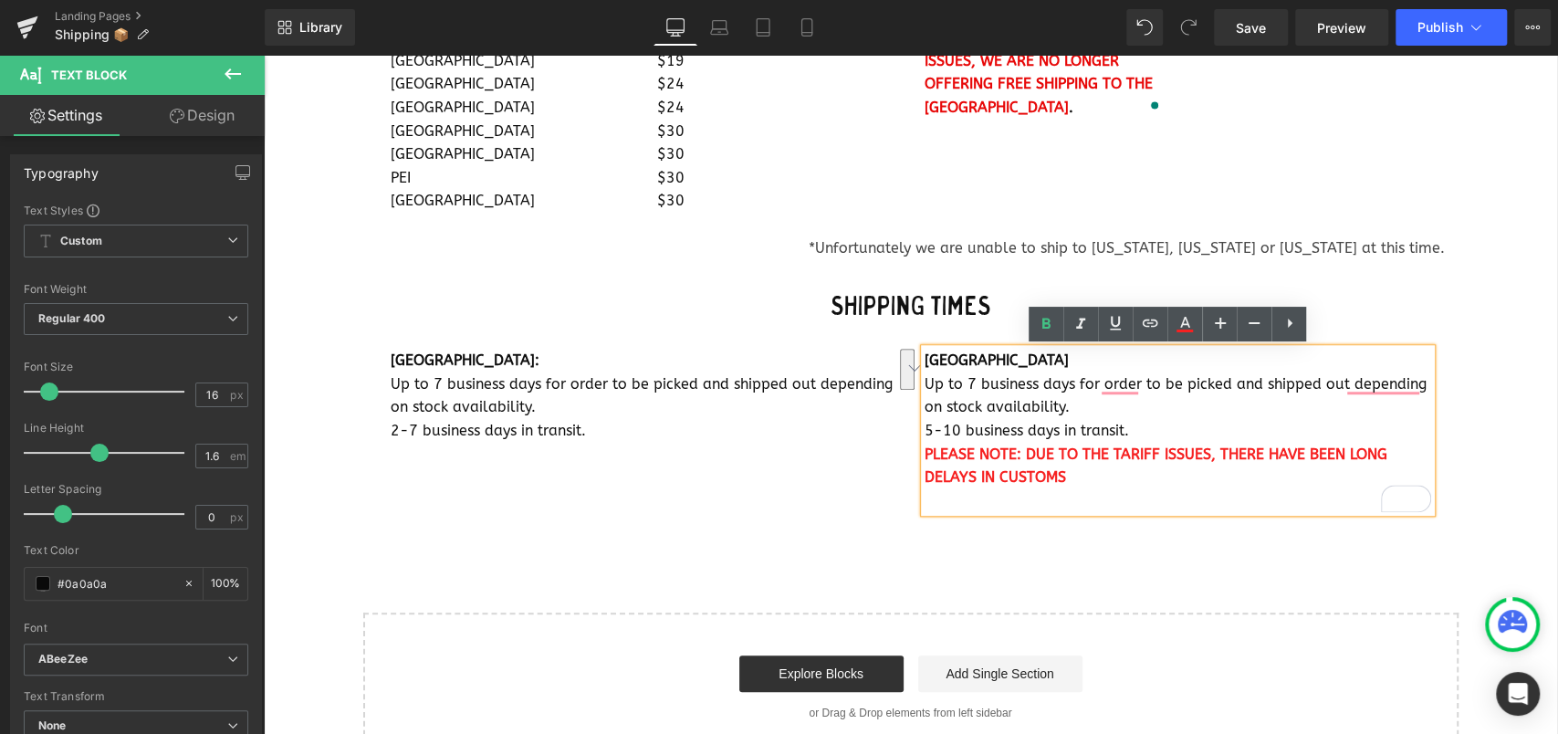
click at [1027, 597] on div "Text Block Separator Shipping Heading Row Heat and humidity are always a concer…" at bounding box center [910, 126] width 1293 height 1273
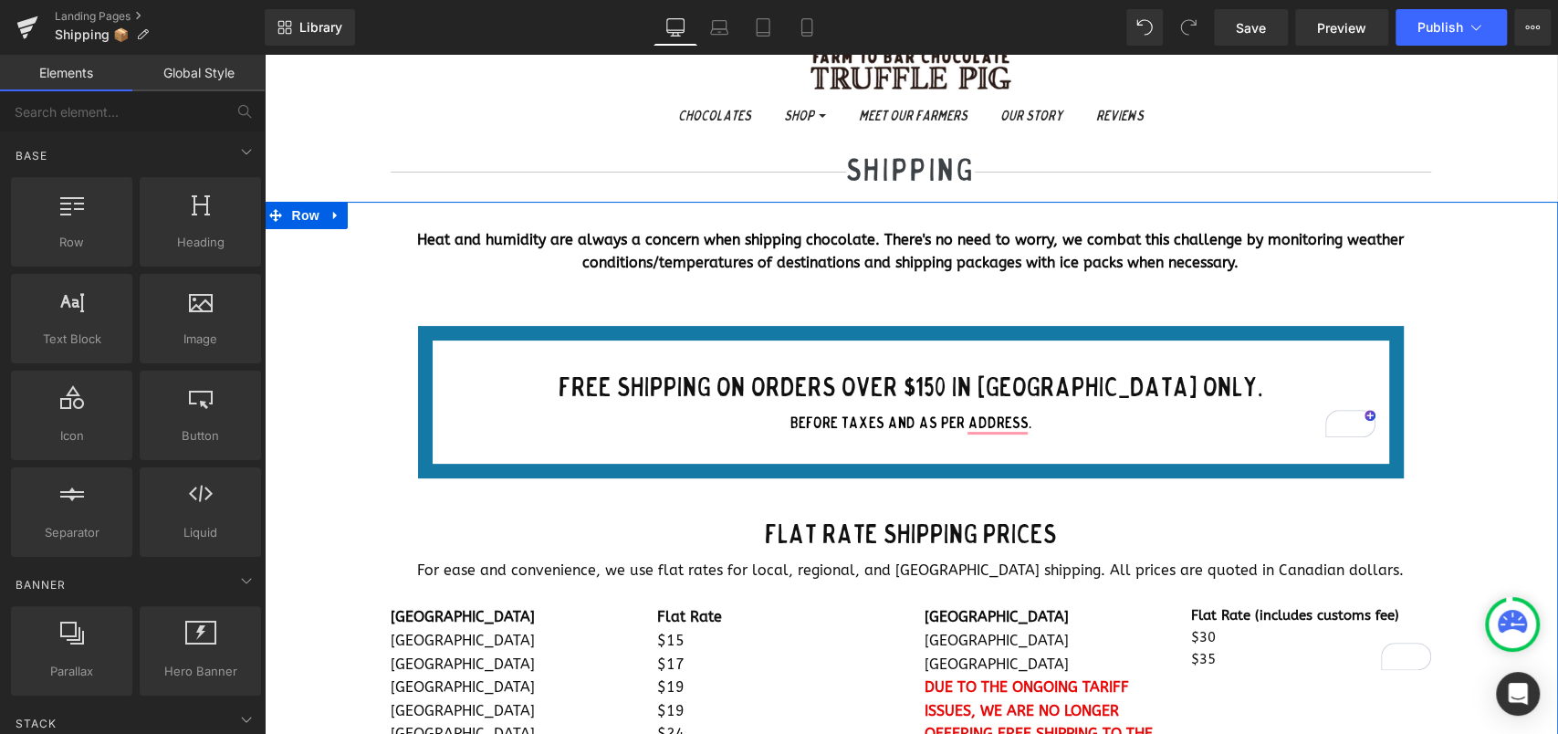
scroll to position [0, 0]
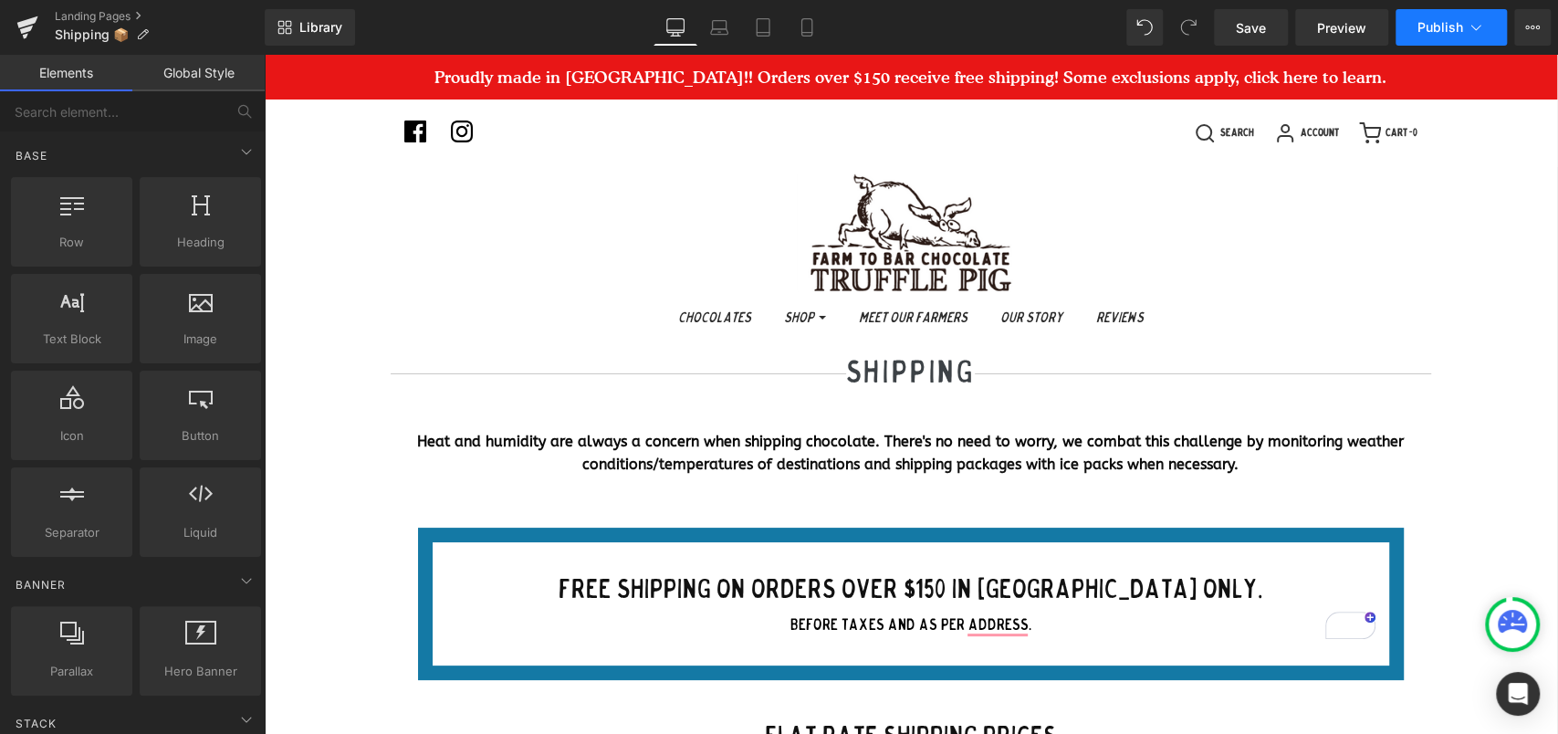
click at [1440, 28] on span "Publish" at bounding box center [1440, 27] width 46 height 15
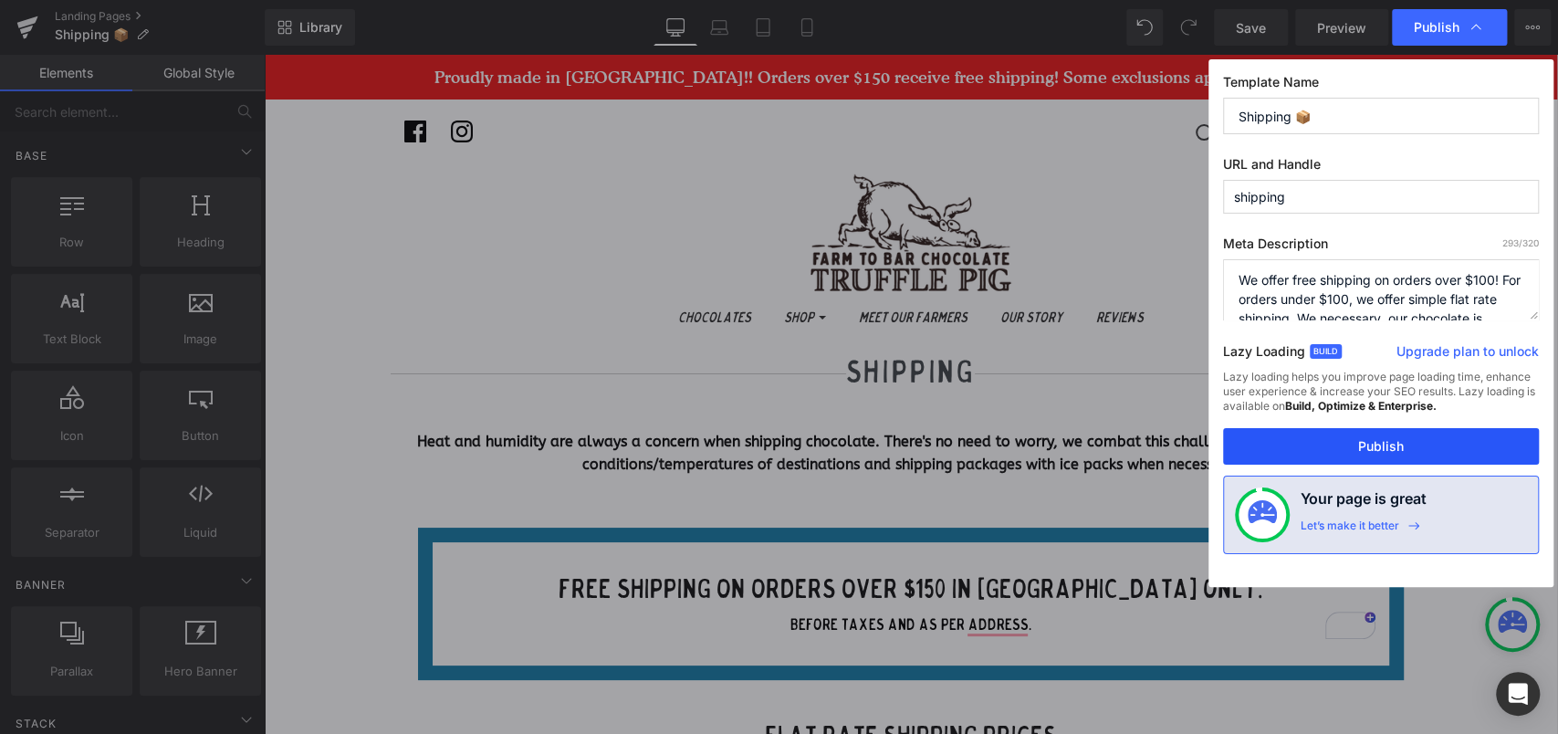
click at [1410, 464] on button "Publish" at bounding box center [1381, 446] width 316 height 37
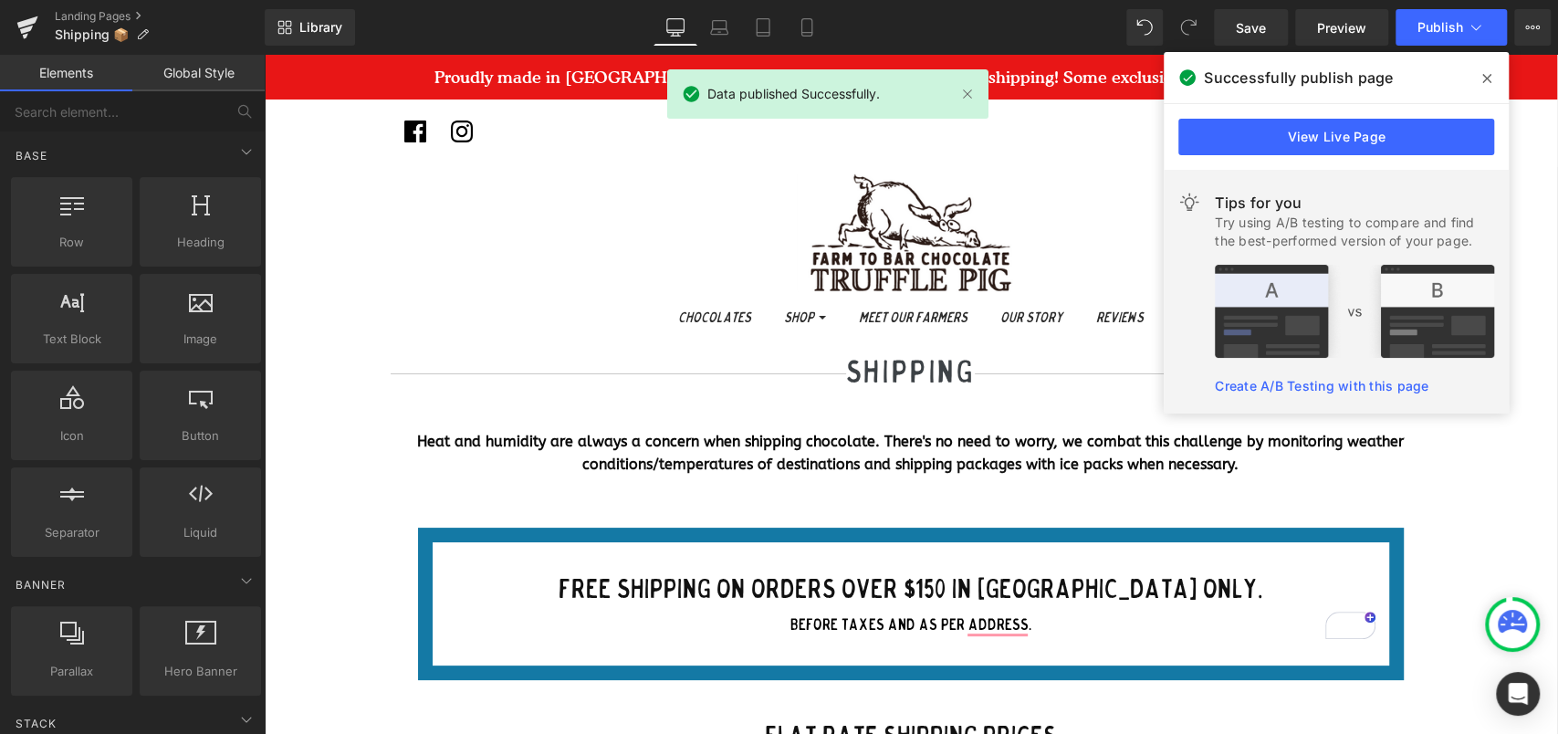
click at [1492, 77] on span at bounding box center [1486, 78] width 29 height 29
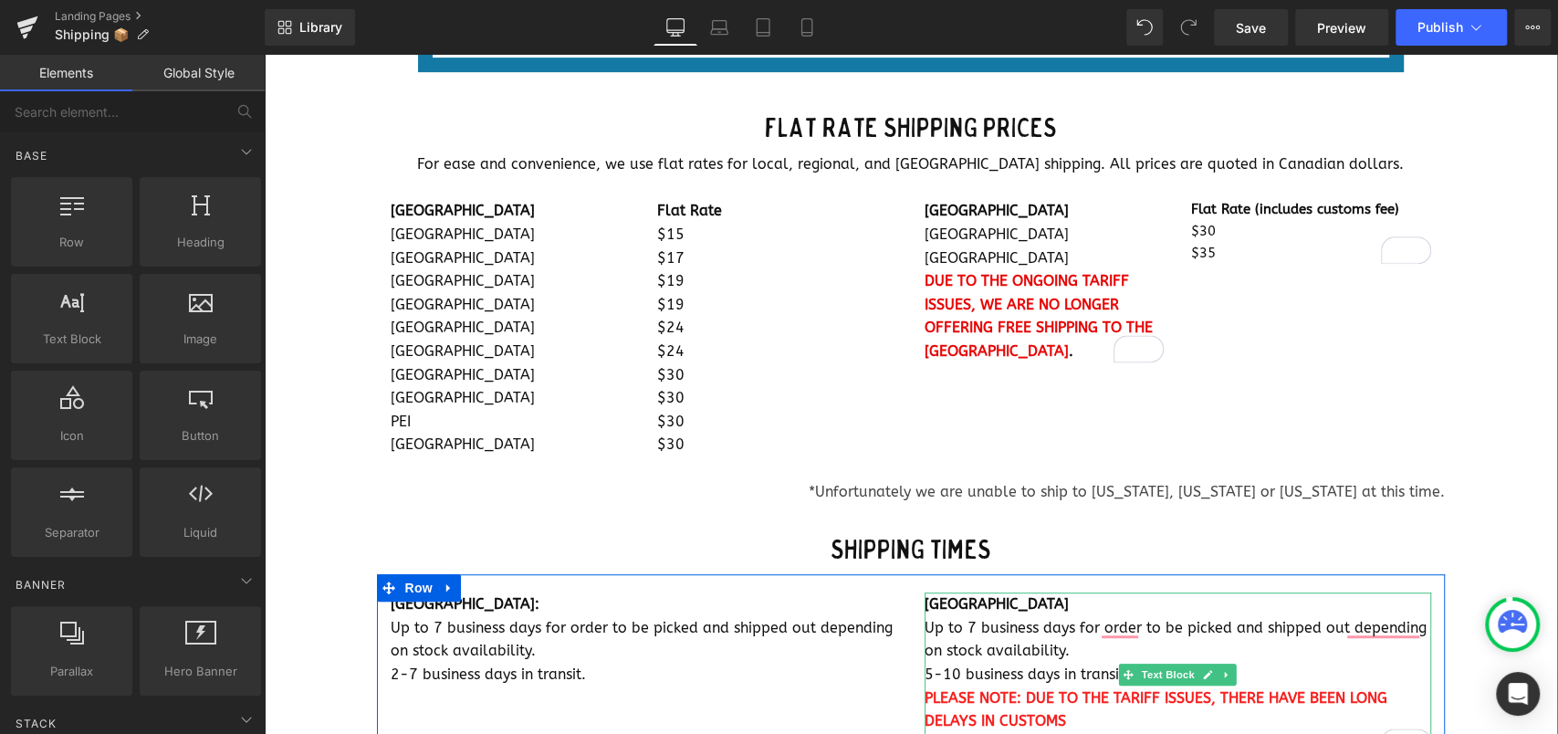
click at [1047, 724] on span "PLEASE NOTE: DUE TO THE TARIFF ISSUES, THERE HAVE BEEN LONG DELAYS IN CUSTOMS" at bounding box center [1155, 709] width 463 height 41
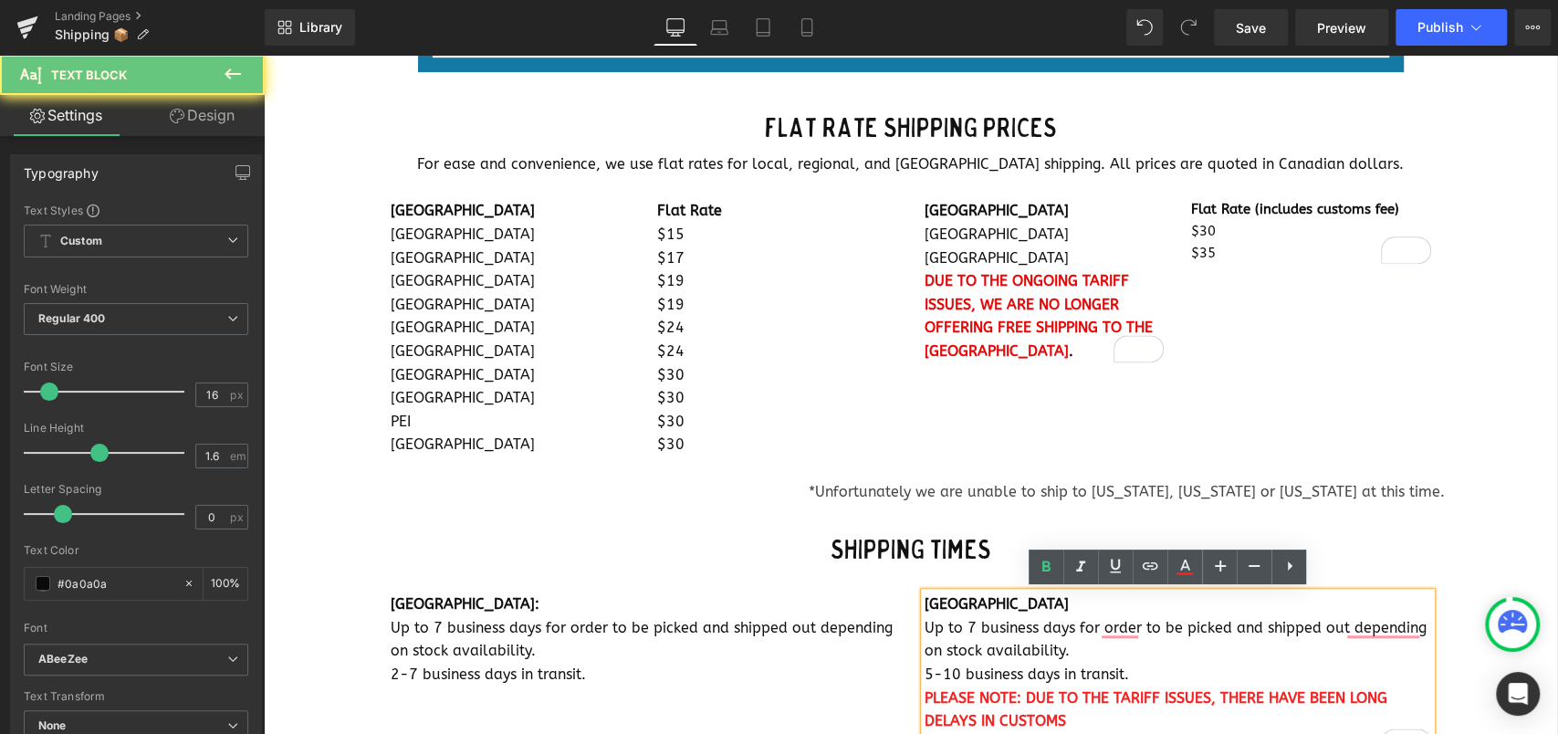
click at [1053, 721] on span "PLEASE NOTE: DUE TO THE TARIFF ISSUES, THERE HAVE BEEN LONG DELAYS IN CUSTOMS" at bounding box center [1155, 709] width 463 height 41
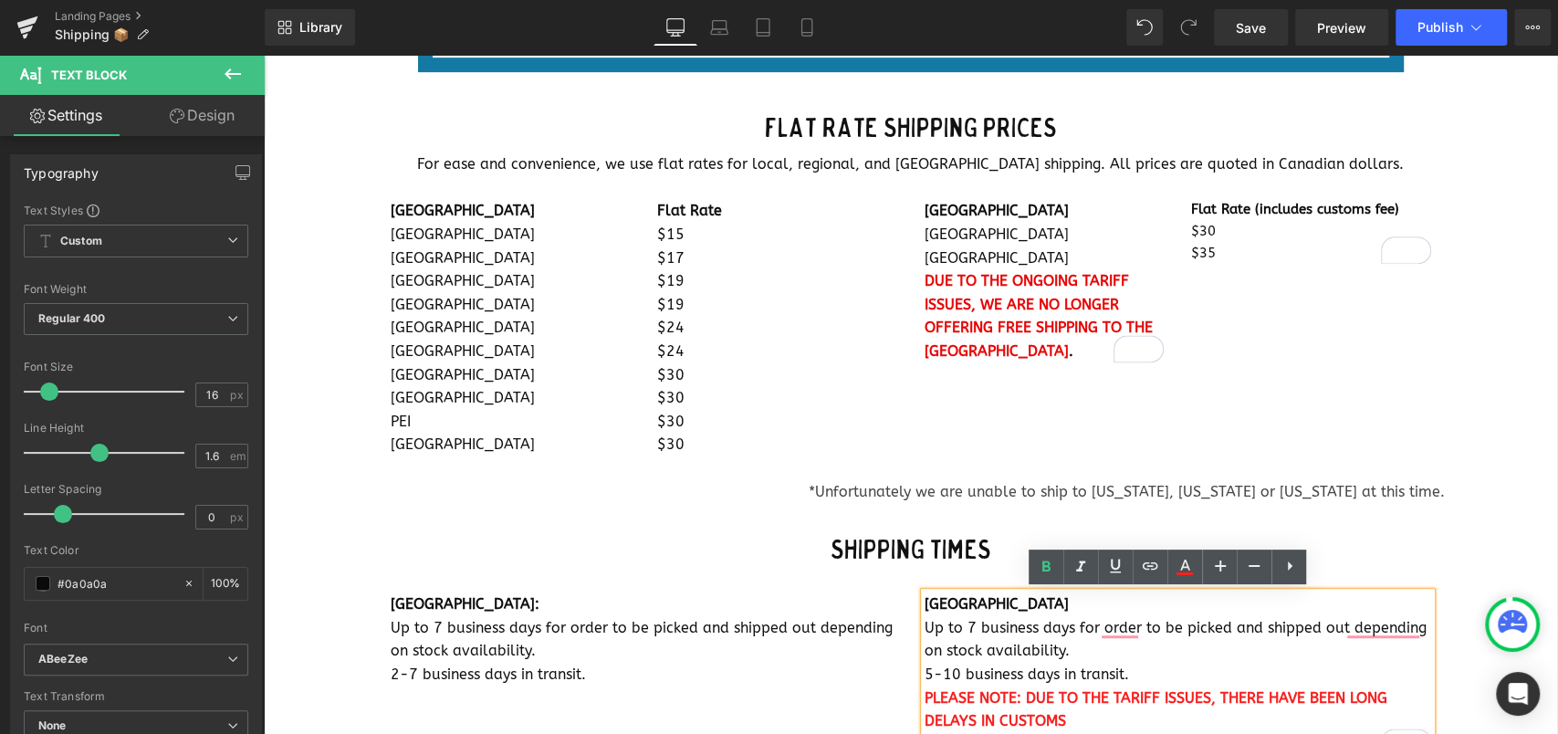
click at [1054, 721] on p "PLEASE NOTE: DUE TO THE TARIFF ISSUES, THERE HAVE BEEN LONG DELAYS IN CUSTOMS" at bounding box center [1177, 709] width 506 height 47
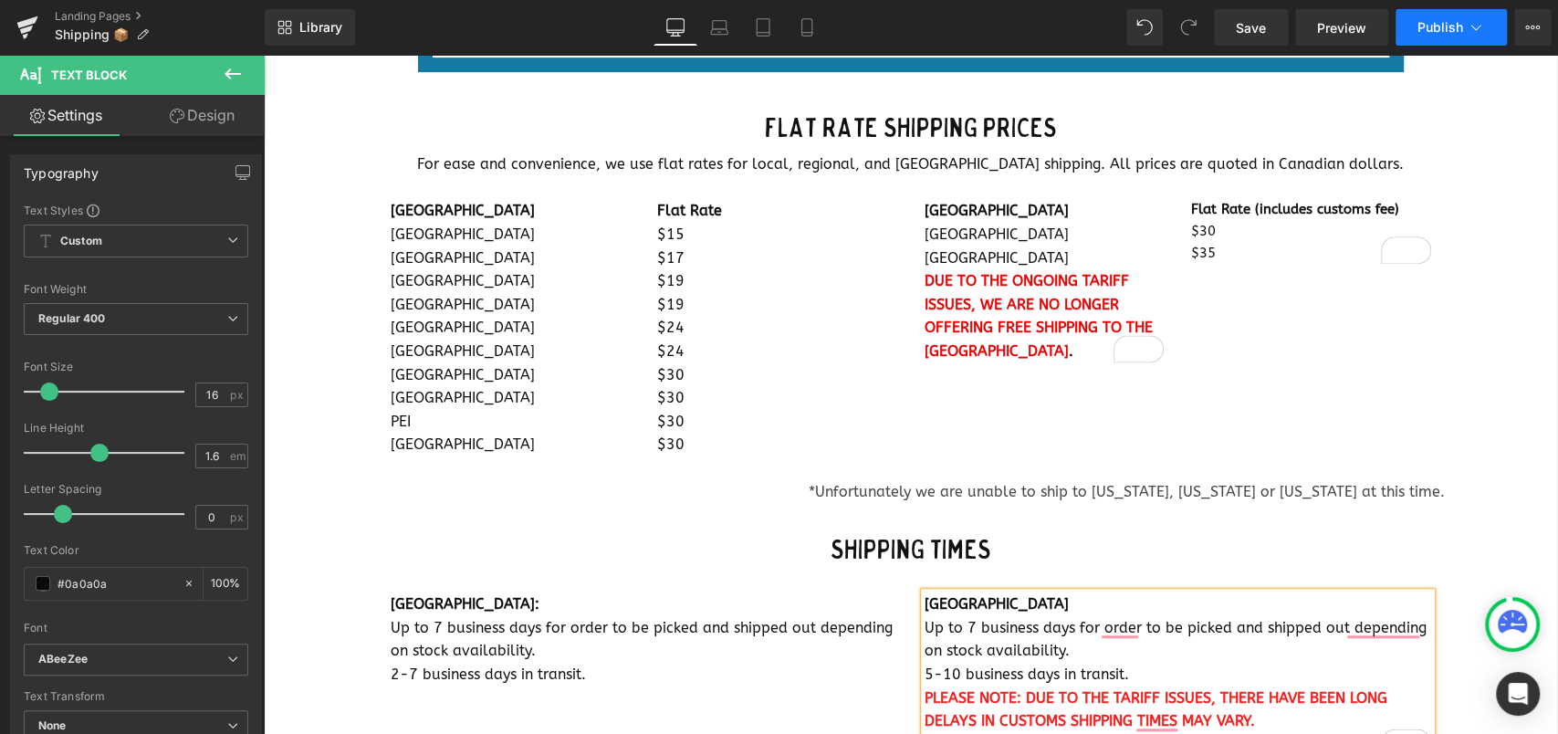
click at [1456, 40] on button "Publish" at bounding box center [1450, 27] width 111 height 37
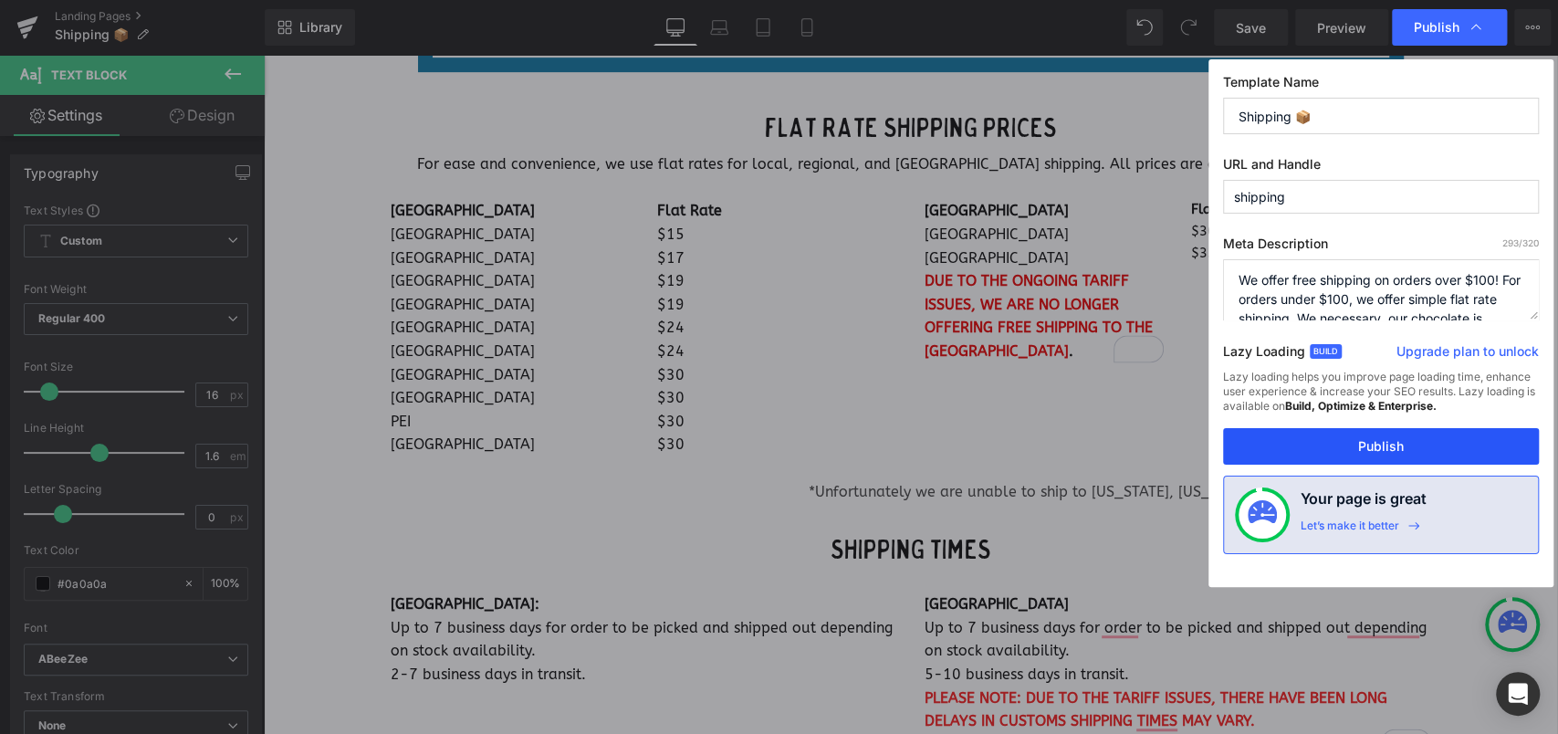
click at [1374, 464] on button "Publish" at bounding box center [1381, 446] width 316 height 37
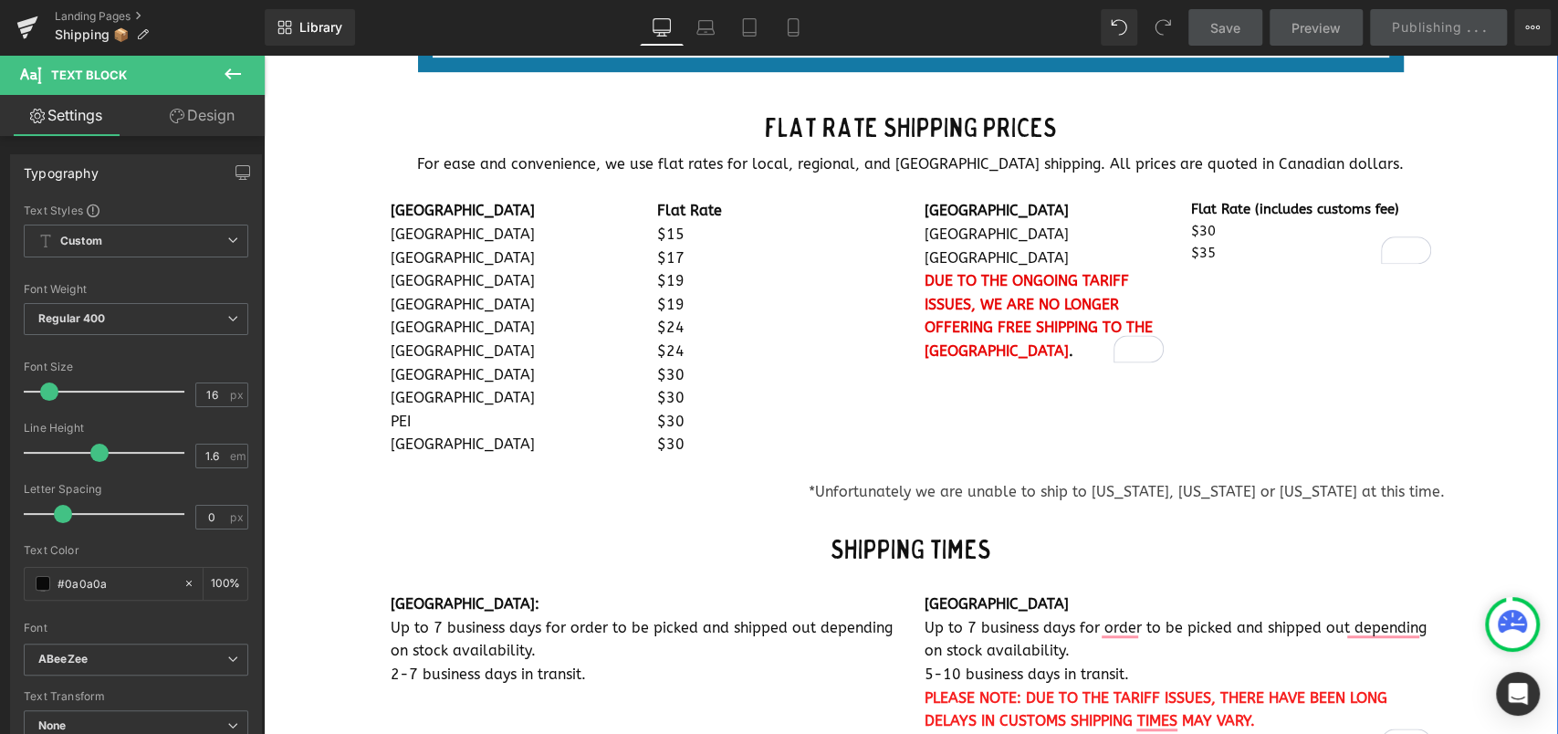
scroll to position [973, 0]
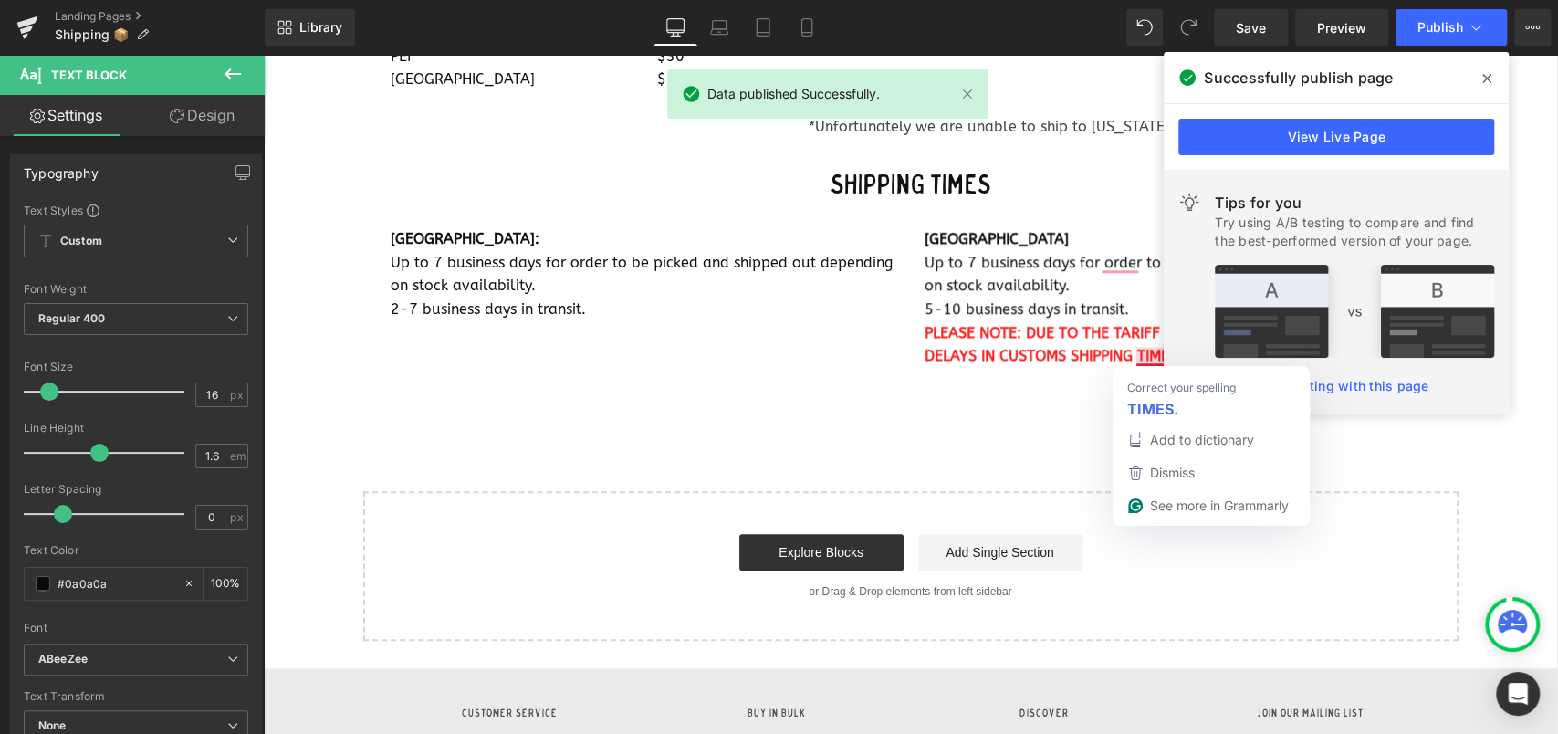
click at [1026, 449] on div "Text Block Separator Shipping Heading Row Heat and humidity are always a concer…" at bounding box center [910, 5] width 1293 height 1273
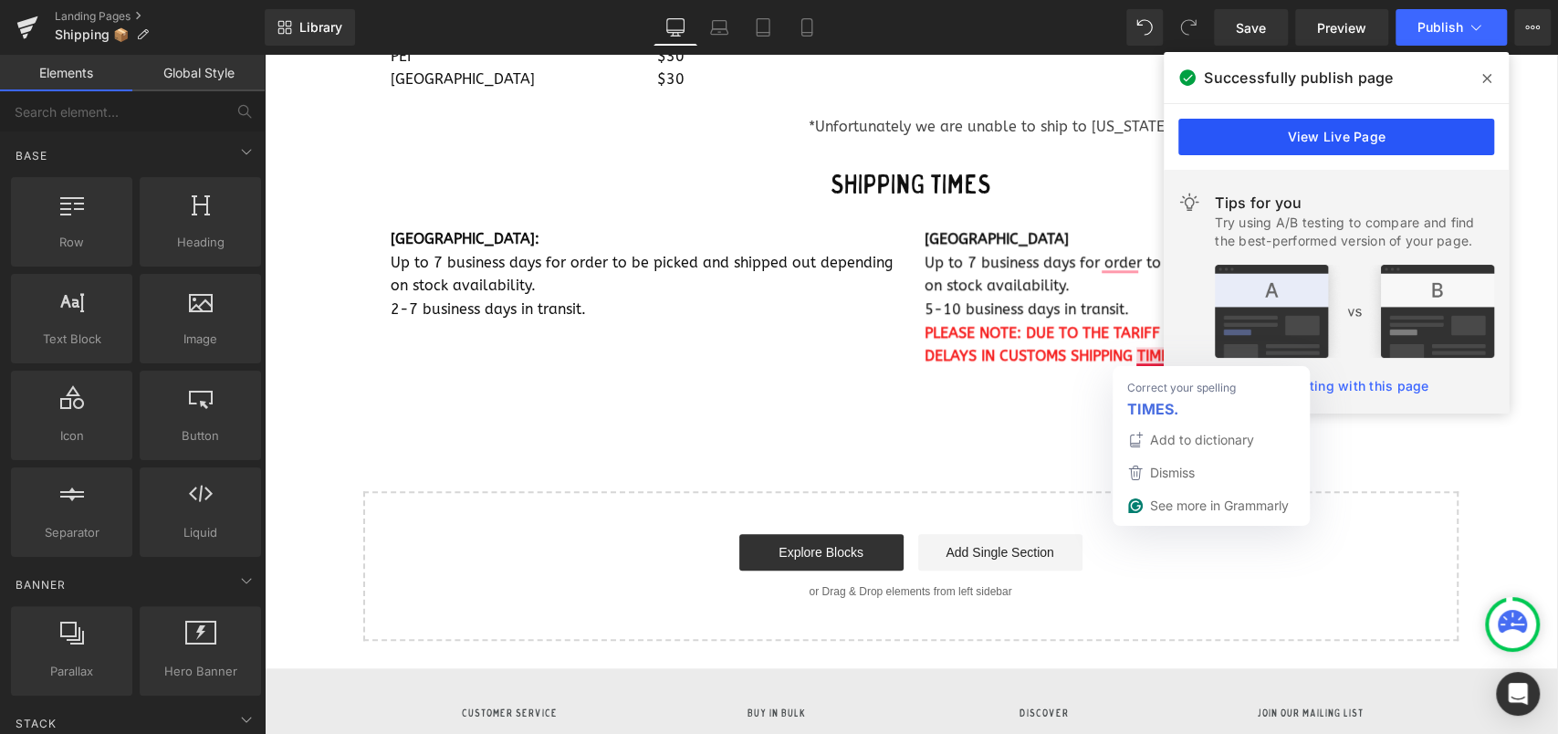
click at [1358, 135] on link "View Live Page" at bounding box center [1336, 137] width 316 height 37
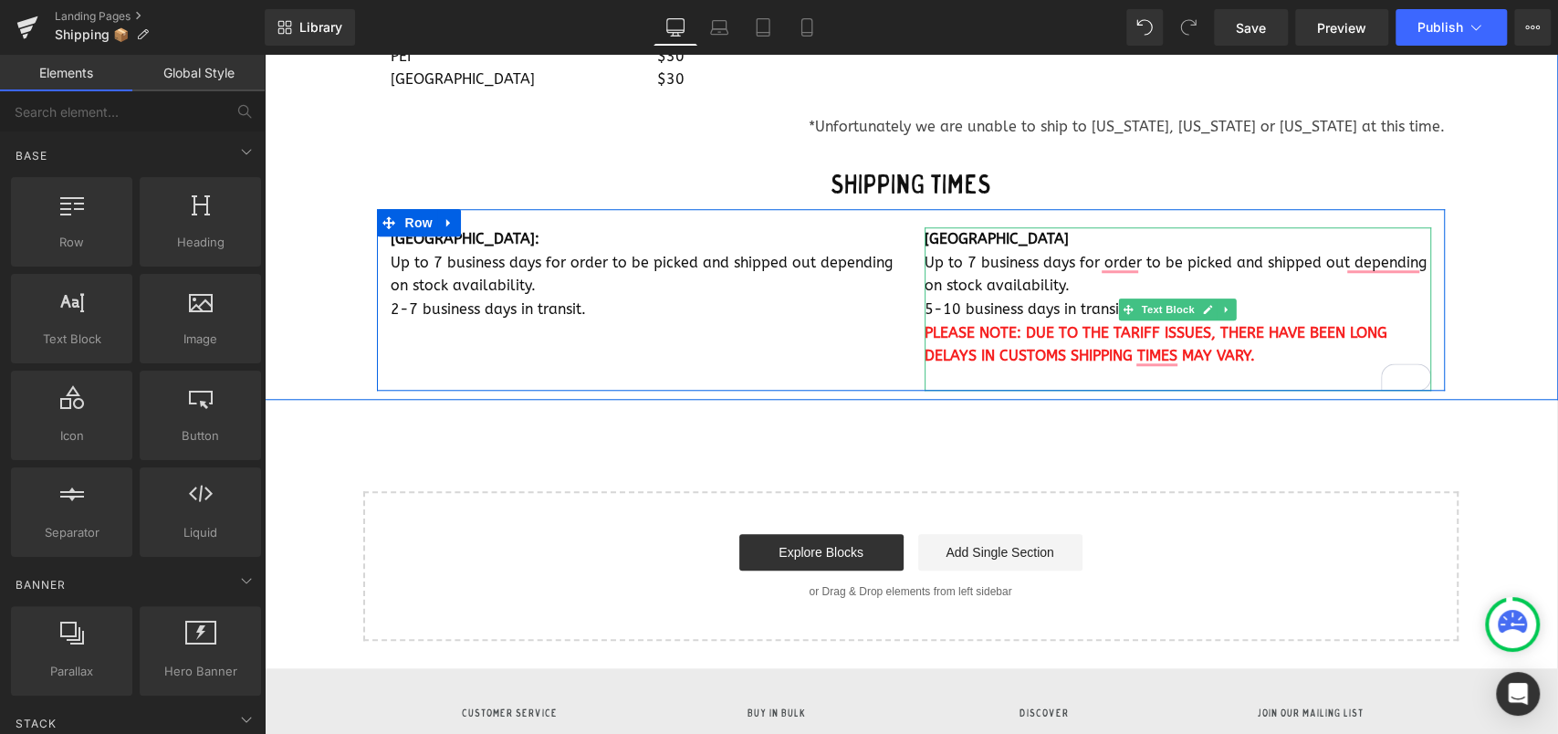
click at [989, 357] on span "PLEASE NOTE: DUE TO THE TARIFF ISSUES, THERE HAVE BEEN LONG DELAYS IN CUSTOMS S…" at bounding box center [1155, 344] width 463 height 41
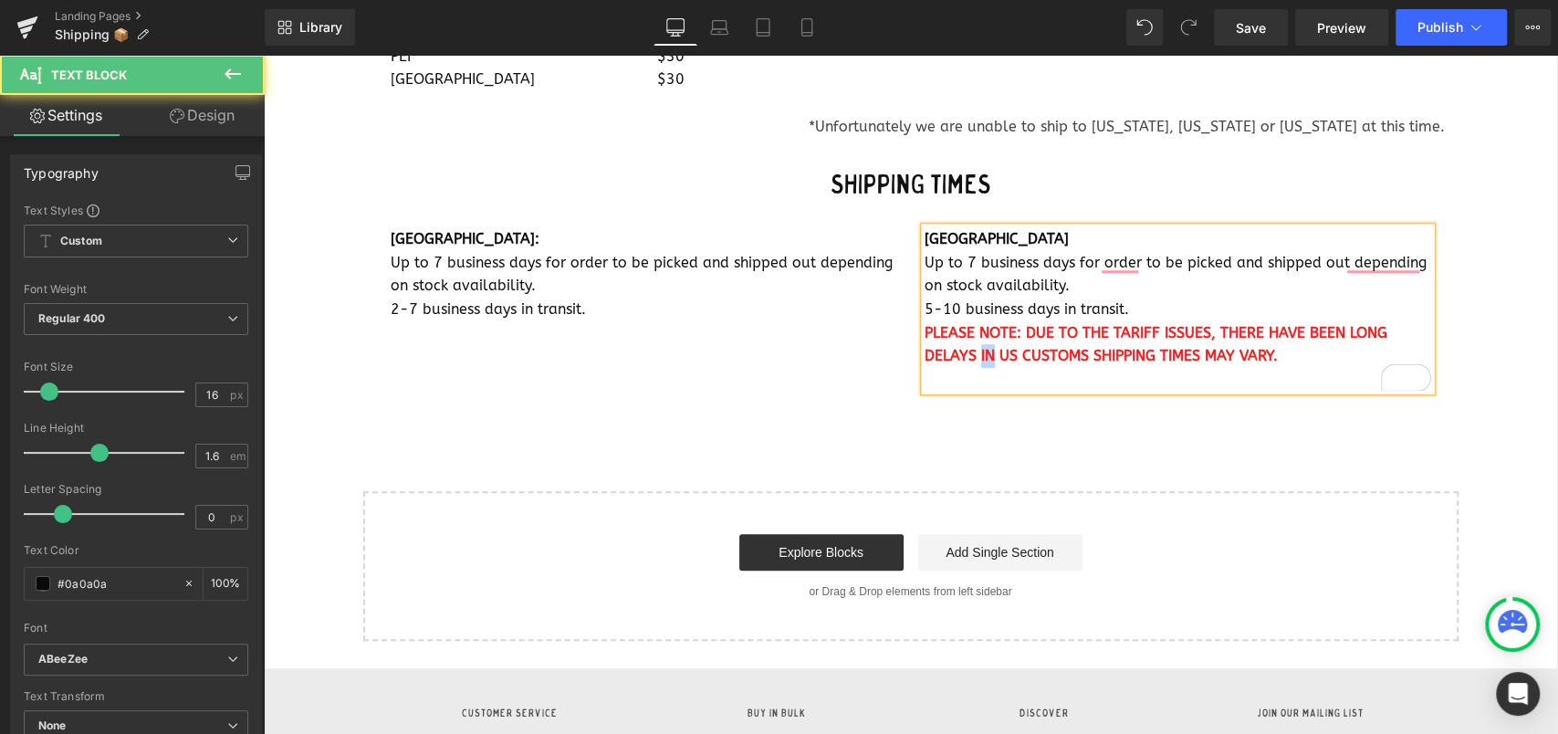
drag, startPoint x: 981, startPoint y: 357, endPoint x: 968, endPoint y: 357, distance: 12.8
click at [968, 357] on span "PLEASE NOTE: DUE TO THE TARIFF ISSUES, THERE HAVE BEEN LONG DELAYS IN US CUSTOM…" at bounding box center [1155, 344] width 463 height 41
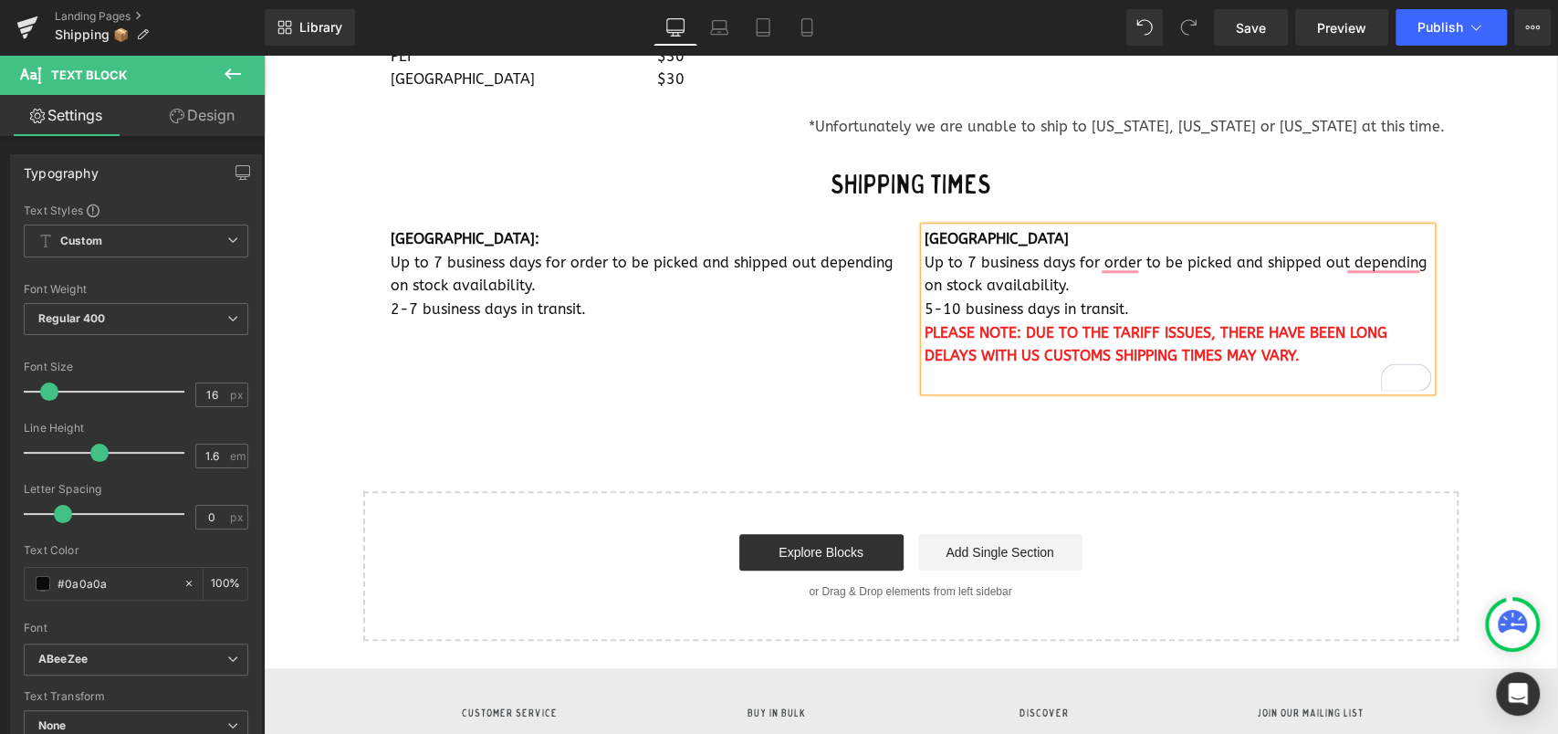
click at [1105, 434] on div "Text Block Separator Shipping Heading Row Heat and humidity are always a concer…" at bounding box center [910, 5] width 1293 height 1273
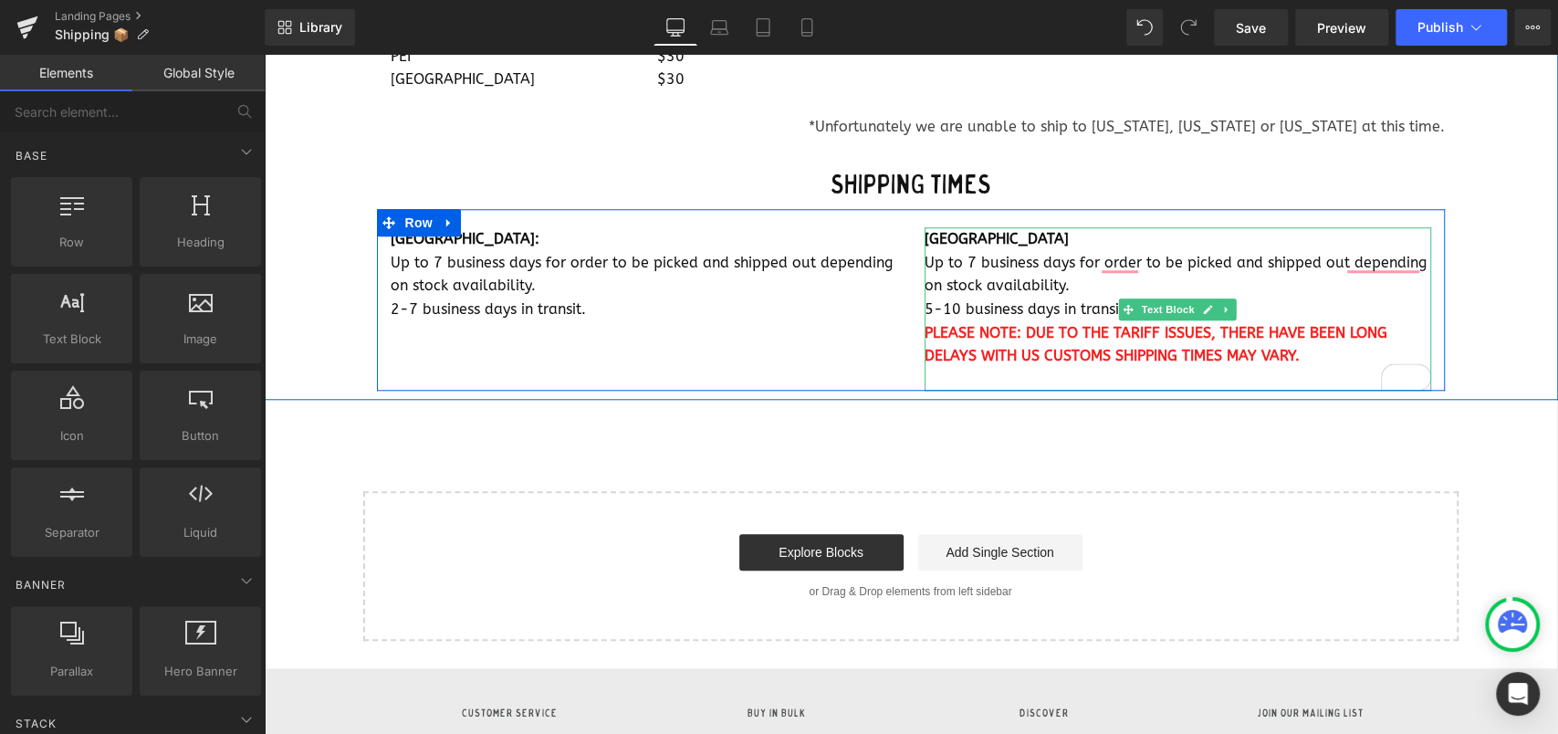
drag, startPoint x: 1018, startPoint y: 360, endPoint x: 1050, endPoint y: 450, distance: 95.3
click at [1018, 360] on span "PLEASE NOTE: DUE TO THE TARIFF ISSUES, THERE HAVE BEEN LONG DELAYS WITH US CUST…" at bounding box center [1155, 344] width 463 height 41
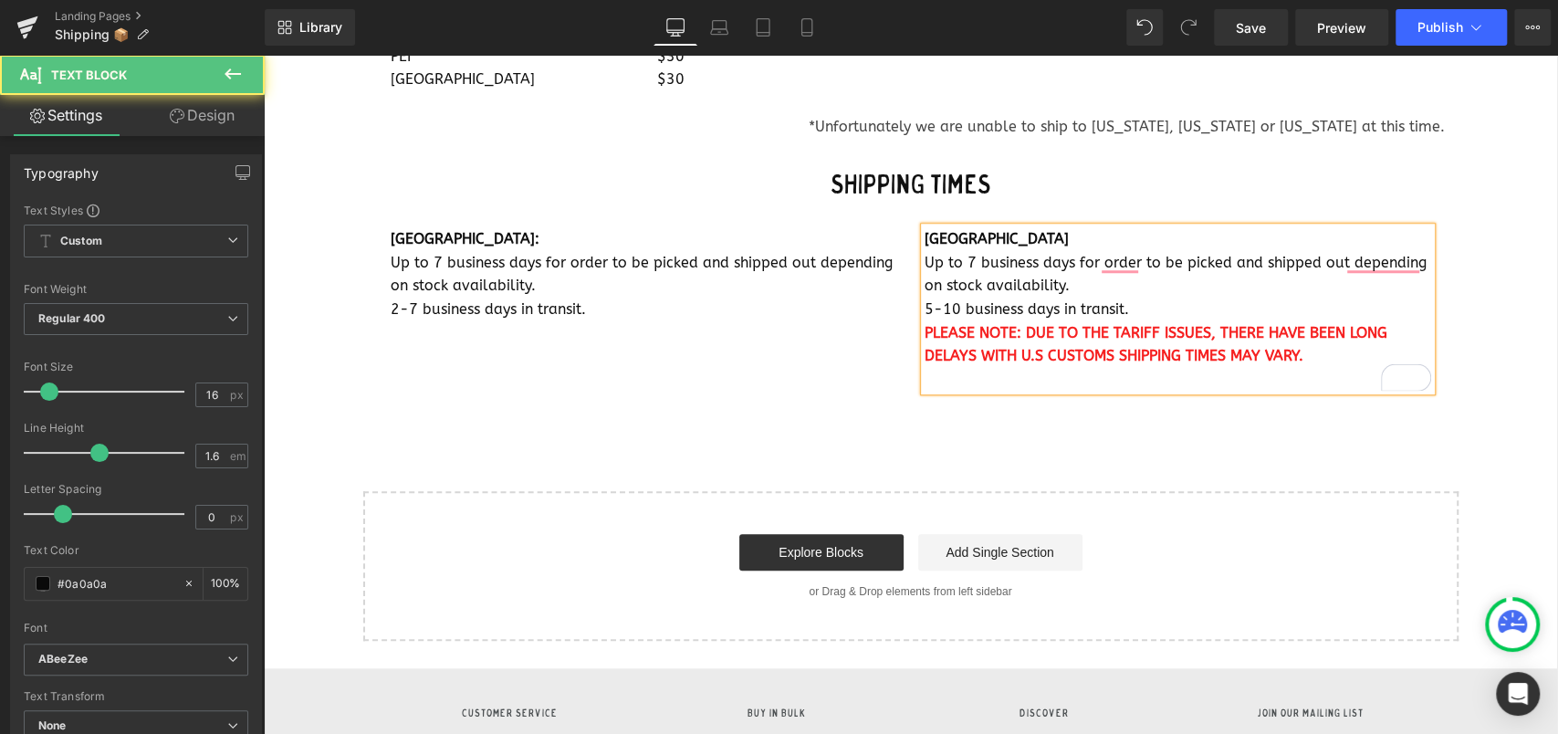
click at [1029, 352] on span "PLEASE NOTE: DUE TO THE TARIFF ISSUES, THERE HAVE BEEN LONG DELAYS WITH U.S CUS…" at bounding box center [1155, 344] width 463 height 41
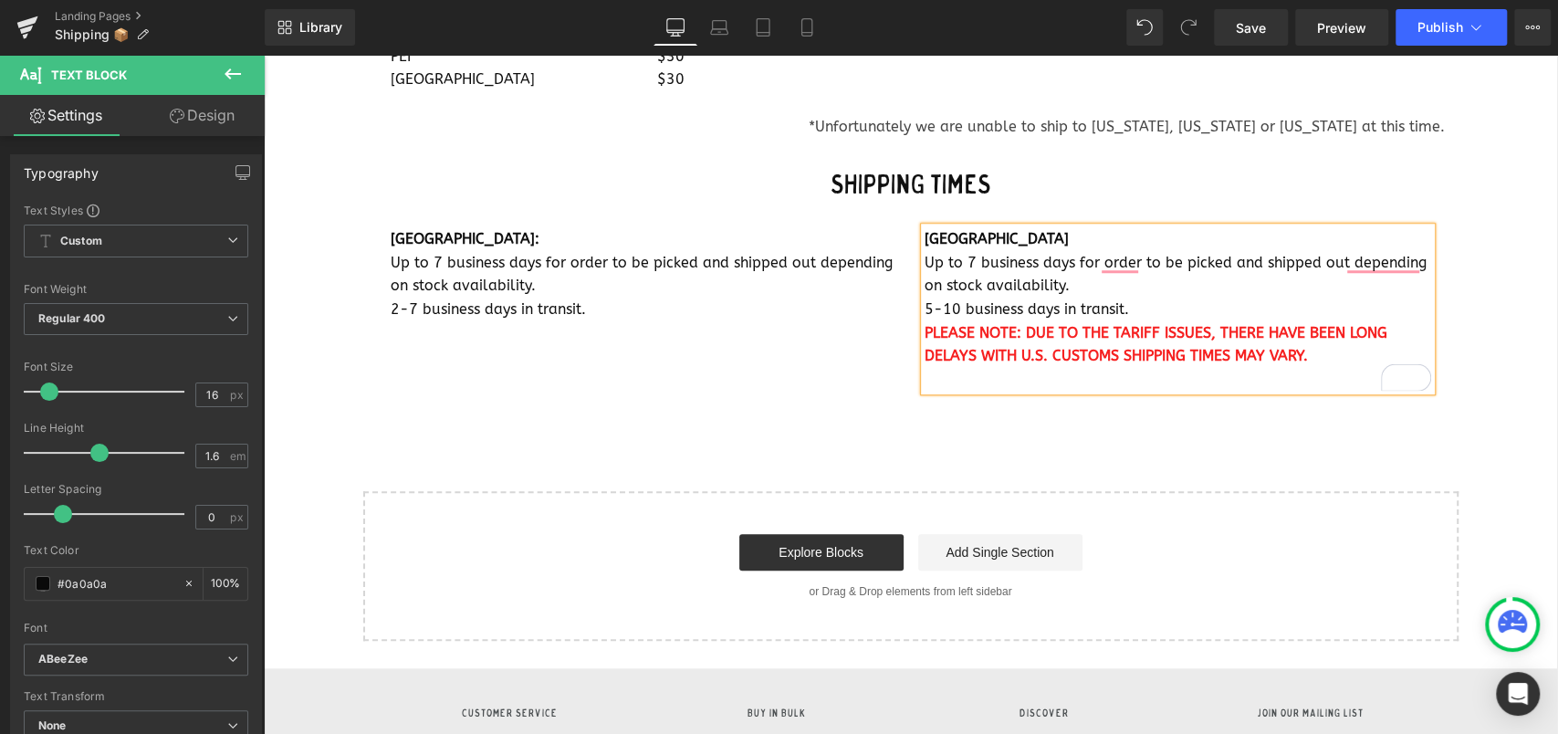
click at [1061, 404] on div "Text Block Separator Shipping Heading Row Heat and humidity are always a concer…" at bounding box center [910, 5] width 1293 height 1273
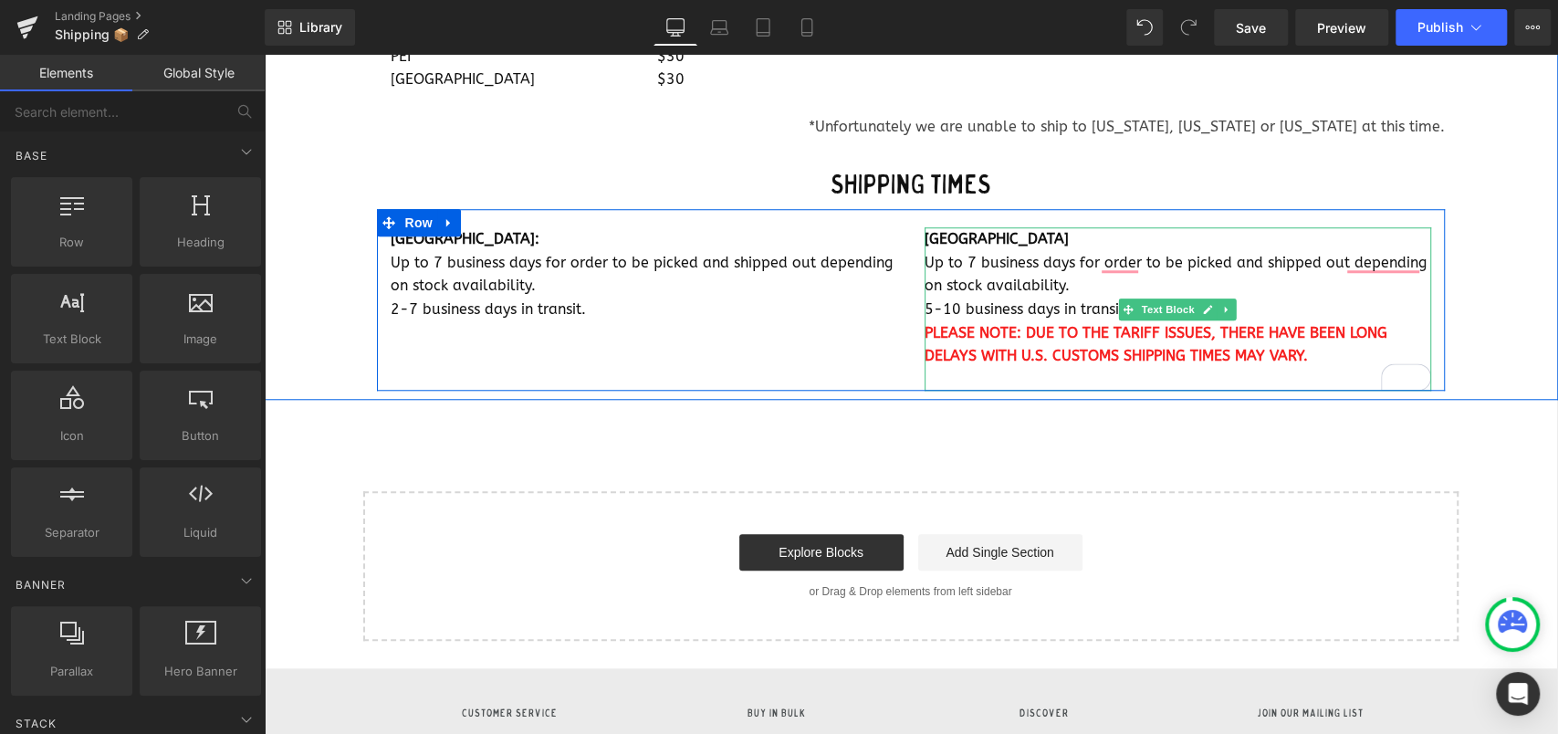
click at [1106, 353] on span "PLEASE NOTE: DUE TO THE TARIFF ISSUES, THERE HAVE BEEN LONG DELAYS WITH U.S. CU…" at bounding box center [1155, 344] width 463 height 41
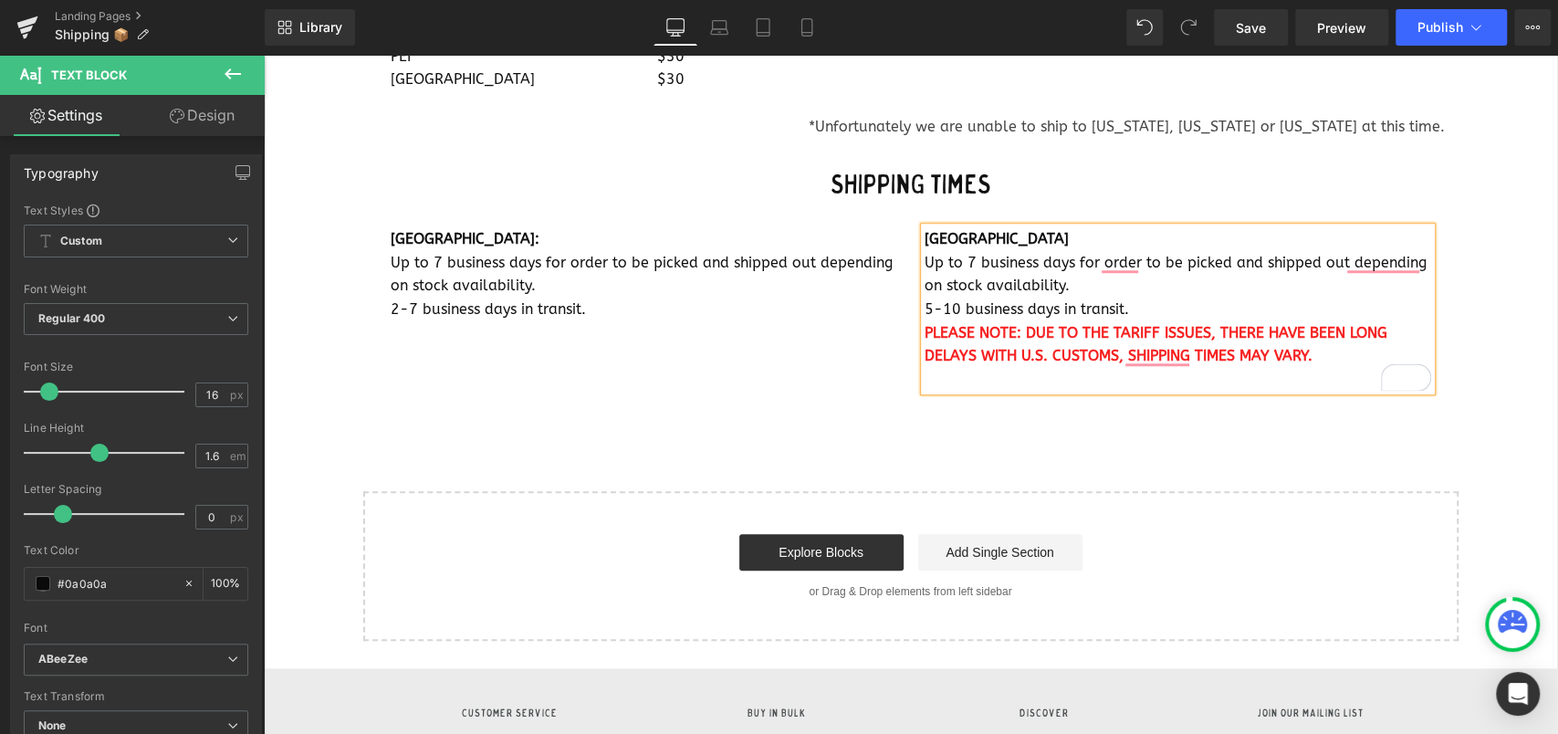
click at [1121, 398] on div "Shipping Times Heading [GEOGRAPHIC_DATA]: Up to 7 business days for order to be…" at bounding box center [910, 273] width 1095 height 253
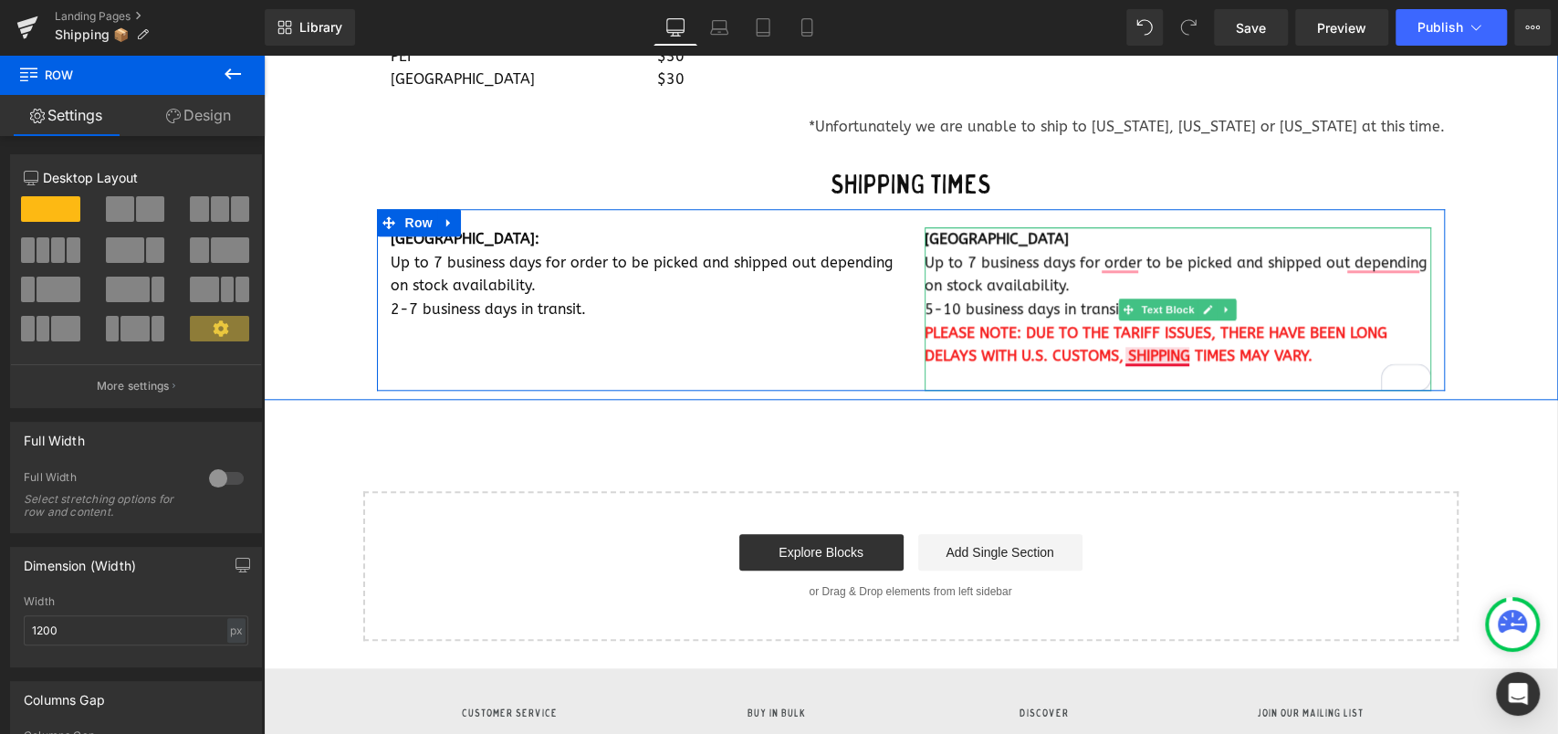
click at [1150, 357] on span "PLEASE NOTE: DUE TO THE TARIFF ISSUES, THERE HAVE BEEN LONG DELAYS WITH U.S. CU…" at bounding box center [1155, 344] width 463 height 41
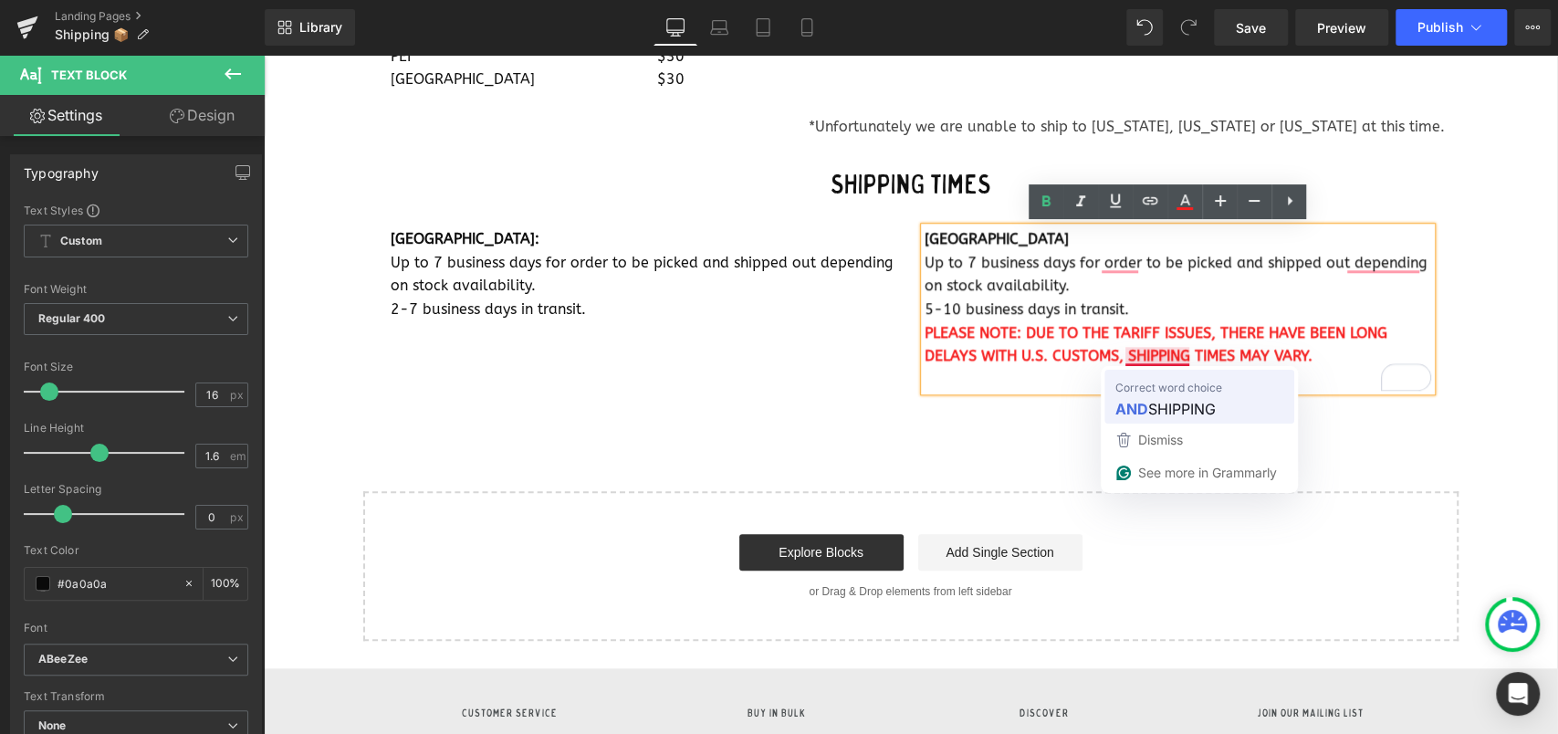
click at [1162, 398] on span "SHIPPING" at bounding box center [1182, 408] width 68 height 23
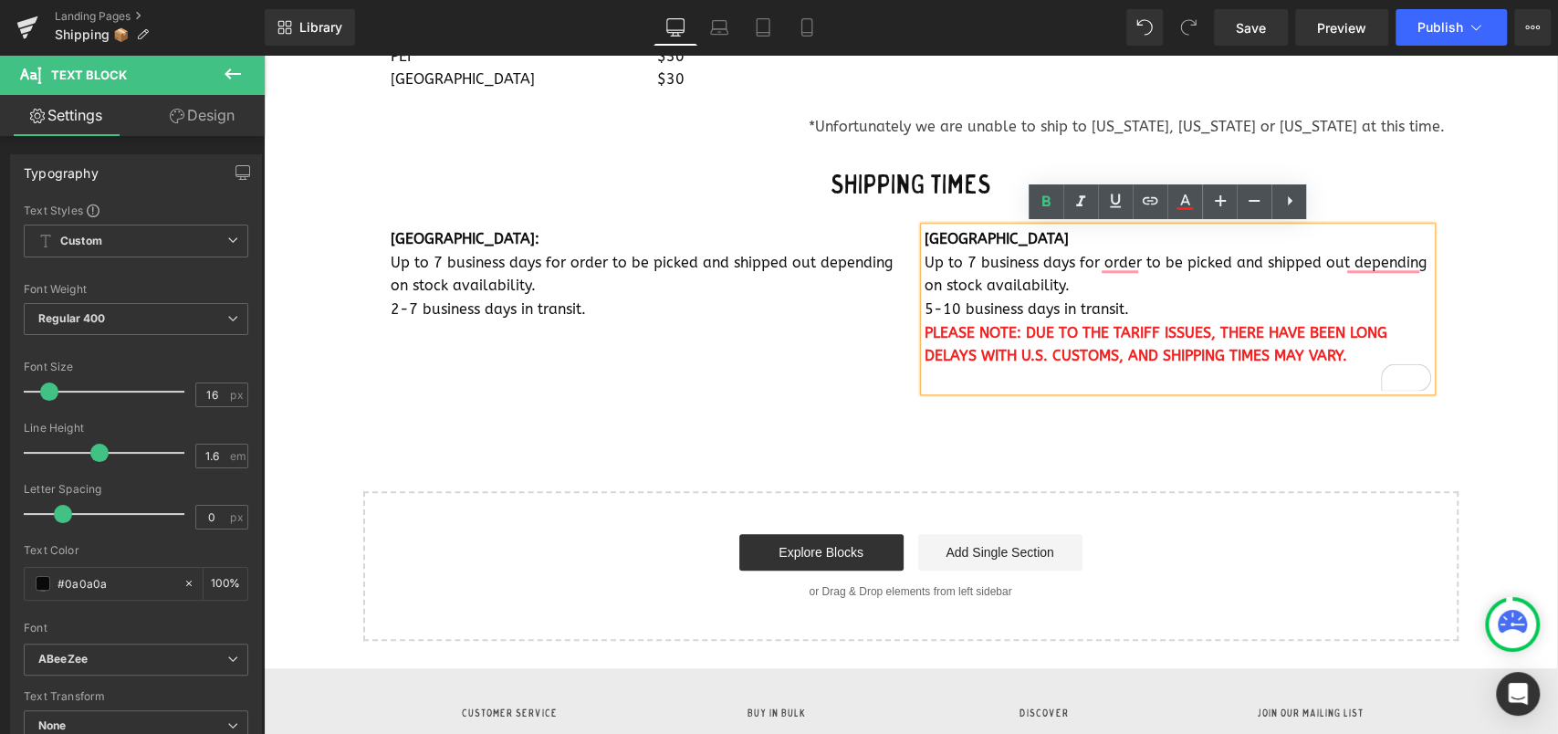
click at [1140, 433] on div "Text Block Separator Shipping Heading Row Heat and humidity are always a concer…" at bounding box center [910, 5] width 1293 height 1273
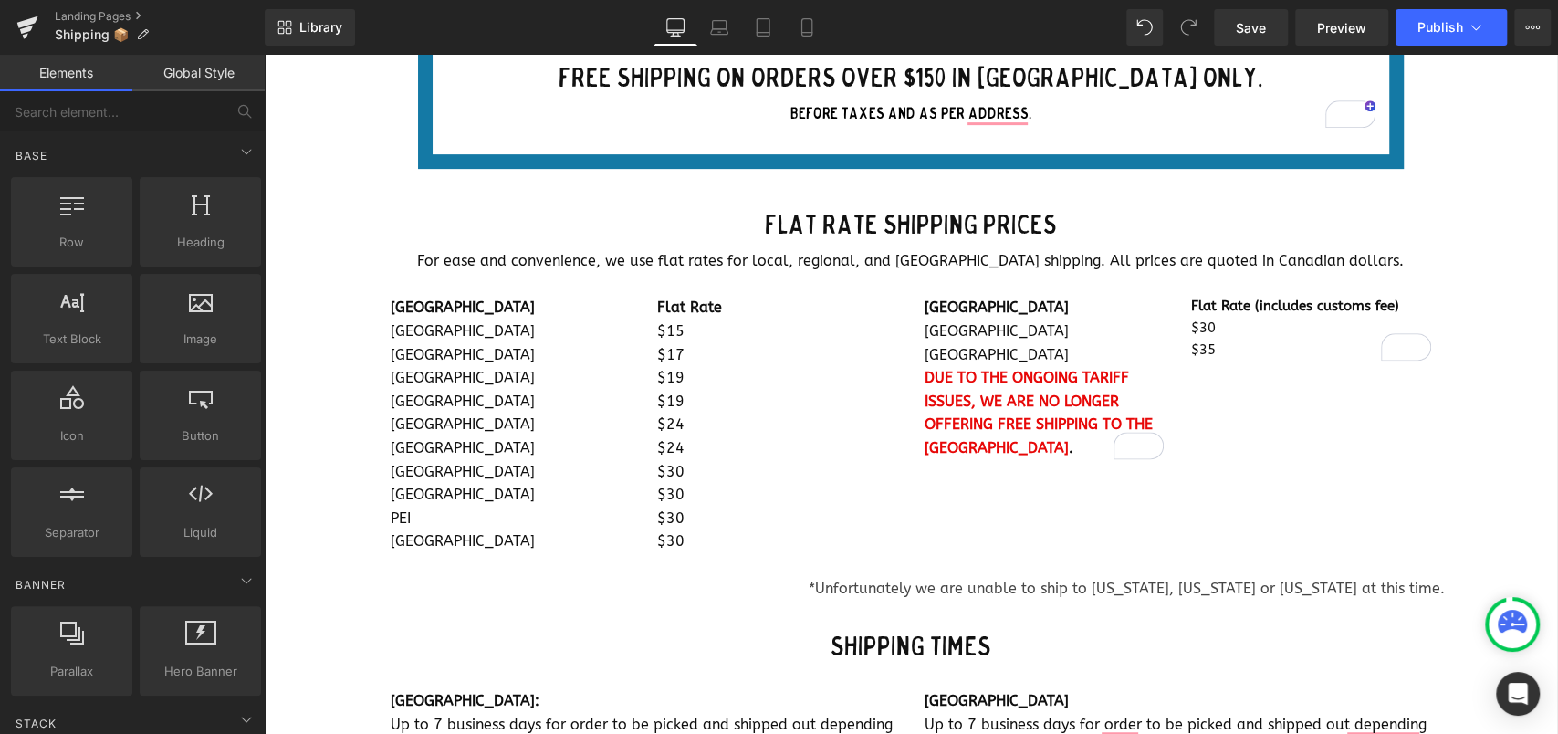
scroll to position [365, 0]
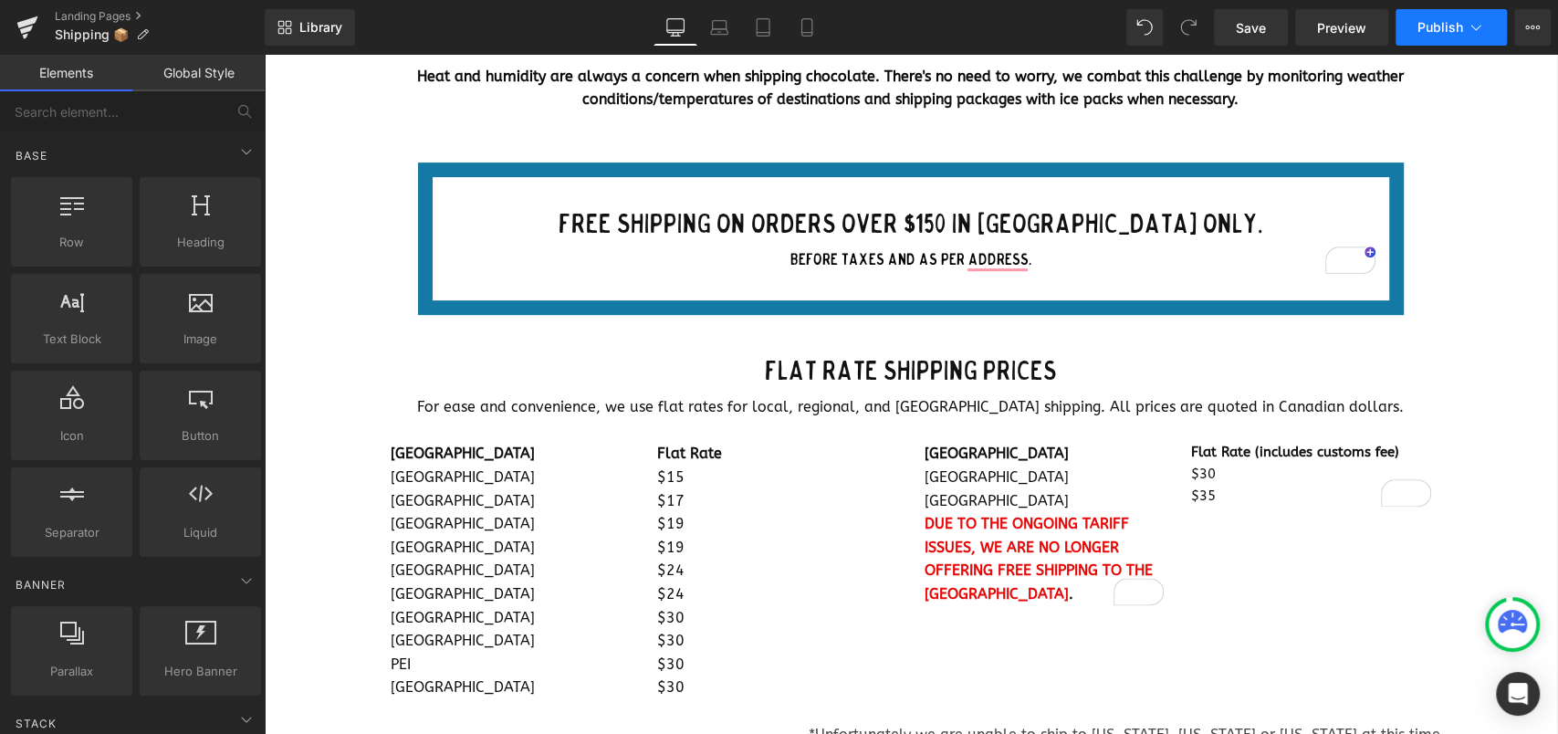
click at [1425, 37] on button "Publish" at bounding box center [1450, 27] width 111 height 37
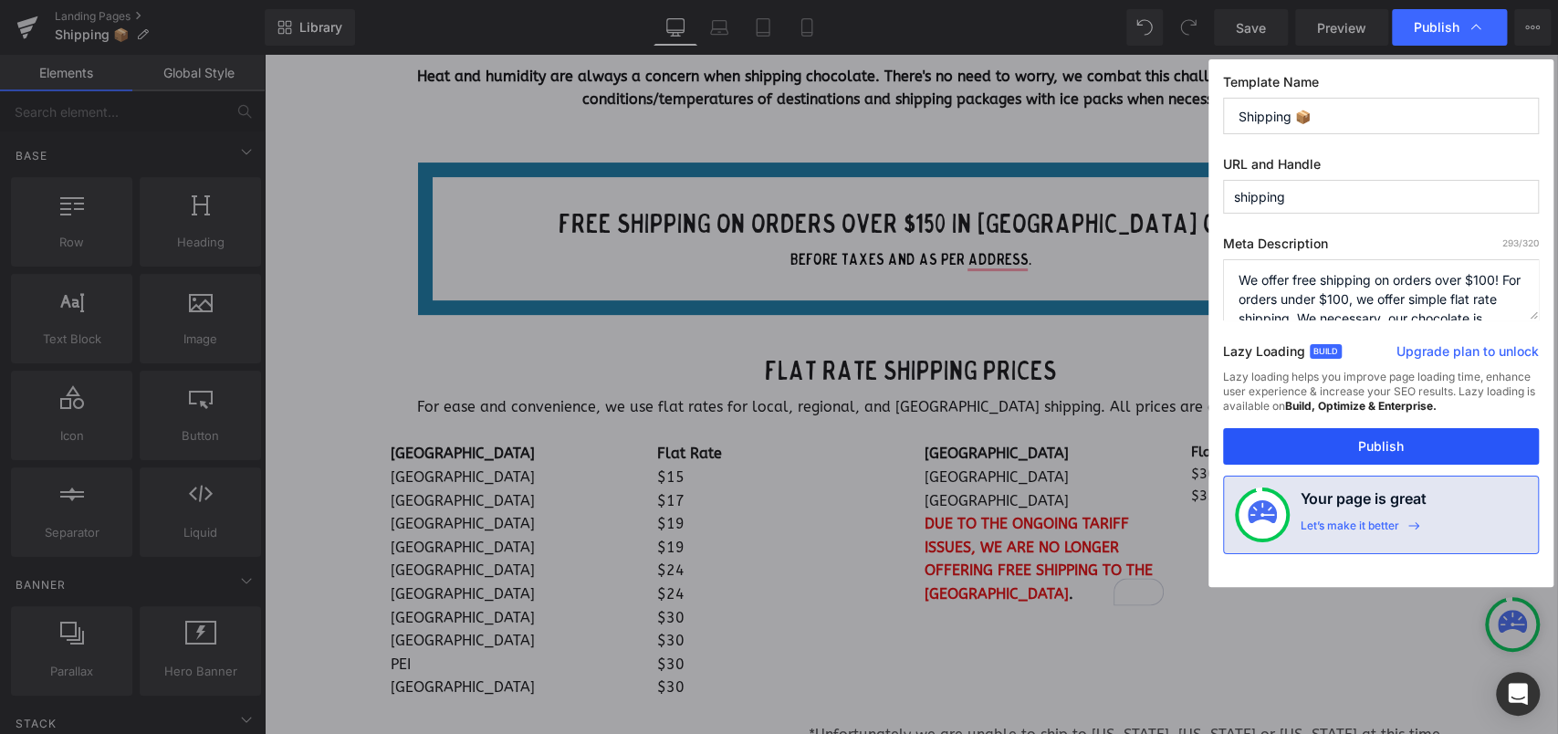
click at [1366, 464] on button "Publish" at bounding box center [1381, 446] width 316 height 37
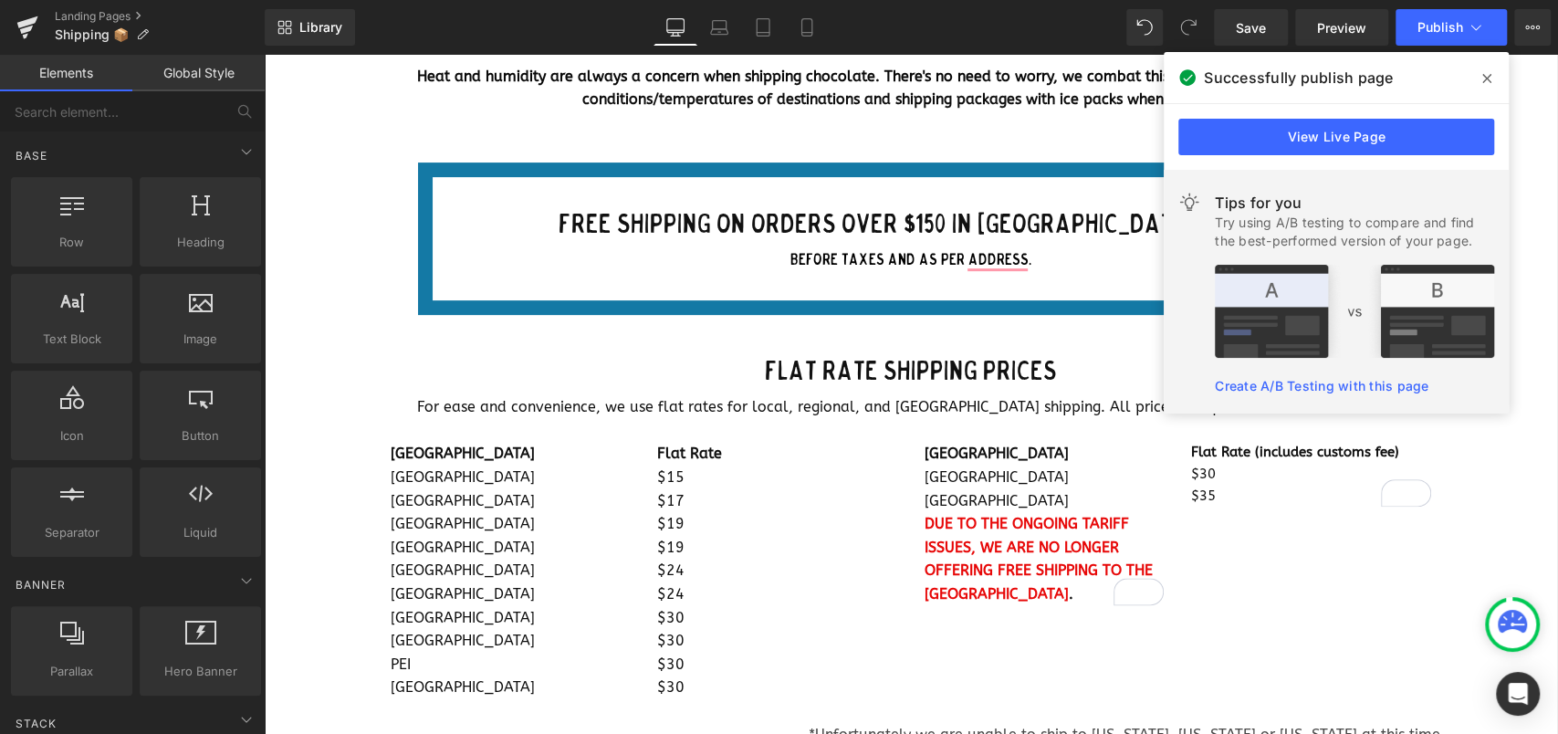
click at [1321, 602] on div "[GEOGRAPHIC_DATA] [GEOGRAPHIC_DATA] [GEOGRAPHIC_DATA] [GEOGRAPHIC_DATA] [GEOGRA…" at bounding box center [911, 559] width 1068 height 280
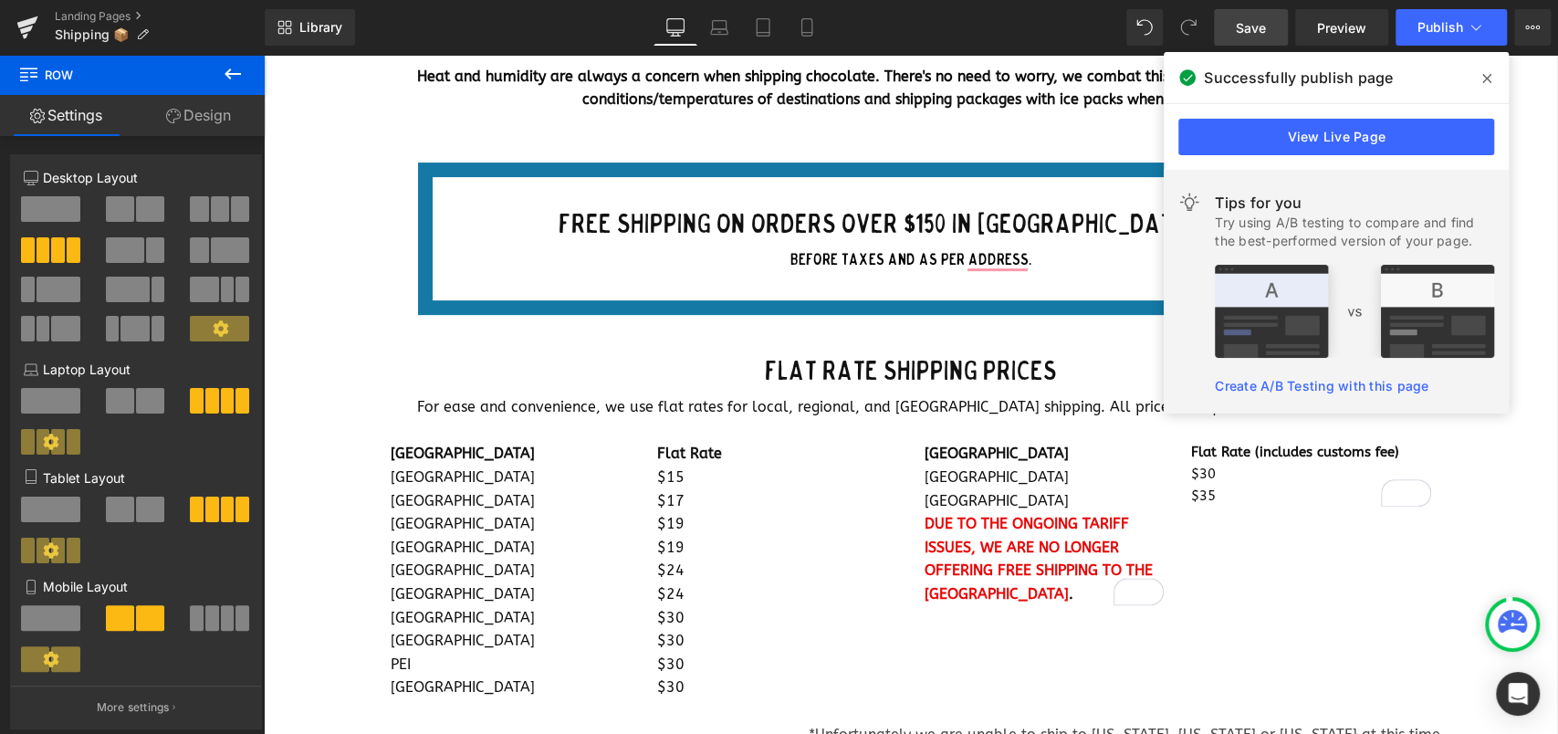
click at [1251, 26] on span "Save" at bounding box center [1251, 27] width 30 height 19
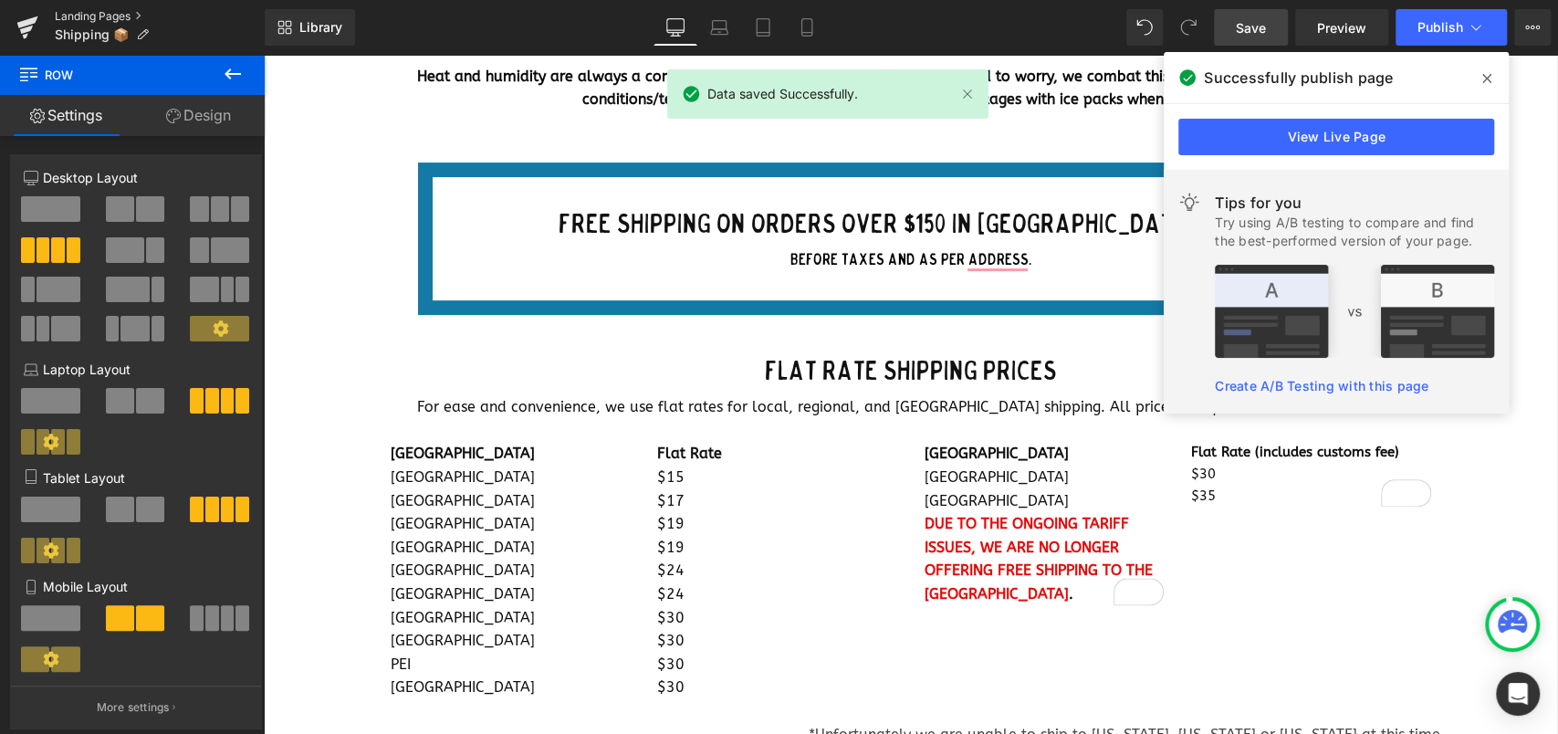
click at [79, 13] on link "Landing Pages" at bounding box center [160, 16] width 210 height 15
